Goal: Obtain resource: Download file/media

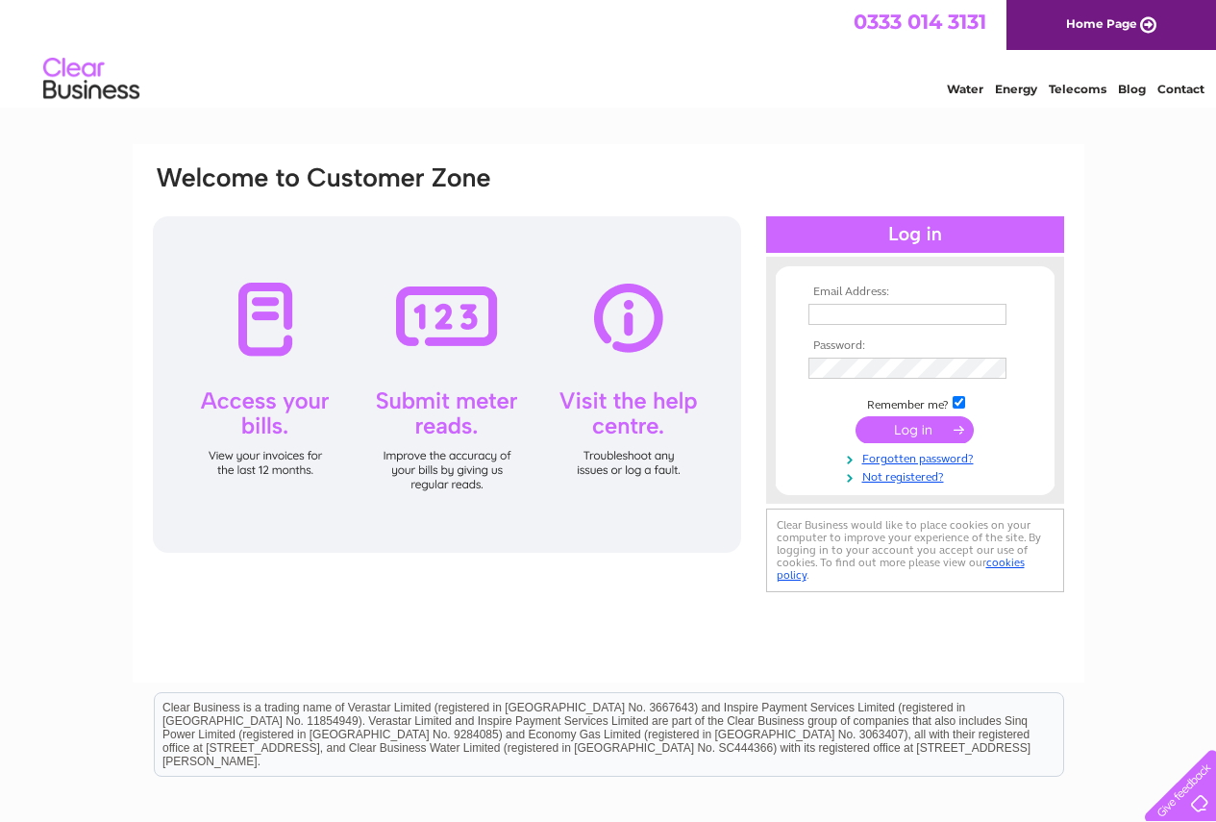
click at [829, 324] on input "text" at bounding box center [907, 314] width 198 height 21
type input "b"
type input "Business.property@fife.gov.uk"
click at [855, 418] on input "submit" at bounding box center [914, 431] width 118 height 27
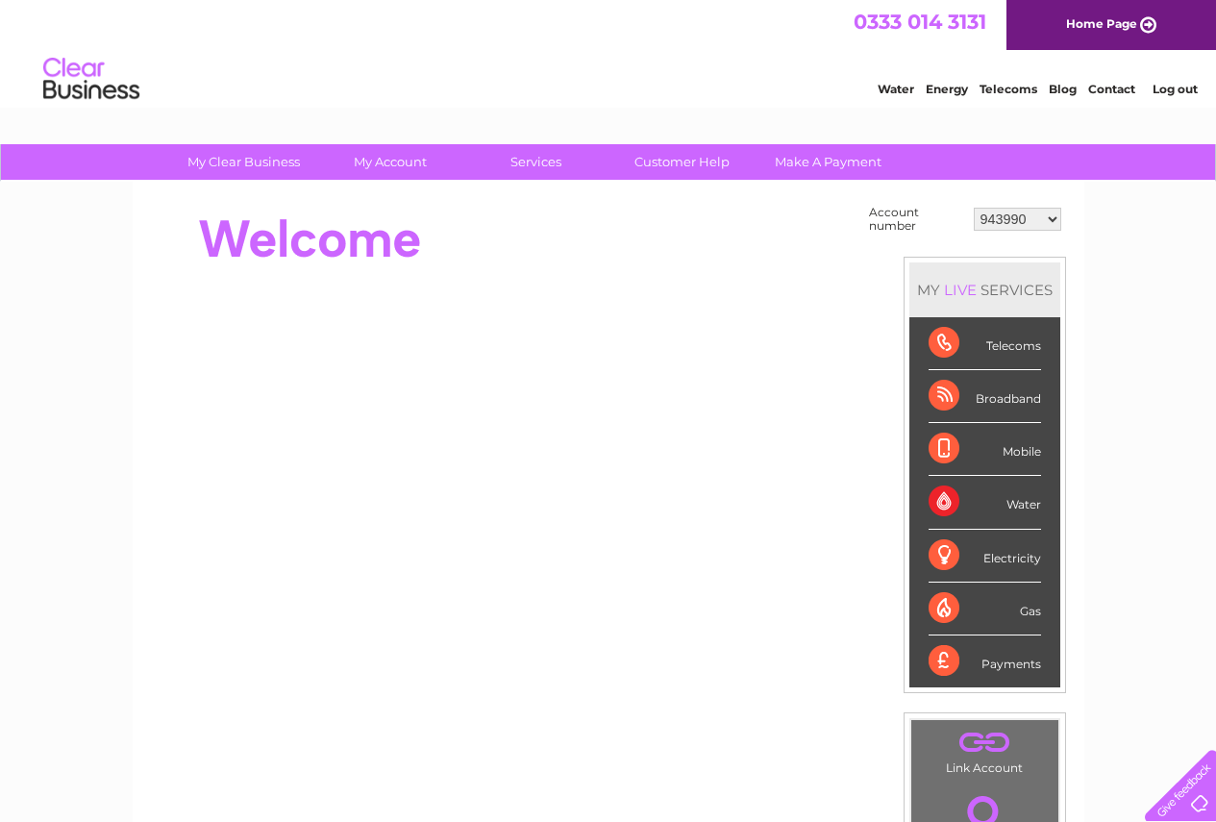
click at [1055, 222] on select "943990 997180 1100436 1136008 1145621 3025650 30264716 30265126 30274253 302771…" at bounding box center [1017, 219] width 87 height 23
click at [1053, 217] on select "943990 997180 1100436 1136008 1145621 3025650 30264716 30265126 30274253 302771…" at bounding box center [1017, 219] width 87 height 23
click at [1050, 217] on select "943990 997180 1100436 1136008 1145621 3025650 30264716 30265126 30274253 302771…" at bounding box center [1017, 219] width 87 height 23
click at [1028, 217] on select "943990 997180 1100436 1136008 1145621 3025650 30264716 30265126 30274253 302771…" at bounding box center [1017, 219] width 87 height 23
click at [1049, 220] on select "943990 997180 1100436 1136008 1145621 3025650 30264716 30265126 30274253 302771…" at bounding box center [1017, 219] width 87 height 23
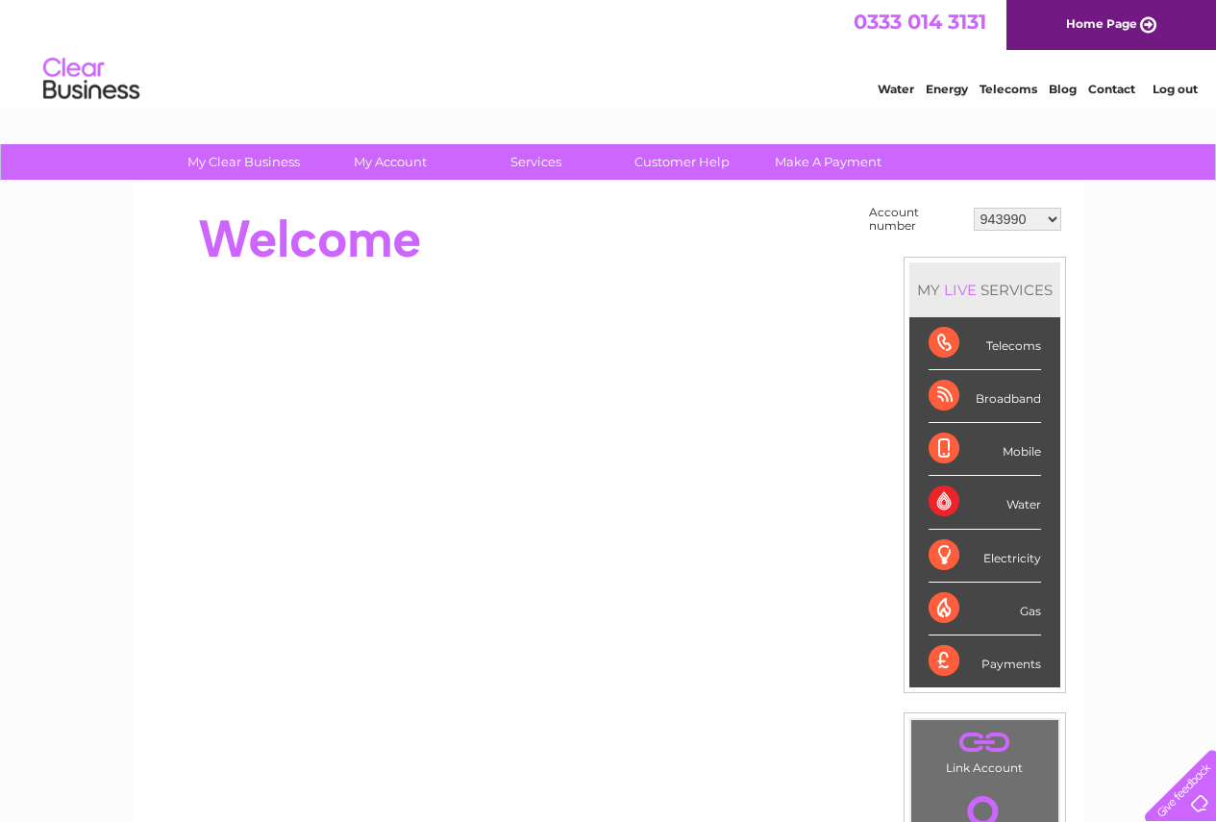
click at [1051, 219] on select "943990 997180 1100436 1136008 1145621 3025650 30264716 30265126 30274253 302771…" at bounding box center [1017, 219] width 87 height 23
click at [974, 208] on select "943990 997180 1100436 1136008 1145621 3025650 30264716 30265126 30274253 302771…" at bounding box center [1017, 219] width 87 height 23
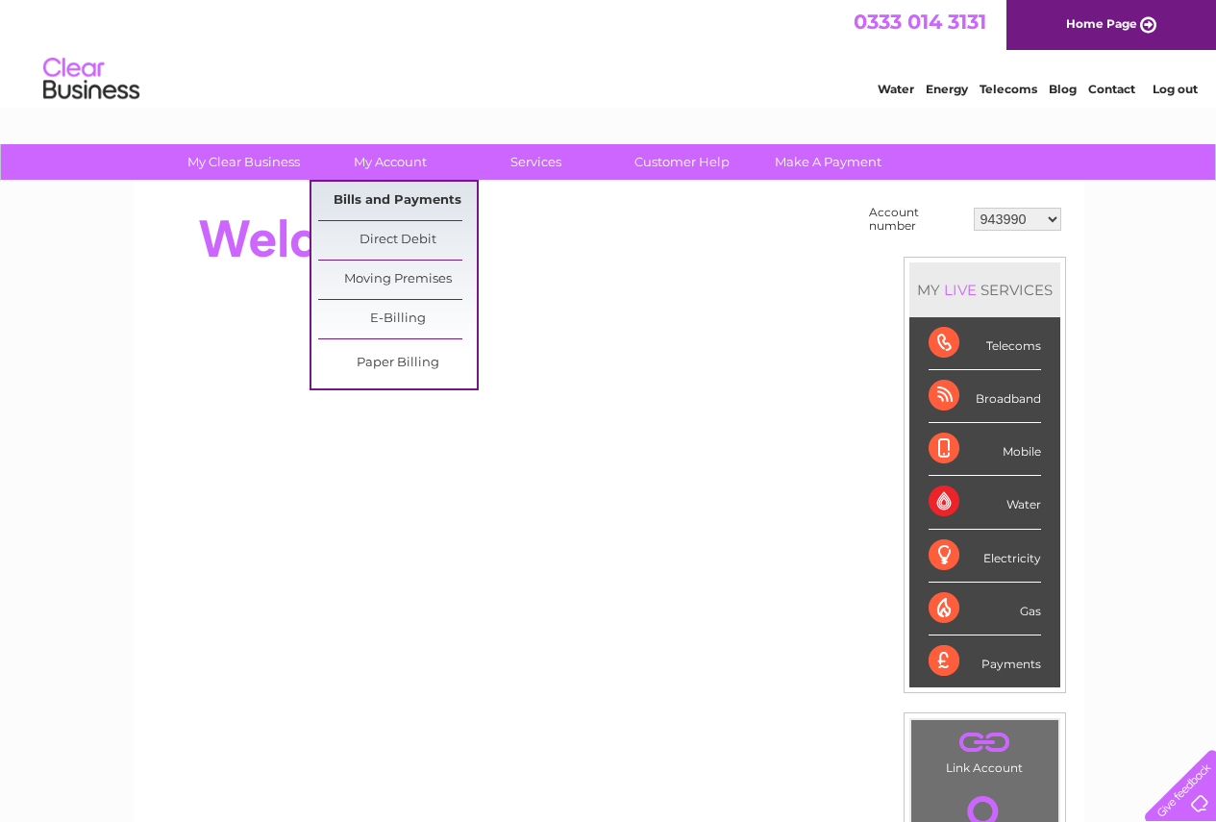
click at [387, 208] on link "Bills and Payments" at bounding box center [397, 201] width 159 height 38
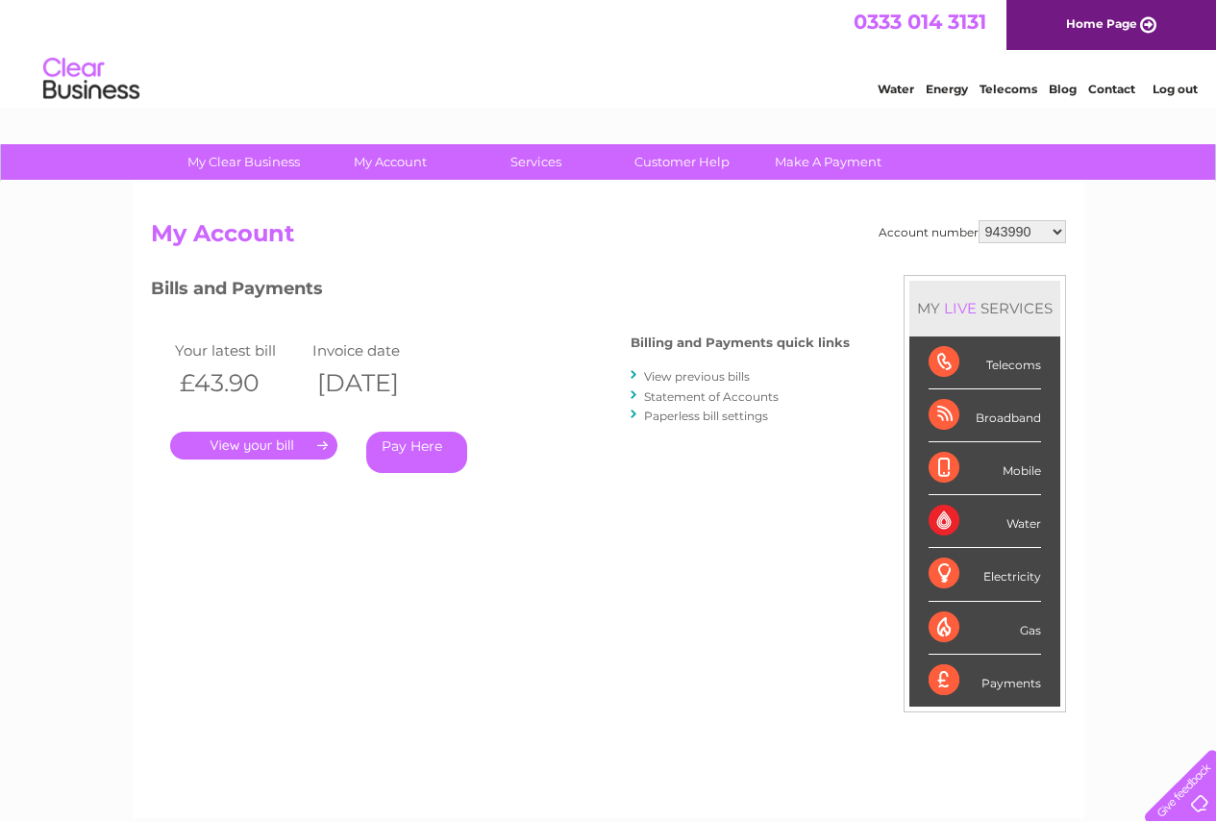
click at [241, 452] on link "." at bounding box center [253, 446] width 167 height 28
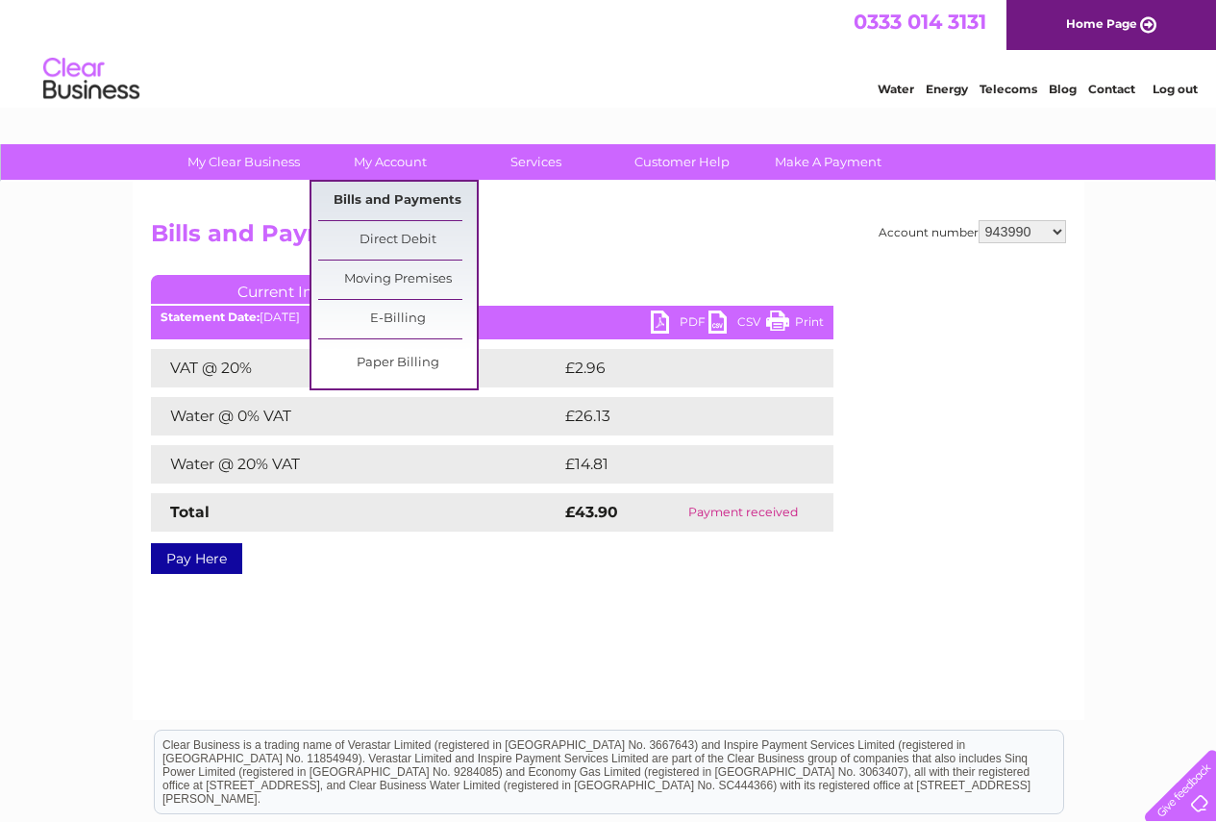
click at [404, 197] on link "Bills and Payments" at bounding box center [397, 201] width 159 height 38
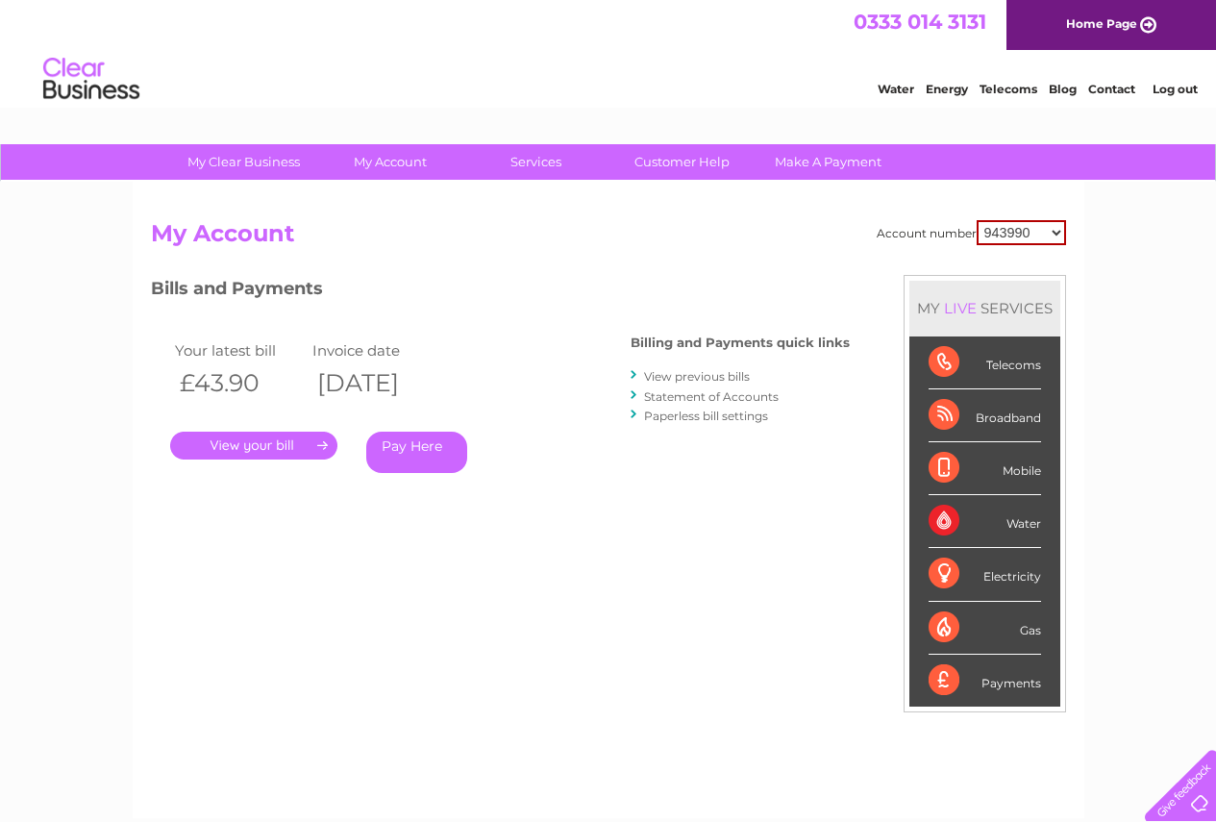
click at [696, 394] on link "Statement of Accounts" at bounding box center [711, 396] width 135 height 14
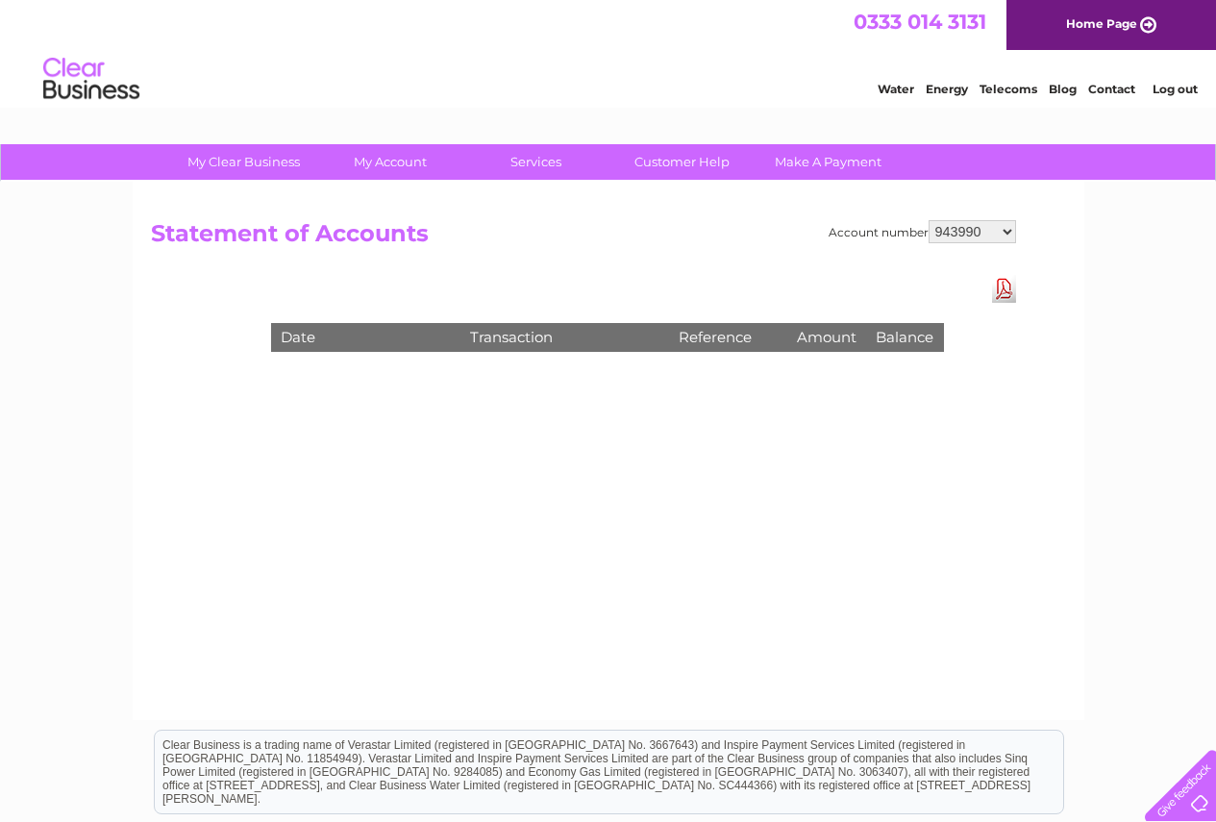
click at [1009, 234] on select "943990 997180 1100436 1136008 1145621 3025650 30264716 30265126 30274253 302771…" at bounding box center [972, 231] width 87 height 23
select select "30279460"
click at [929, 220] on select "943990 997180 1100436 1136008 1145621 3025650 30264716 30265126 30274253 302771…" at bounding box center [972, 231] width 87 height 23
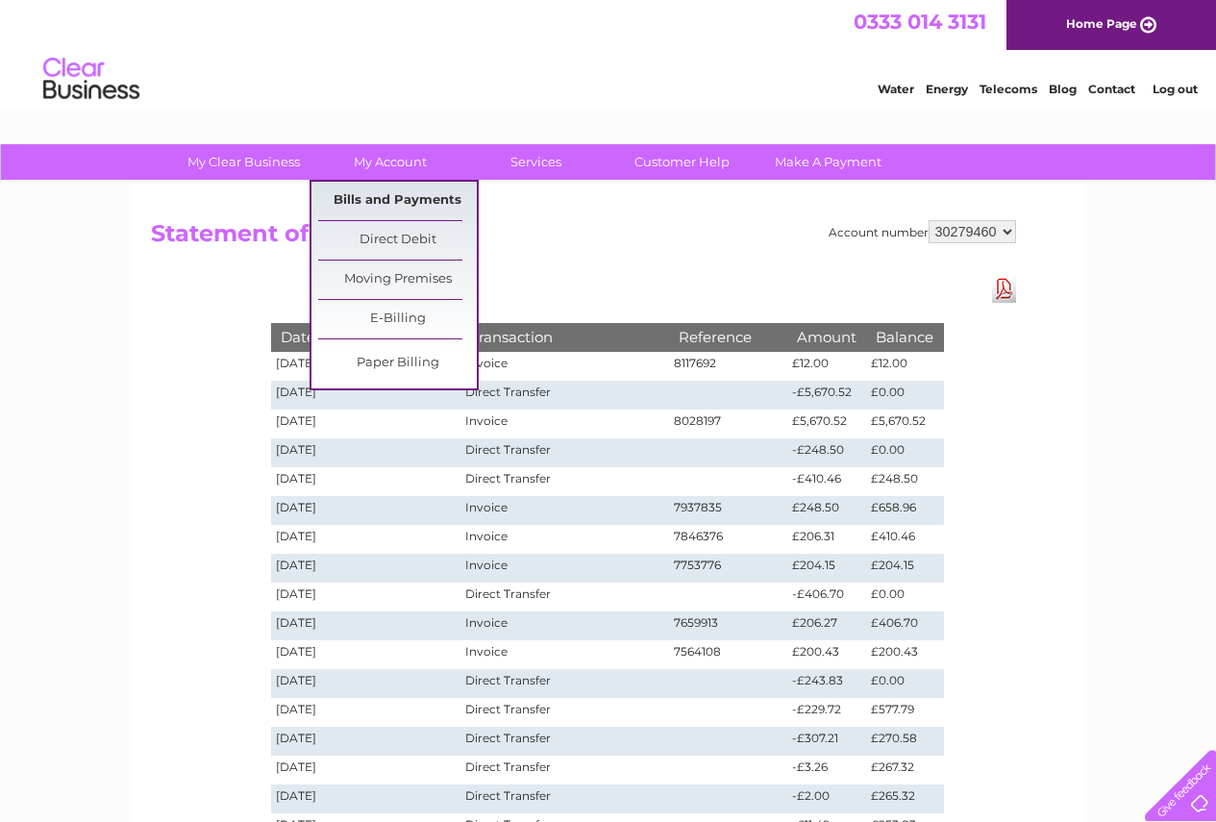
click at [396, 202] on link "Bills and Payments" at bounding box center [397, 201] width 159 height 38
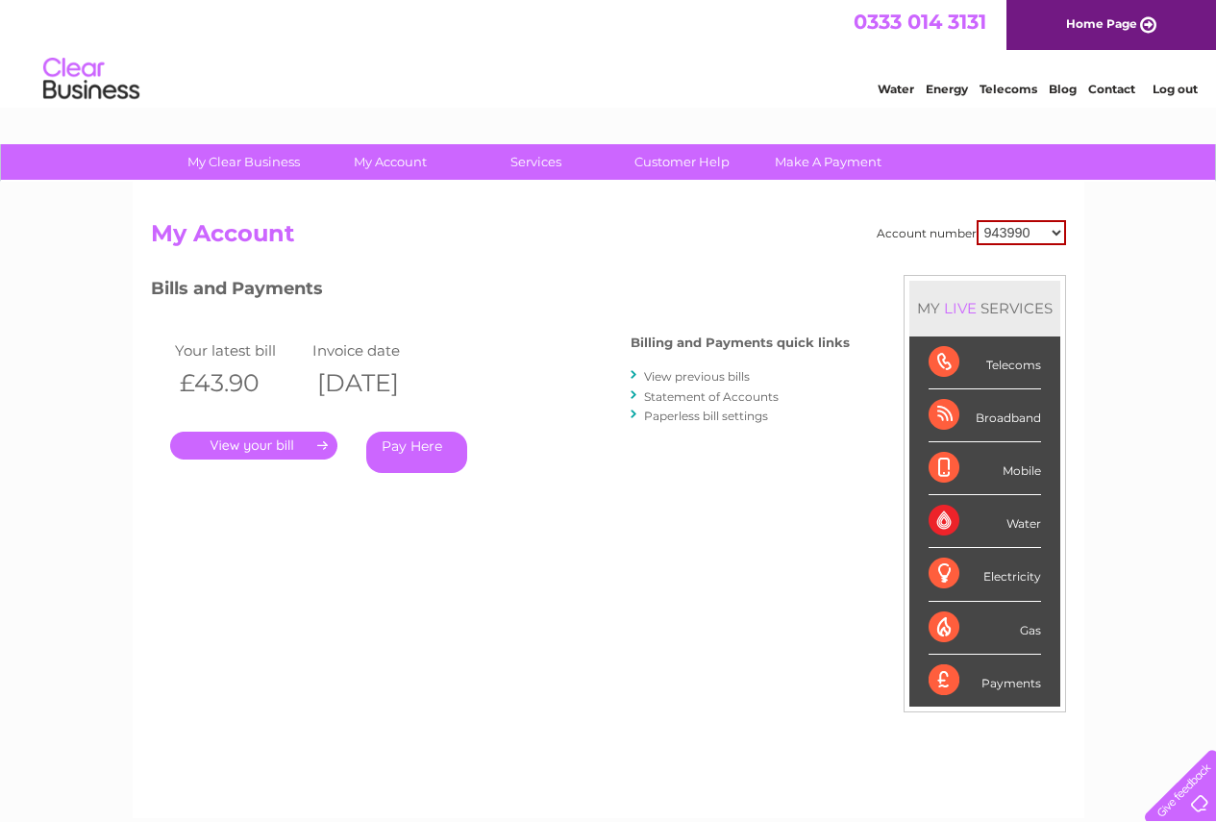
click at [1057, 238] on select "943990 997180 1100436 1136008 1145621 3025650 30264716 30265126 30274253 302771…" at bounding box center [1021, 232] width 89 height 25
select select "30279460"
click at [977, 220] on select "943990 997180 1100436 1136008 1145621 3025650 30264716 30265126 30274253 302771…" at bounding box center [1021, 232] width 89 height 25
click at [272, 443] on link "." at bounding box center [253, 446] width 167 height 28
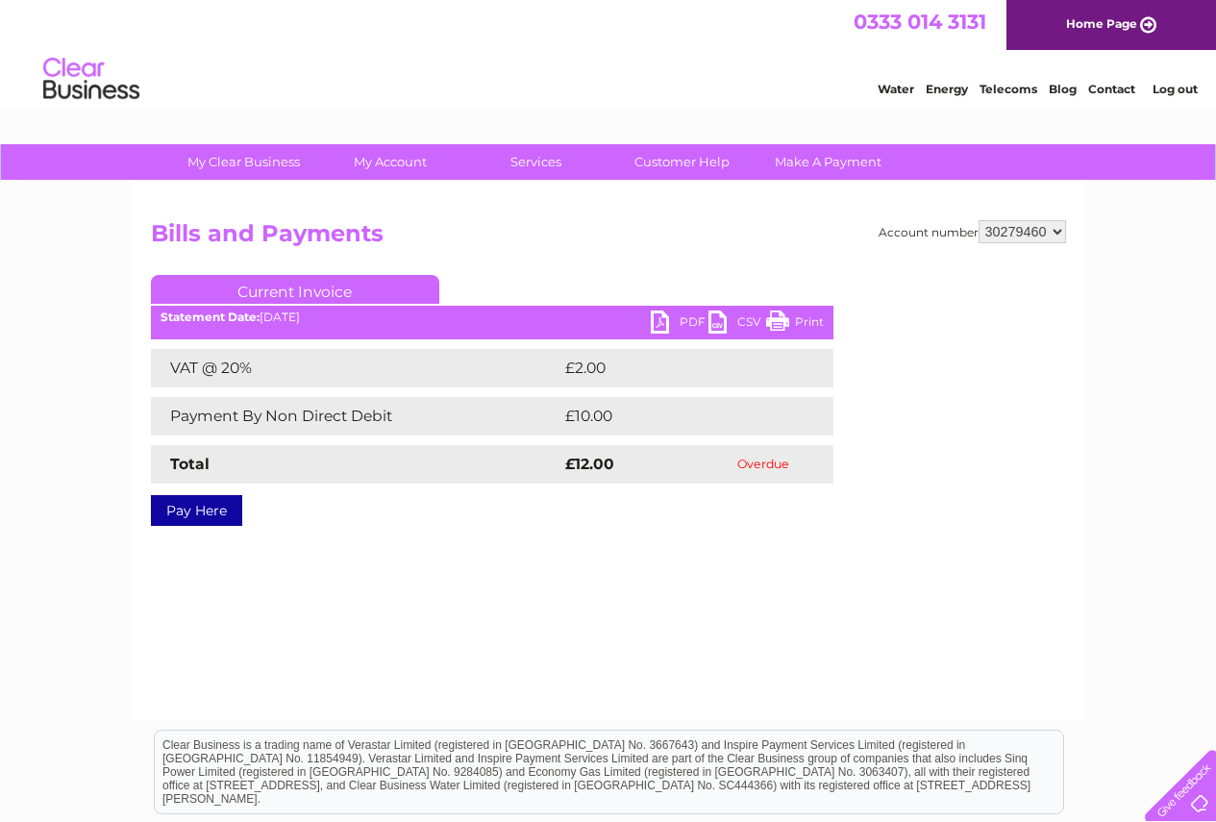
click at [679, 319] on link "PDF" at bounding box center [680, 324] width 58 height 28
click at [1056, 231] on select "943990 997180 1100436 1136008 1145621 3025650 30264716 30265126 30274253 302771…" at bounding box center [1022, 231] width 87 height 23
click at [1056, 228] on select "943990 997180 1100436 1136008 1145621 3025650 30264716 30265126 30274253 302771…" at bounding box center [1022, 231] width 87 height 23
click at [1053, 225] on select "943990 997180 1100436 1136008 1145621 3025650 30264716 30265126 30274253 302771…" at bounding box center [1022, 231] width 87 height 23
select select "3025650"
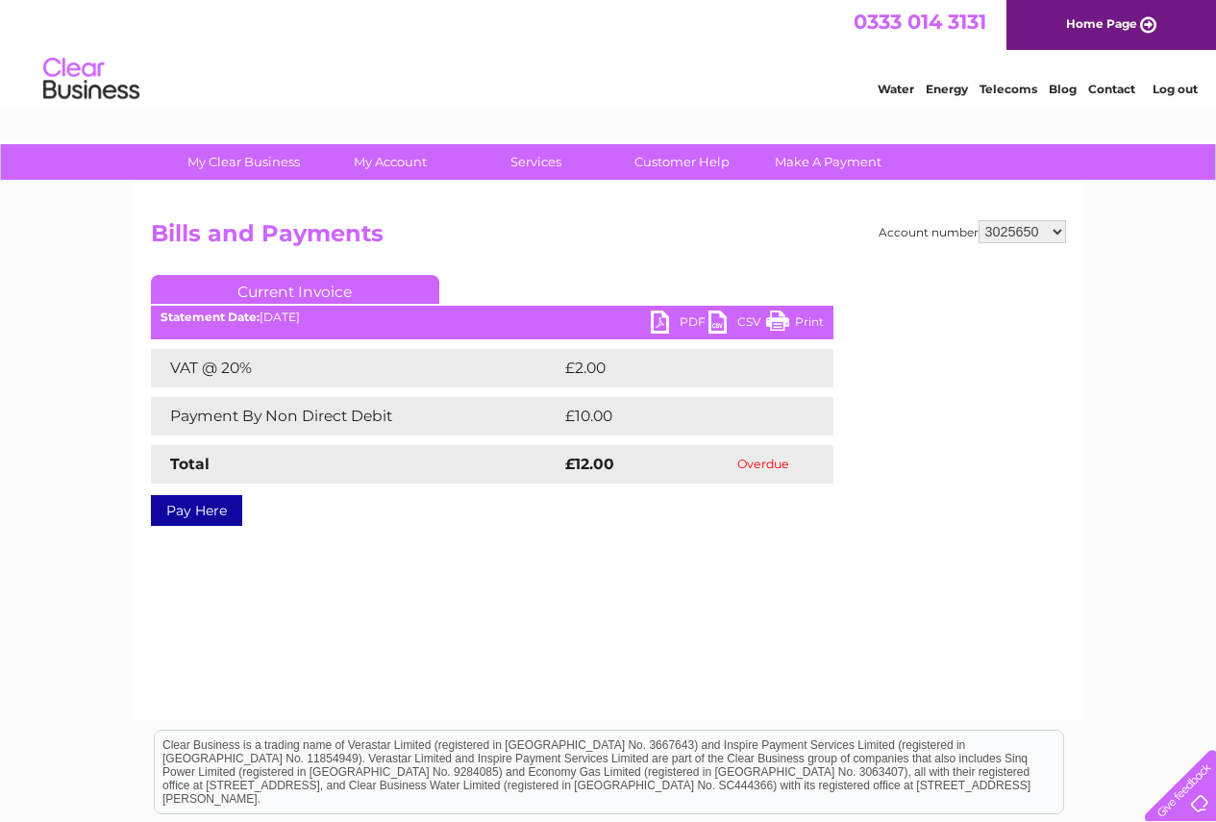
click at [979, 220] on select "943990 997180 1100436 1136008 1145621 3025650 30264716 30265126 30274253 302771…" at bounding box center [1022, 231] width 87 height 23
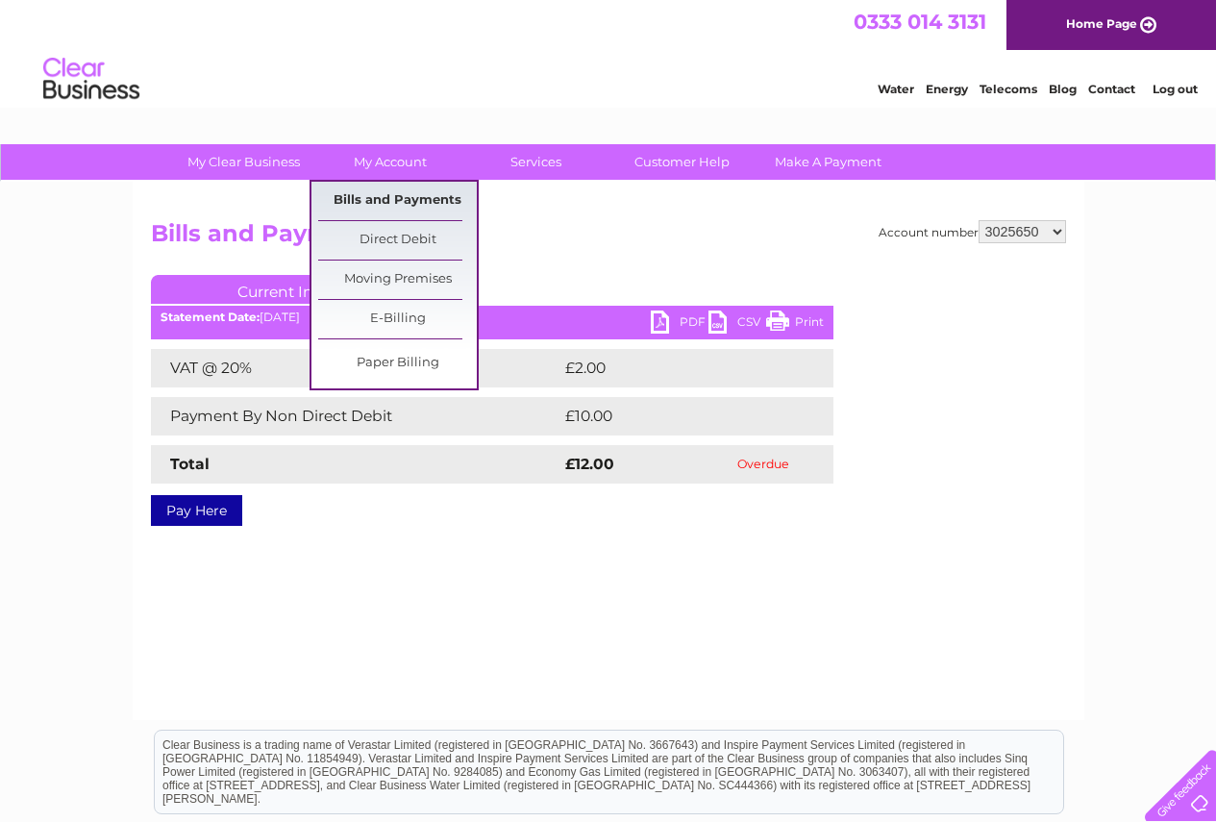
click at [412, 193] on link "Bills and Payments" at bounding box center [397, 201] width 159 height 38
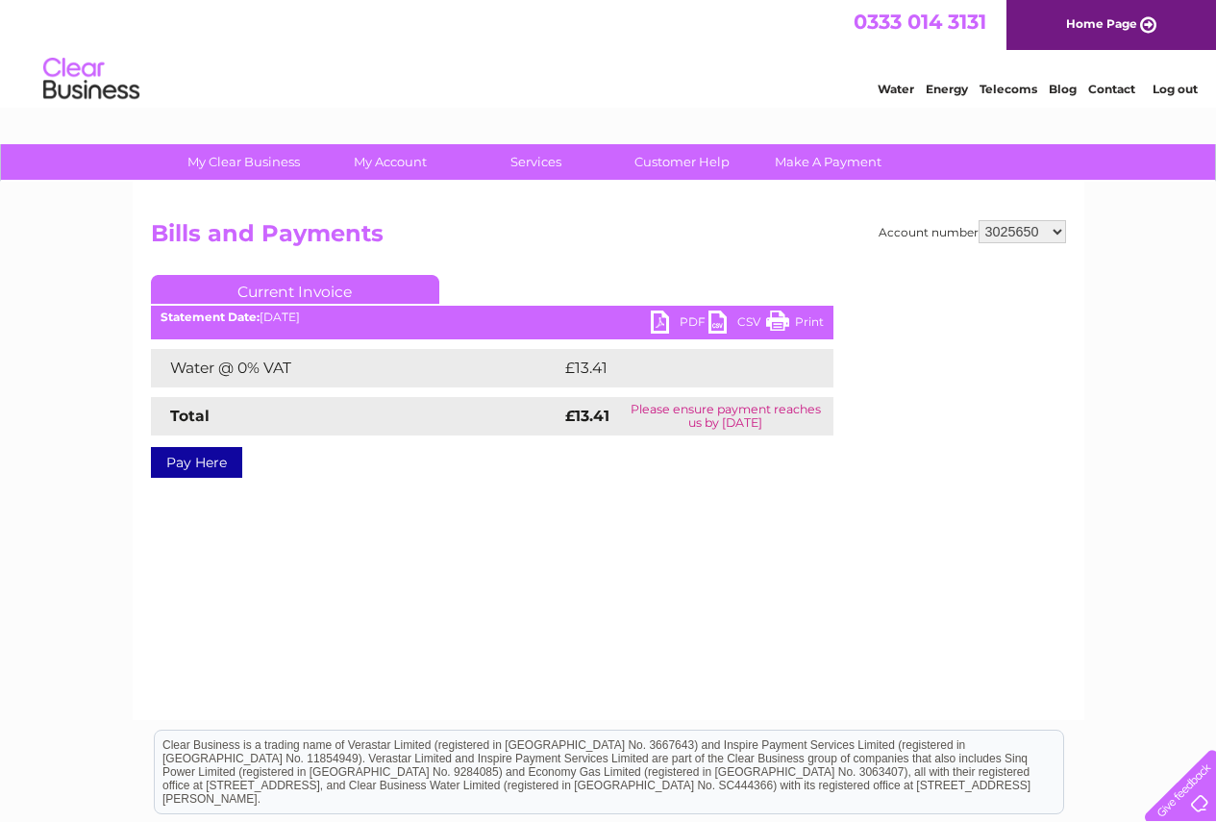
click at [686, 315] on link "PDF" at bounding box center [680, 324] width 58 height 28
click at [1053, 247] on h2 "Bills and Payments" at bounding box center [608, 238] width 915 height 37
click at [1053, 235] on select "943990 997180 1100436 1136008 1145621 3025650 30264716 30265126 30274253 302771…" at bounding box center [1022, 231] width 87 height 23
select select "1100436"
click at [979, 220] on select "943990 997180 1100436 1136008 1145621 3025650 30264716 30265126 30274253 302771…" at bounding box center [1022, 231] width 87 height 23
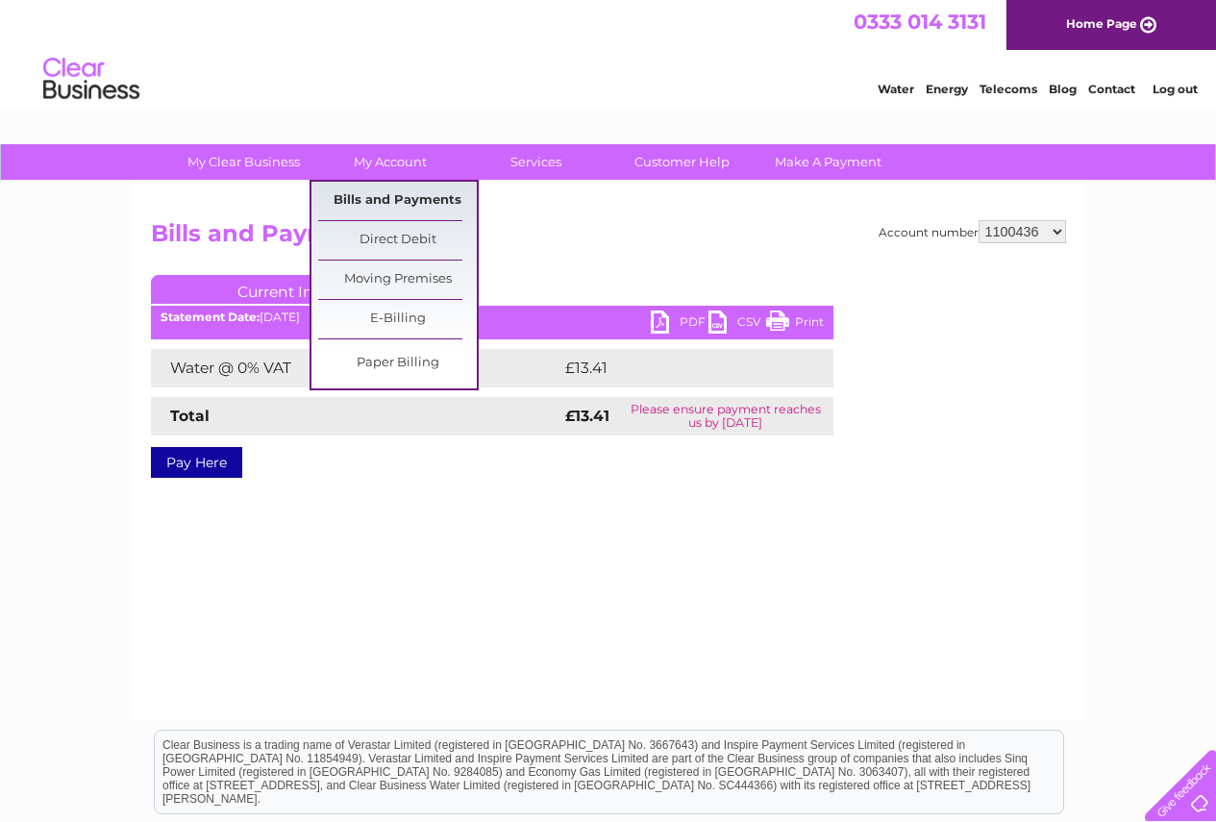
click at [392, 189] on link "Bills and Payments" at bounding box center [397, 201] width 159 height 38
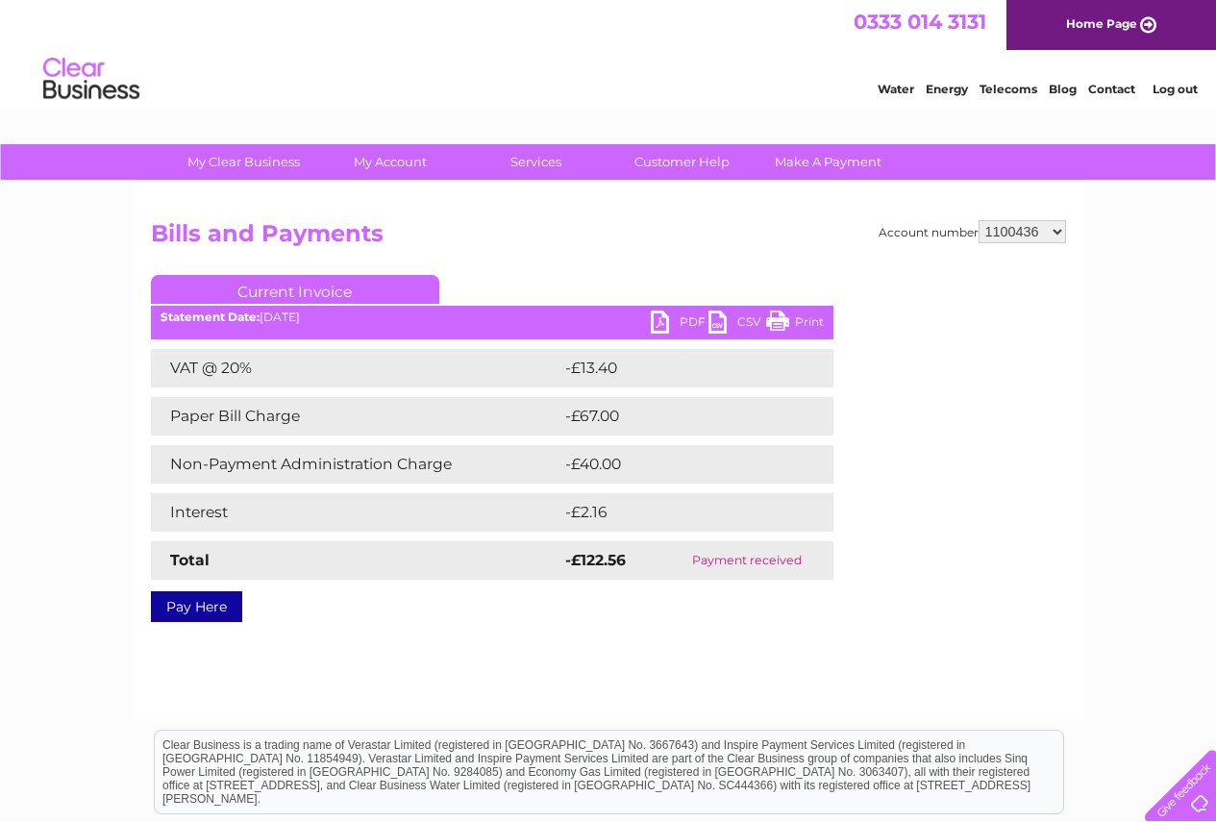
click at [1052, 233] on select "943990 997180 1100436 1136008 1145621 3025650 30264716 30265126 30274253 302771…" at bounding box center [1022, 231] width 87 height 23
click at [678, 315] on link "PDF" at bounding box center [680, 324] width 58 height 28
click at [1055, 233] on select "943990 997180 1100436 1136008 1145621 3025650 30264716 30265126 30274253 302771…" at bounding box center [1022, 231] width 87 height 23
select select "1136008"
click at [979, 220] on select "943990 997180 1100436 1136008 1145621 3025650 30264716 30265126 30274253 302771…" at bounding box center [1022, 231] width 87 height 23
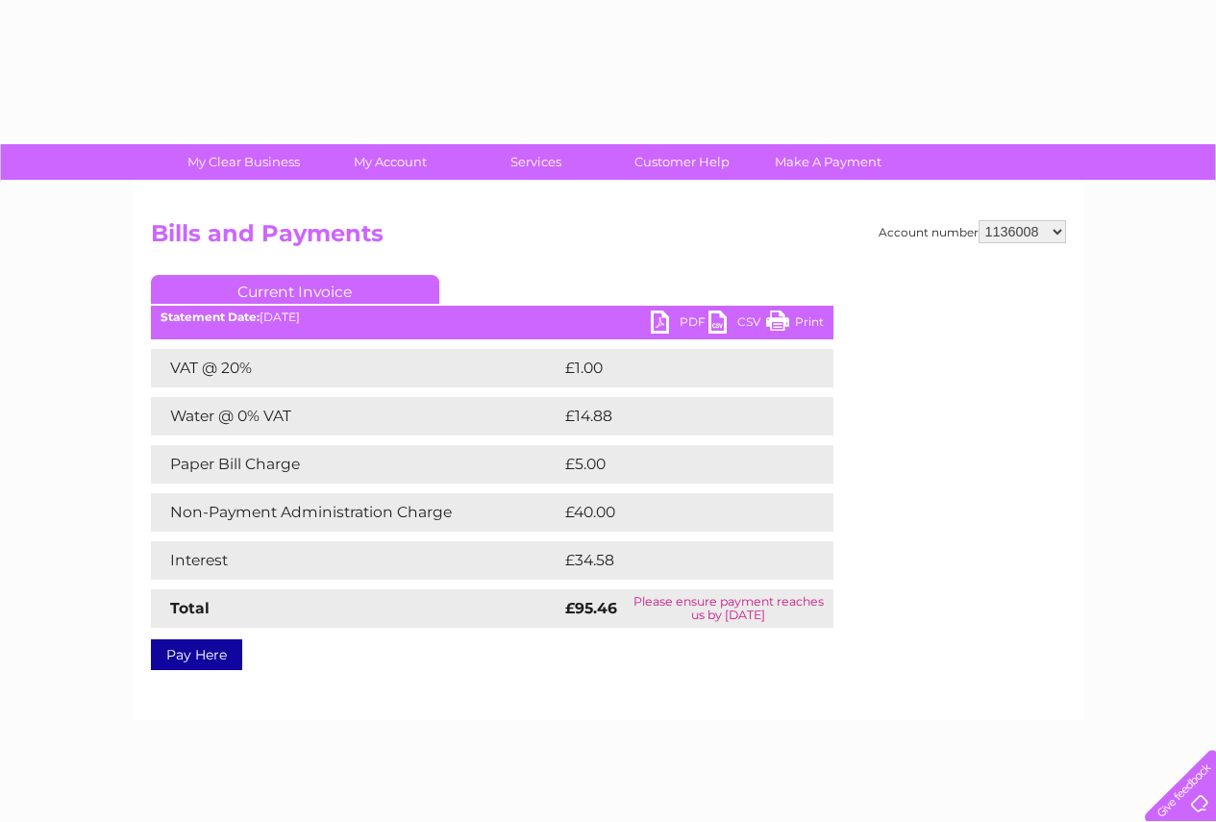
click at [394, 188] on div "Account number 943990 997180 1100436 1136008 1145621 3025650 30264716 30265126 …" at bounding box center [609, 451] width 952 height 538
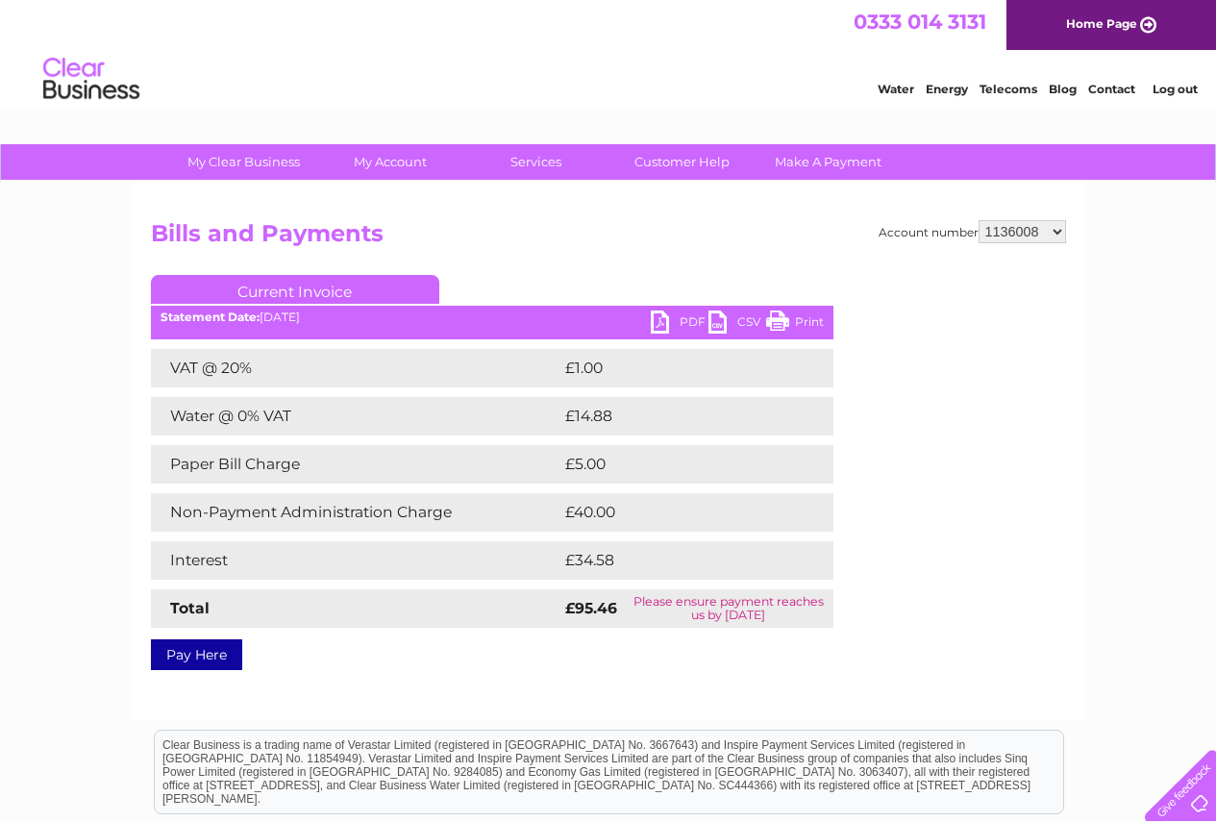
click at [663, 321] on link "PDF" at bounding box center [680, 324] width 58 height 28
click at [1051, 232] on select "943990 997180 1100436 1136008 1145621 3025650 30264716 30265126 30274253 302771…" at bounding box center [1022, 231] width 87 height 23
select select "1145621"
click at [979, 220] on select "943990 997180 1100436 1136008 1145621 3025650 30264716 30265126 30274253 302771…" at bounding box center [1022, 231] width 87 height 23
click at [1058, 235] on select "943990 997180 1100436 1136008 1145621 3025650 30264716 30265126 30274253 302771…" at bounding box center [1022, 231] width 87 height 23
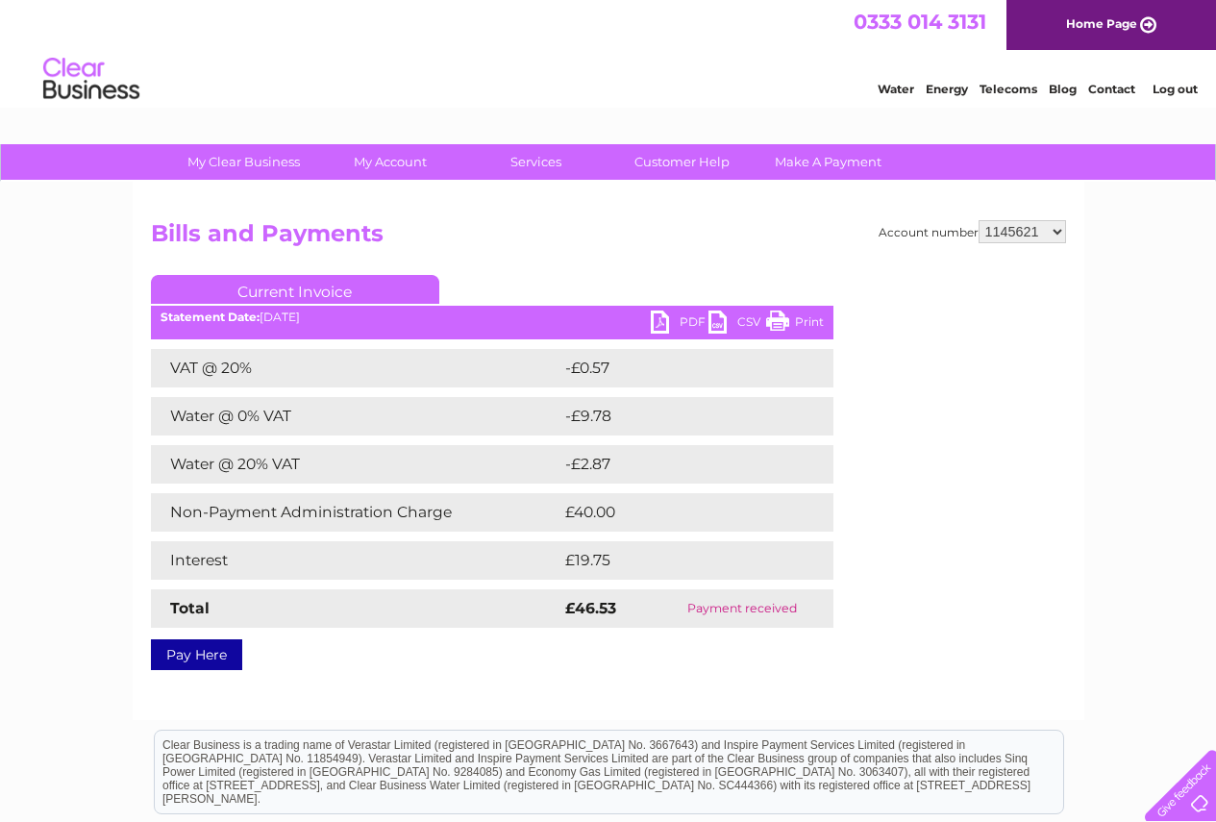
select select "3025650"
click at [979, 220] on select "943990 997180 1100436 1136008 1145621 3025650 30264716 30265126 30274253 302771…" at bounding box center [1022, 231] width 87 height 23
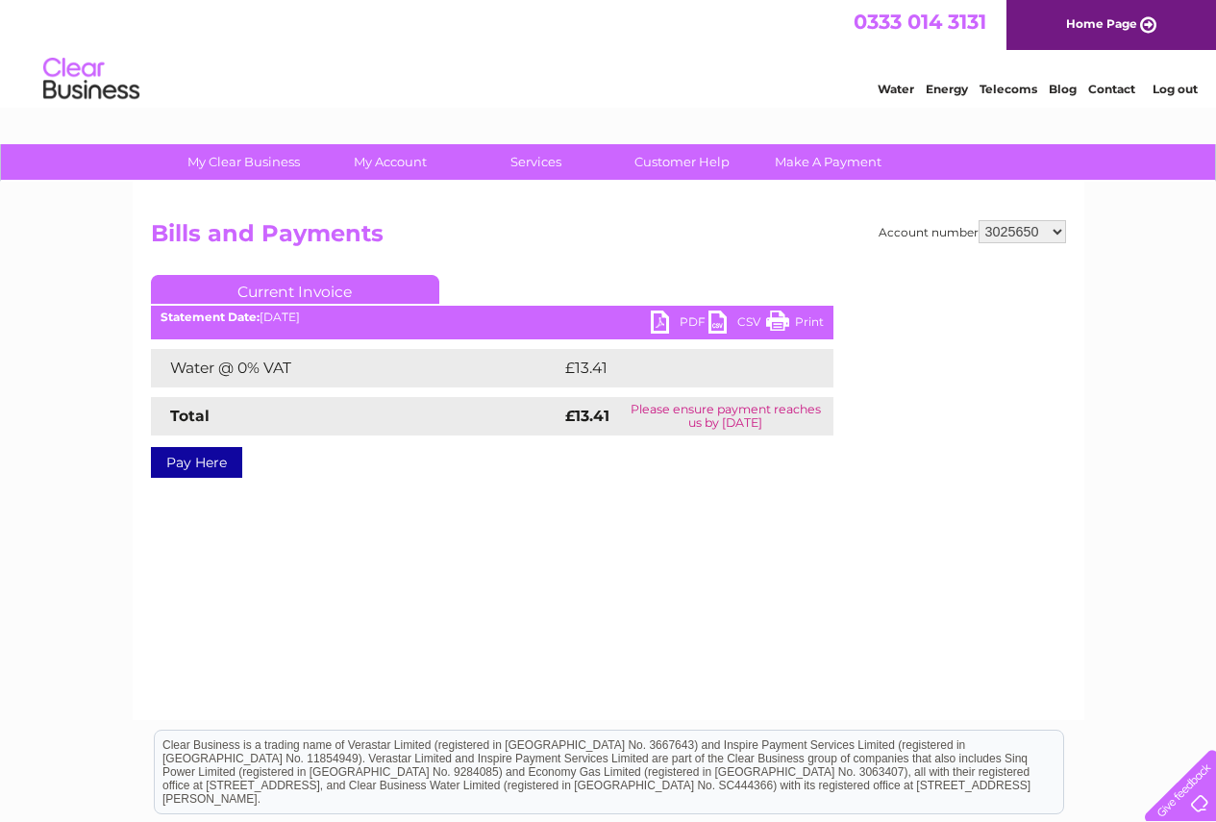
click at [690, 320] on link "PDF" at bounding box center [680, 324] width 58 height 28
click at [1057, 237] on select "943990 997180 1100436 1136008 1145621 3025650 30264716 30265126 30274253 302771…" at bounding box center [1022, 231] width 87 height 23
select select "30264716"
click at [979, 220] on select "943990 997180 1100436 1136008 1145621 3025650 30264716 30265126 30274253 302771…" at bounding box center [1022, 231] width 87 height 23
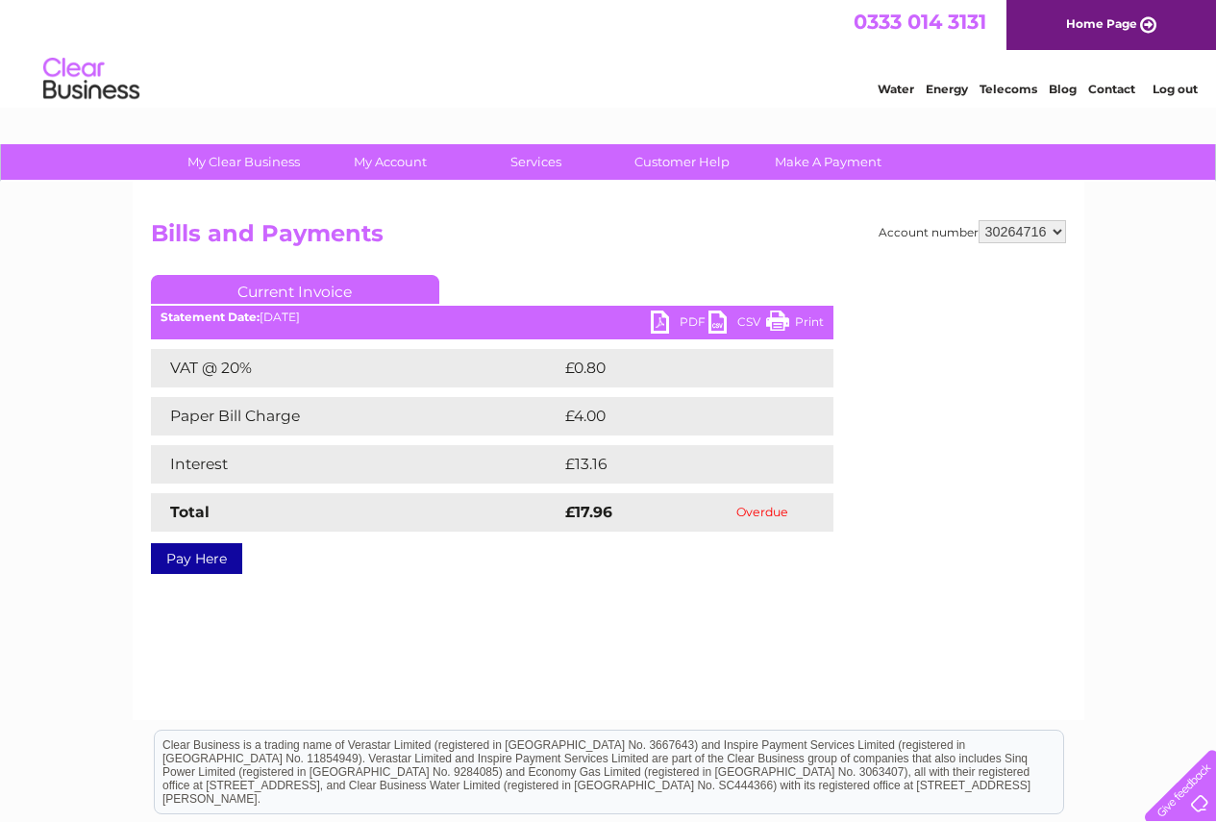
click at [685, 318] on link "PDF" at bounding box center [680, 324] width 58 height 28
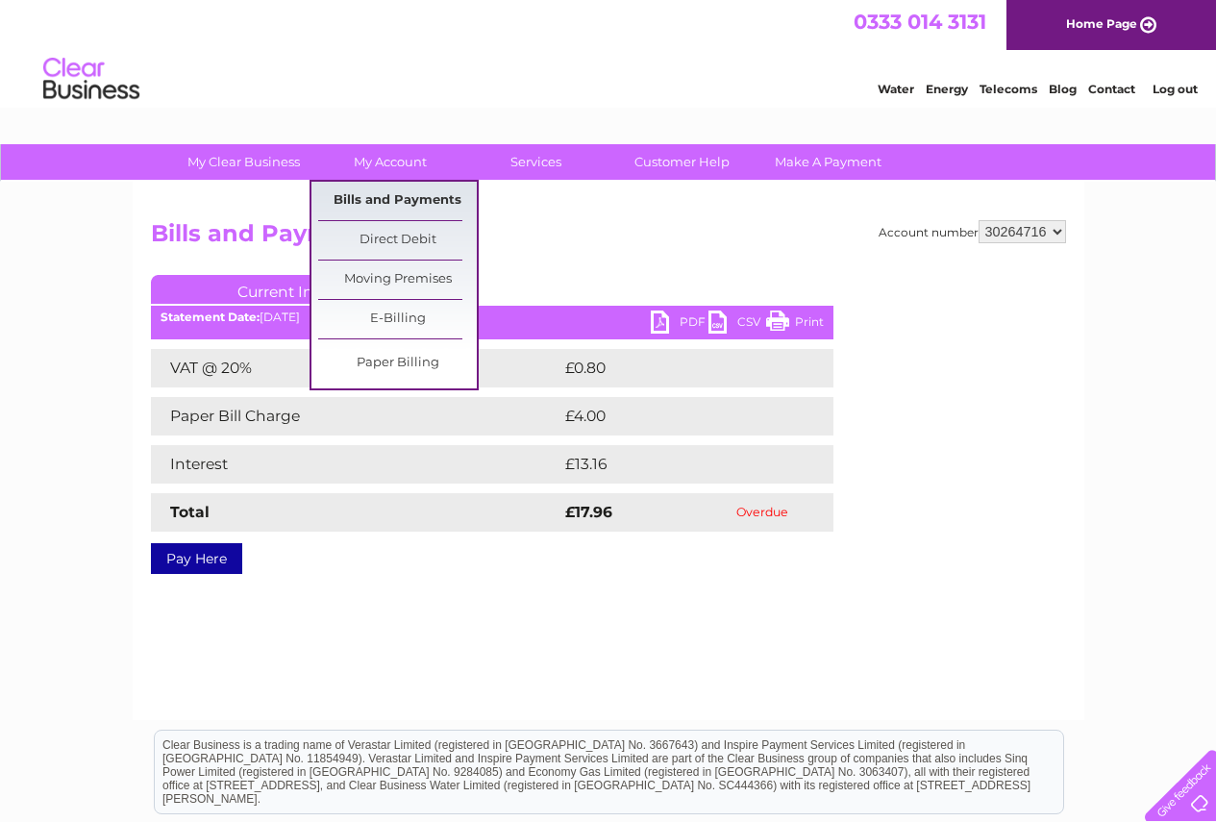
click at [385, 187] on link "Bills and Payments" at bounding box center [397, 201] width 159 height 38
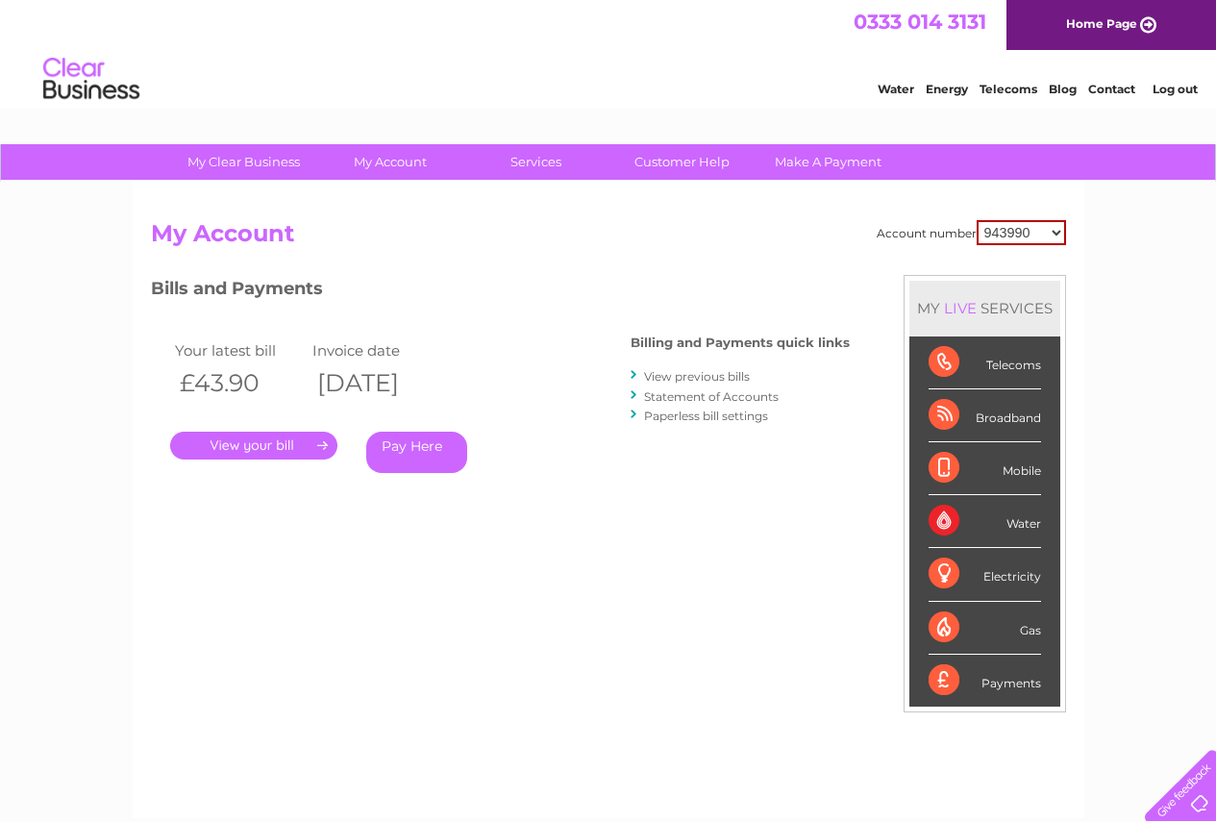
click at [1058, 232] on select "943990 997180 1100436 1136008 1145621 3025650 30264716 30265126 30274253 302771…" at bounding box center [1021, 232] width 89 height 25
select select "30264716"
click at [977, 220] on select "943990 997180 1100436 1136008 1145621 3025650 30264716 30265126 30274253 302771…" at bounding box center [1021, 232] width 89 height 25
click at [696, 395] on link "Statement of Accounts" at bounding box center [711, 396] width 135 height 14
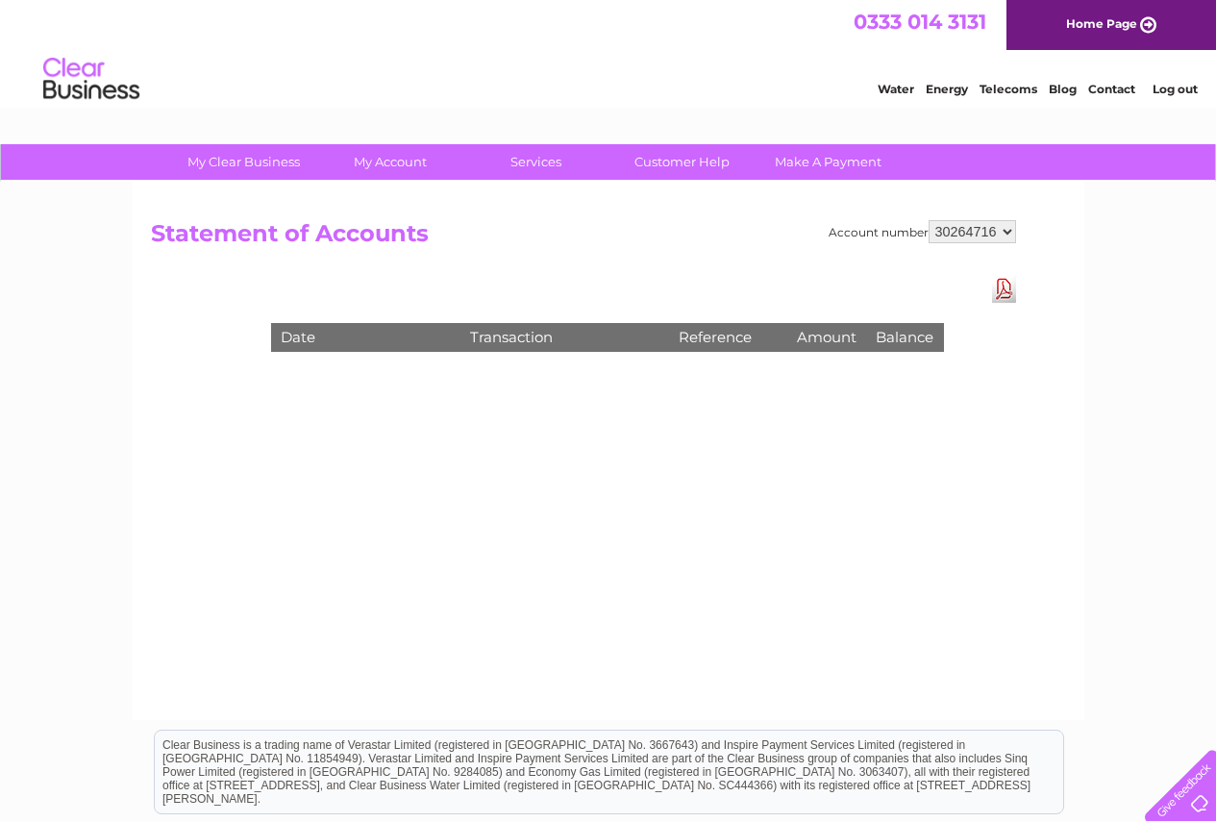
click at [997, 290] on link "Download Pdf" at bounding box center [1004, 289] width 24 height 28
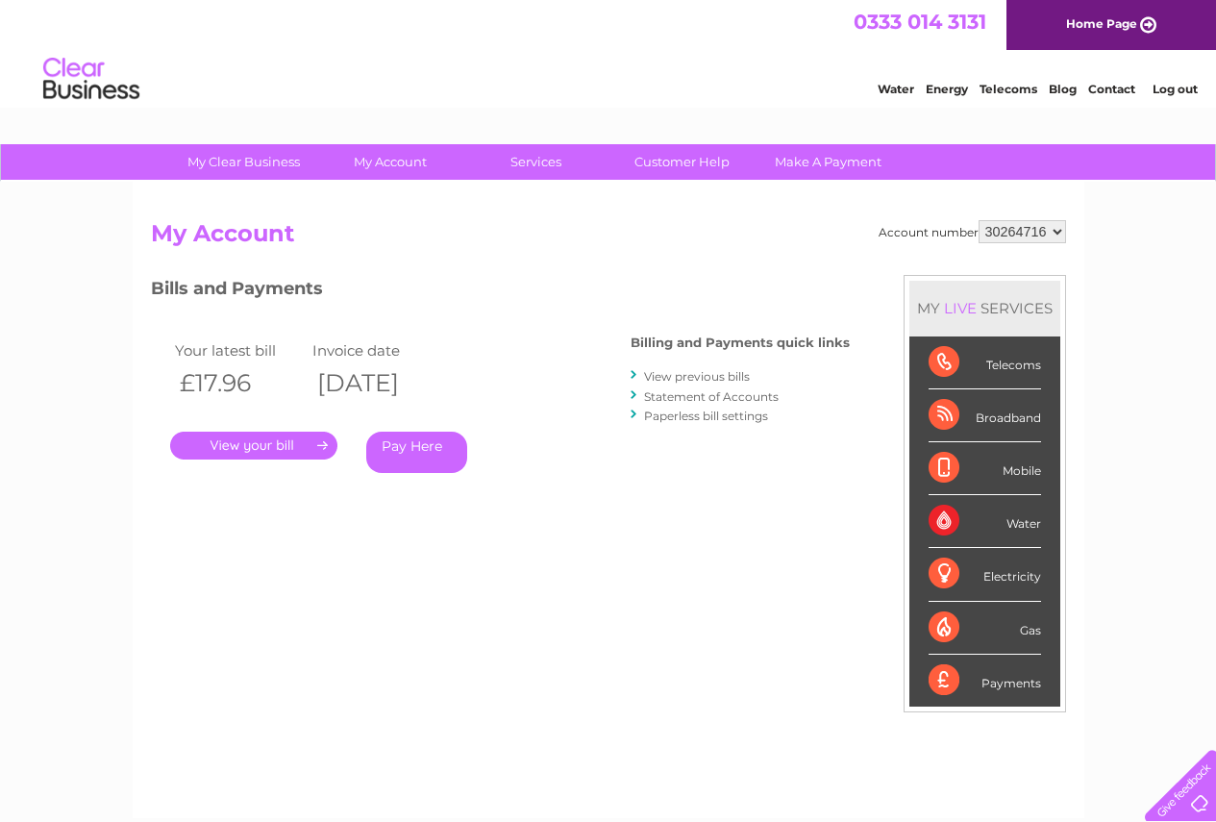
click at [682, 376] on link "View previous bills" at bounding box center [697, 376] width 106 height 14
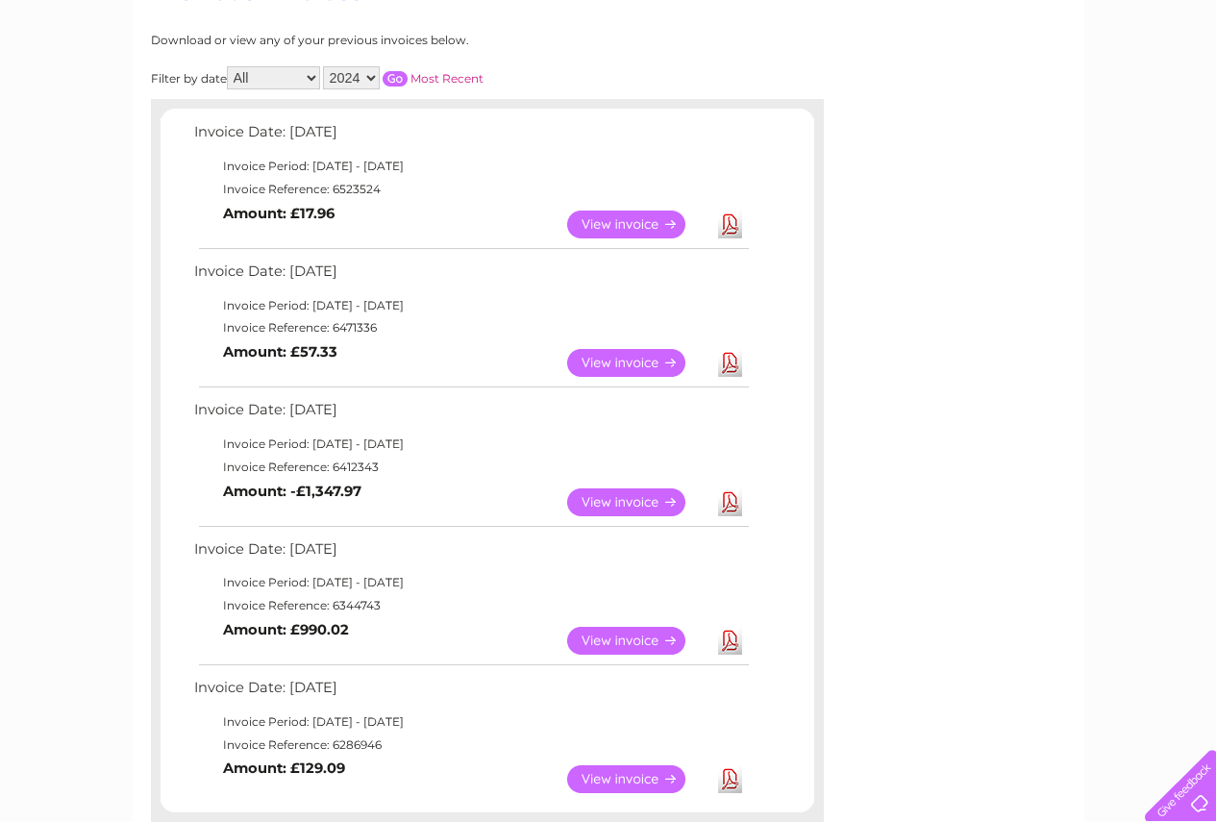
scroll to position [220, 0]
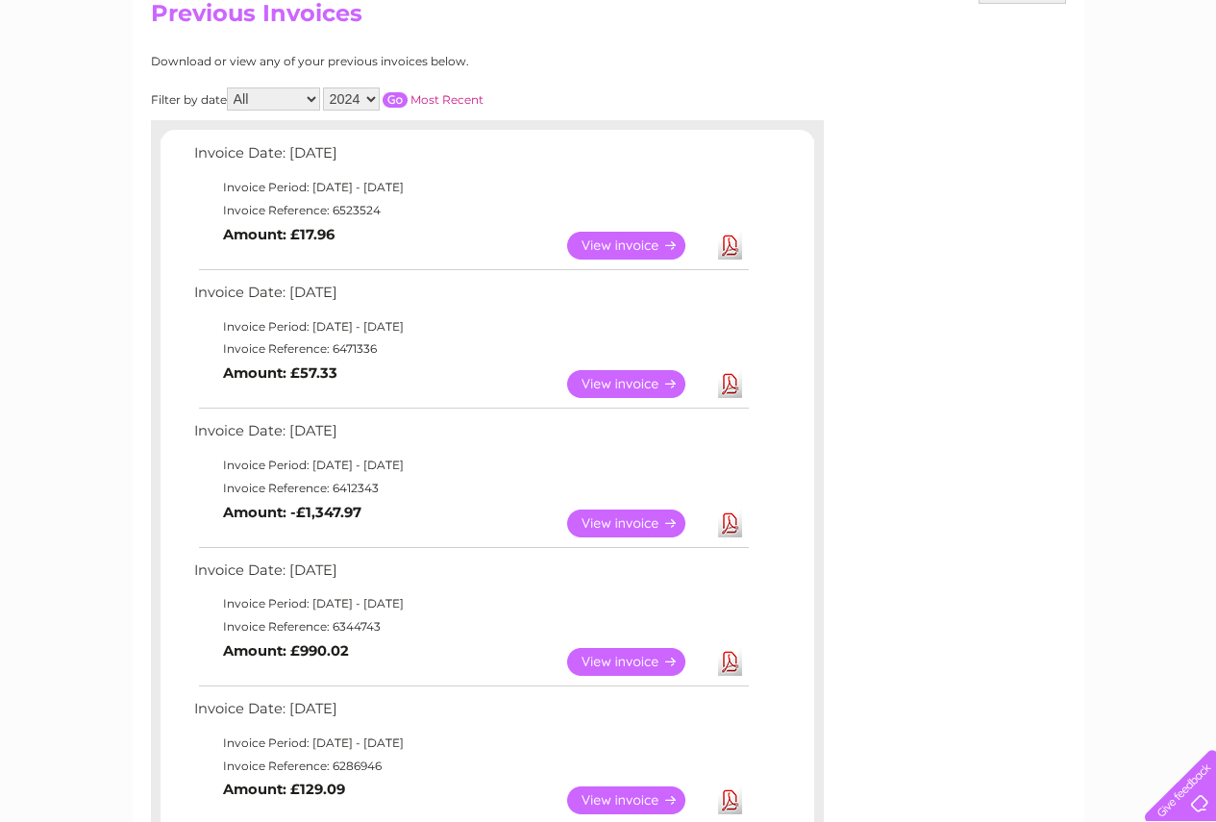
click at [617, 378] on link "View" at bounding box center [637, 384] width 141 height 28
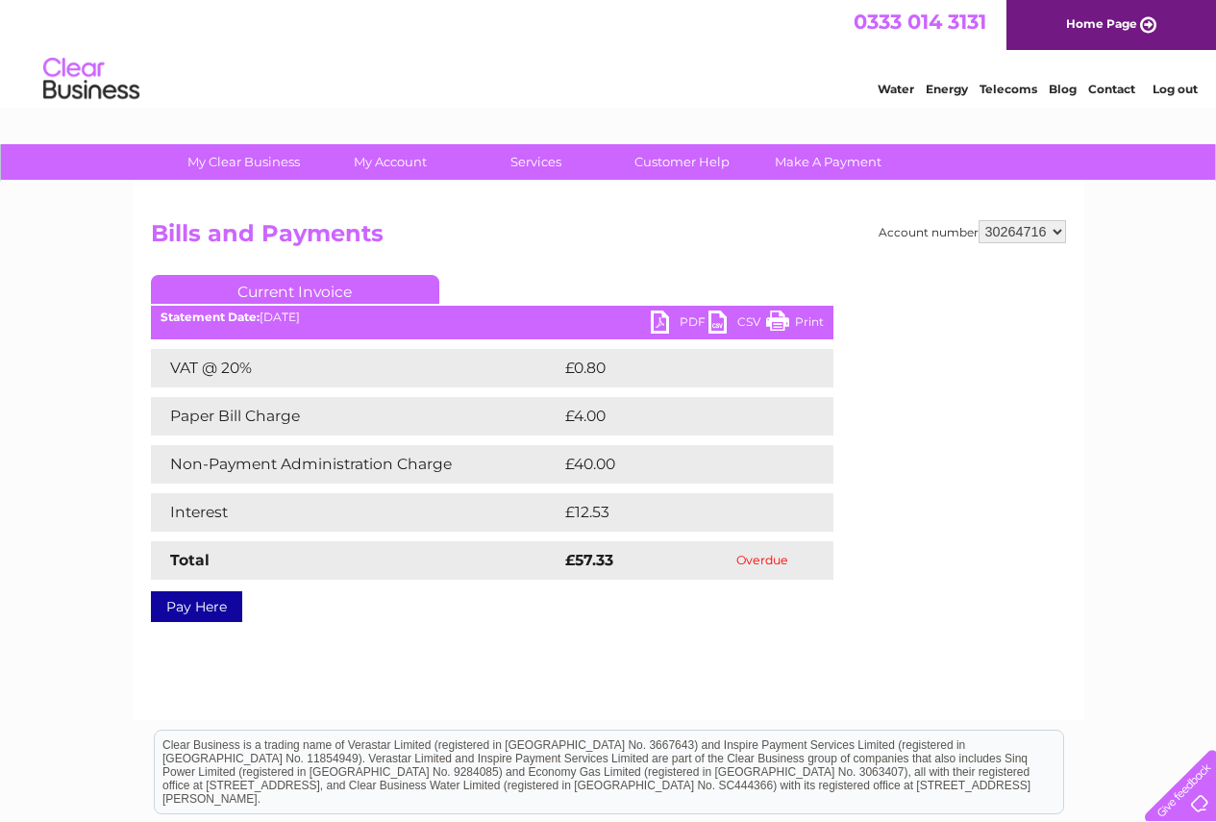
click at [677, 322] on link "PDF" at bounding box center [680, 324] width 58 height 28
click at [741, 322] on link "CSV" at bounding box center [737, 324] width 58 height 28
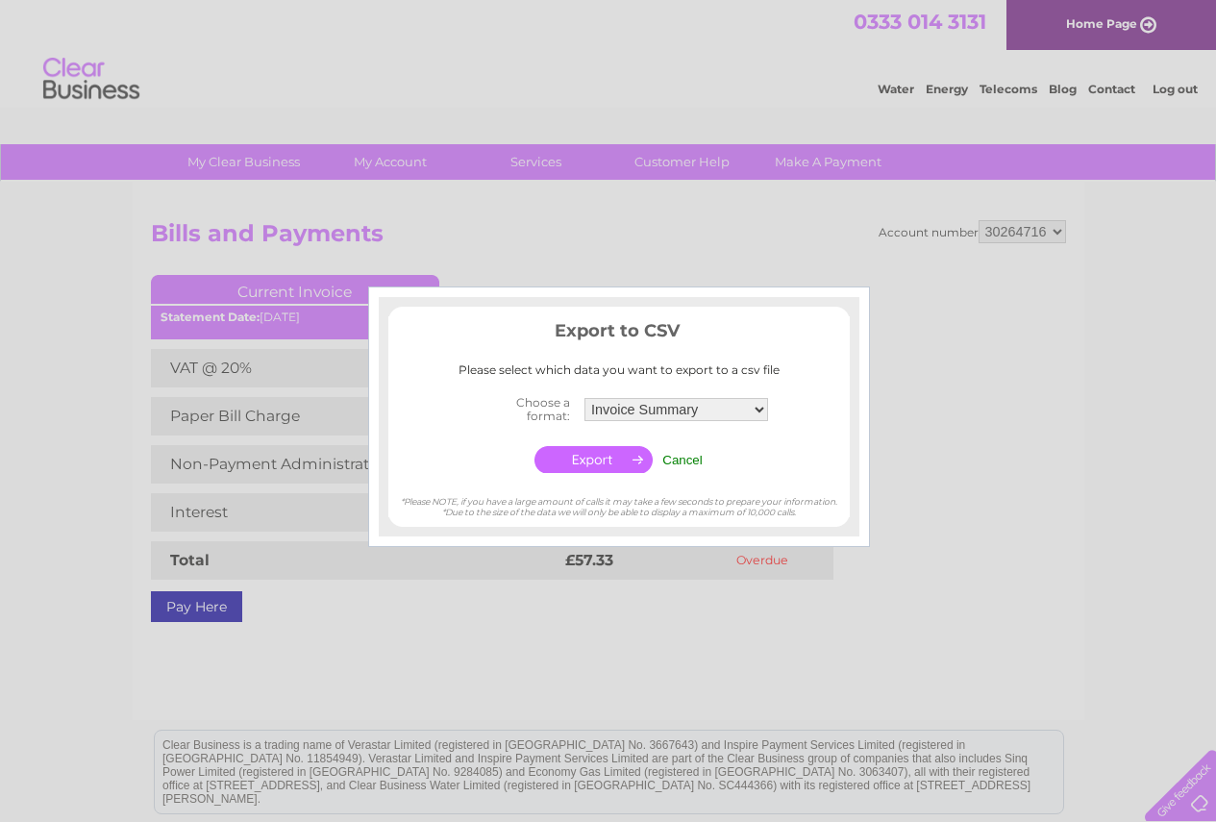
click at [686, 461] on input "Cancel" at bounding box center [682, 460] width 40 height 14
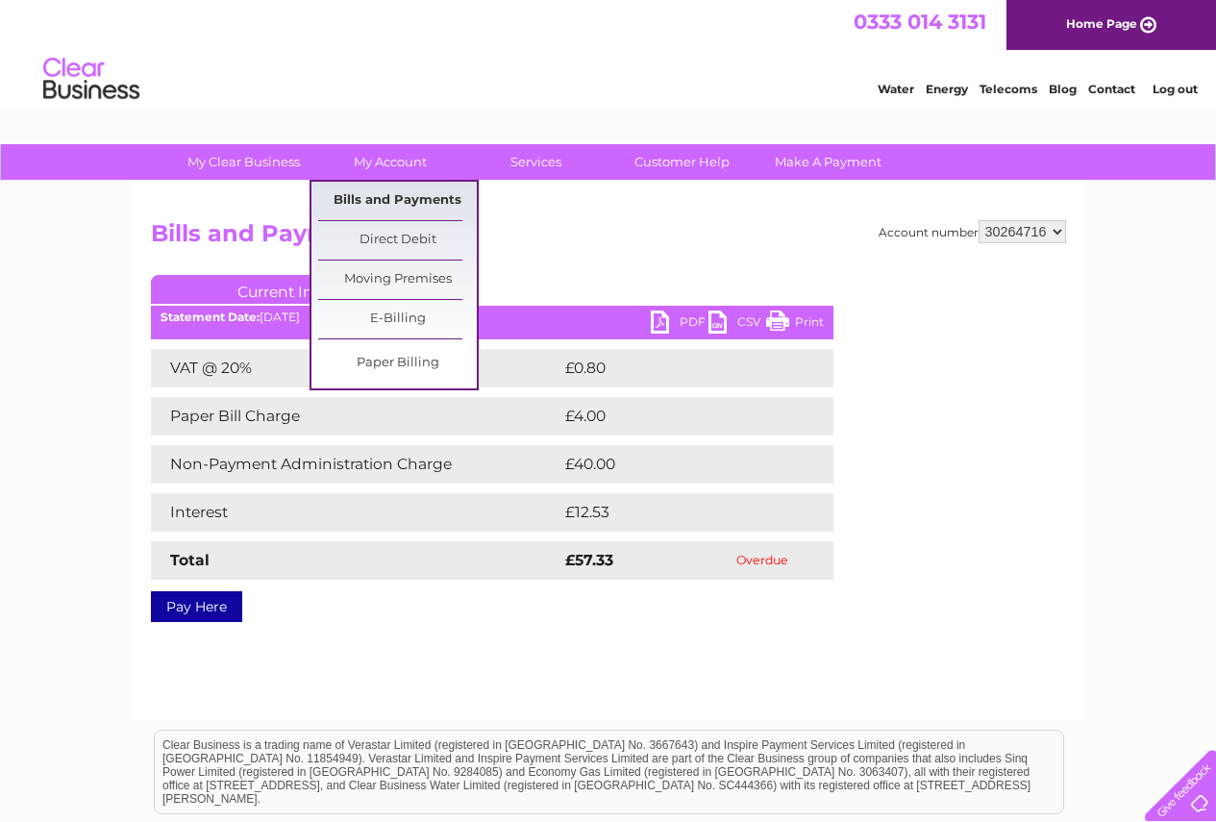
click at [376, 192] on link "Bills and Payments" at bounding box center [397, 201] width 159 height 38
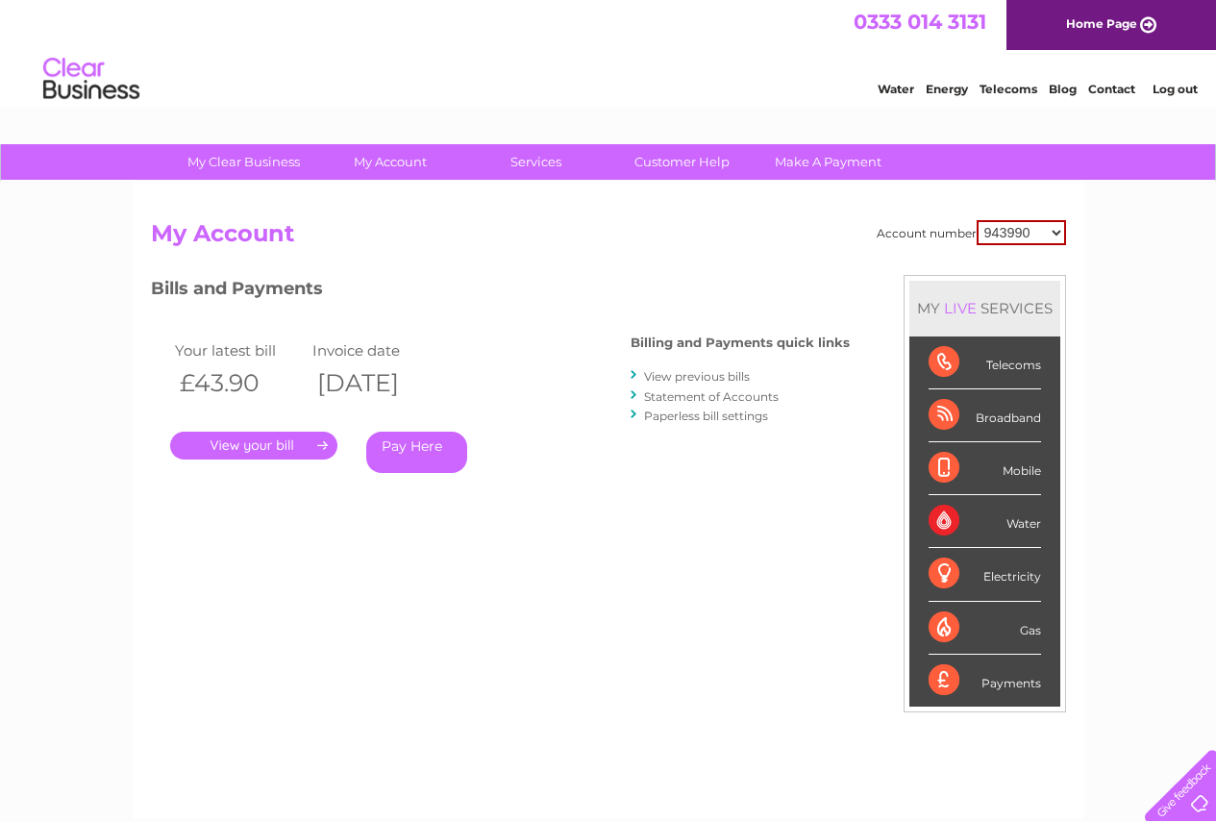
drag, startPoint x: 0, startPoint y: 0, endPoint x: 1055, endPoint y: 231, distance: 1080.3
click at [1055, 231] on select "943990 997180 1100436 1136008 1145621 3025650 30264716 30265126 30274253 302771…" at bounding box center [1021, 232] width 89 height 25
select select "30264716"
click at [977, 220] on select "943990 997180 1100436 1136008 1145621 3025650 30264716 30265126 30274253 302771…" at bounding box center [1021, 232] width 89 height 25
click at [701, 395] on link "Statement of Accounts" at bounding box center [711, 396] width 135 height 14
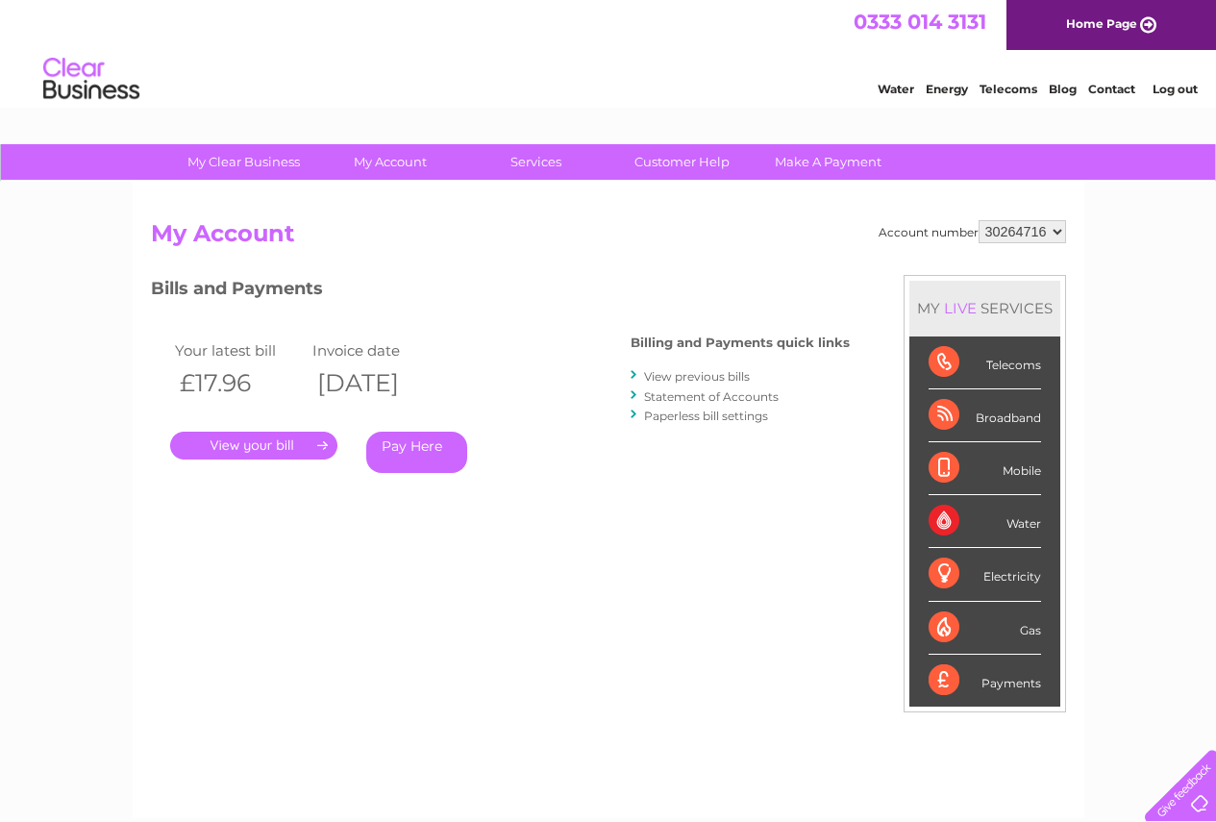
click at [1060, 234] on select "943990 997180 1100436 1136008 1145621 3025650 30264716 30265126 30274253 302771…" at bounding box center [1022, 231] width 87 height 23
select select "30265126"
click at [979, 220] on select "943990 997180 1100436 1136008 1145621 3025650 30264716 30265126 30274253 302771…" at bounding box center [1022, 231] width 87 height 23
click at [239, 445] on link "." at bounding box center [253, 446] width 167 height 28
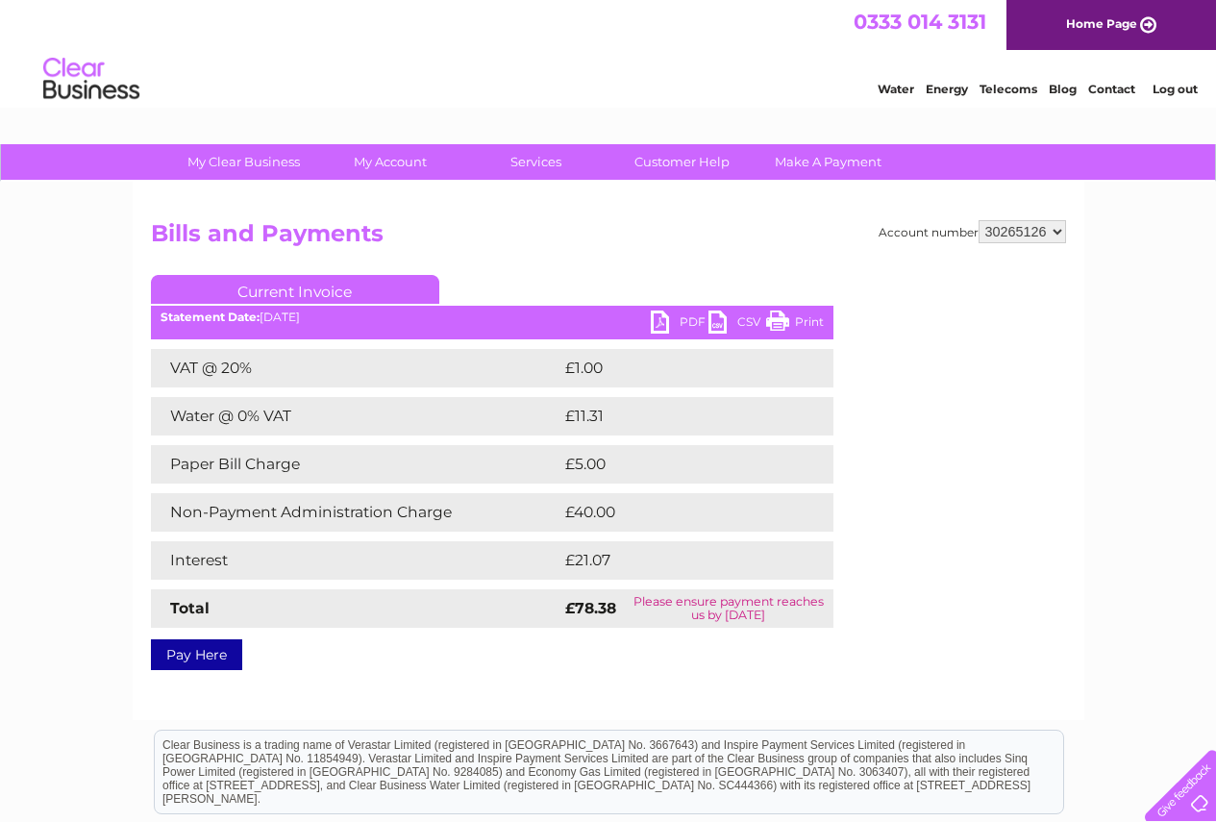
click at [691, 316] on link "PDF" at bounding box center [680, 324] width 58 height 28
click at [1057, 230] on select "943990 997180 1100436 1136008 1145621 3025650 30264716 30265126 30274253 302771…" at bounding box center [1022, 231] width 87 height 23
select select "30274253"
click at [979, 220] on select "943990 997180 1100436 1136008 1145621 3025650 30264716 30265126 30274253 302771…" at bounding box center [1022, 231] width 87 height 23
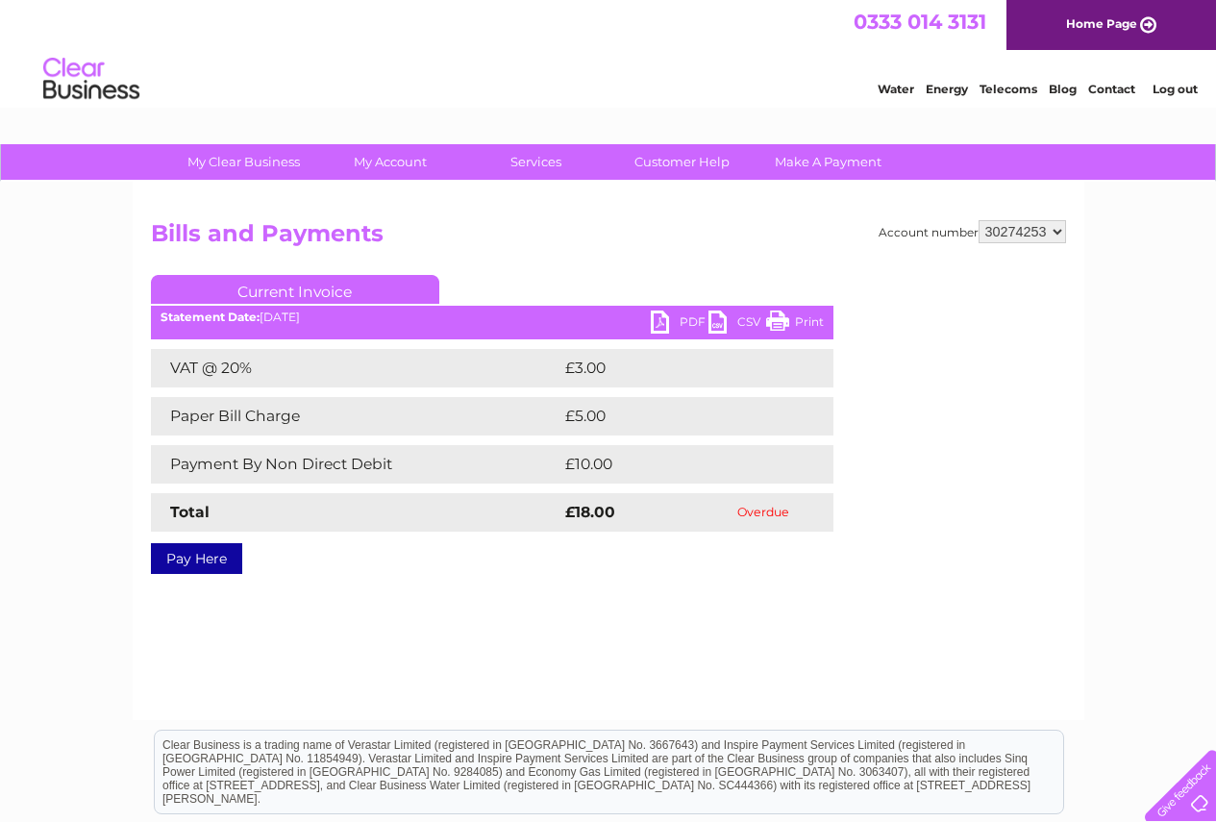
click at [686, 315] on link "PDF" at bounding box center [680, 324] width 58 height 28
click at [1057, 235] on select "943990 997180 1100436 1136008 1145621 3025650 30264716 30265126 30274253 302771…" at bounding box center [1022, 231] width 87 height 23
select select "30277161"
click at [979, 220] on select "943990 997180 1100436 1136008 1145621 3025650 30264716 30265126 30274253 302771…" at bounding box center [1022, 231] width 87 height 23
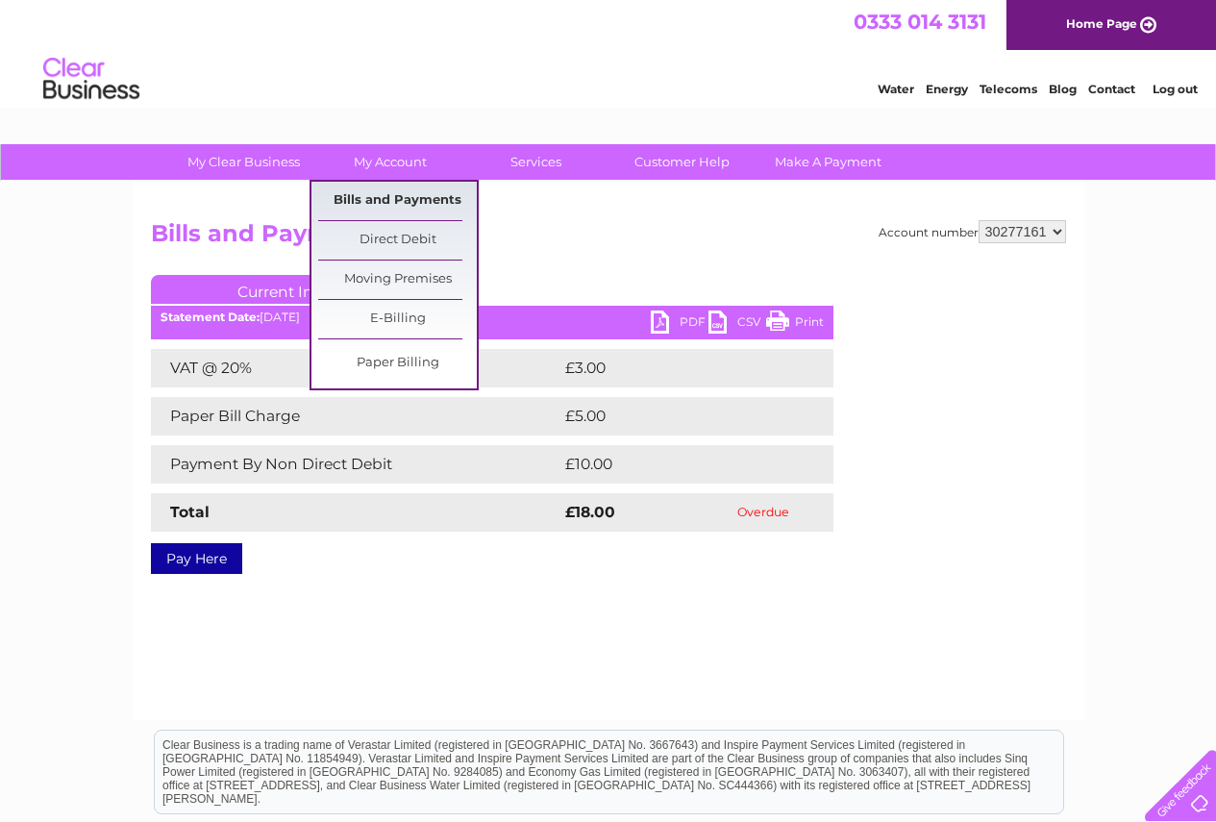
click at [422, 191] on link "Bills and Payments" at bounding box center [397, 201] width 159 height 38
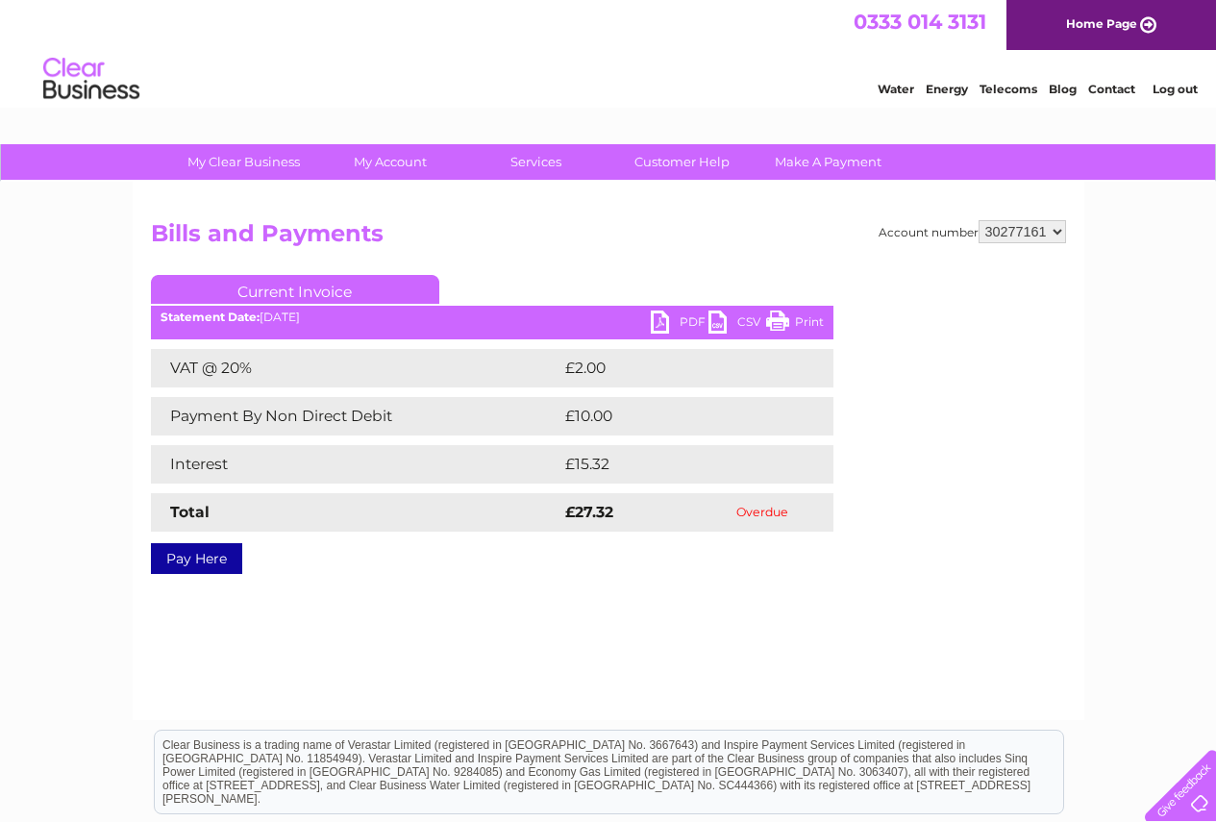
click at [1057, 231] on select "943990 997180 1100436 1136008 1145621 3025650 30264716 30265126 30274253 302771…" at bounding box center [1022, 231] width 87 height 23
click at [671, 321] on link "PDF" at bounding box center [680, 324] width 58 height 28
click at [1059, 232] on select "943990 997180 1100436 1136008 1145621 3025650 30264716 30265126 30274253 302771…" at bounding box center [1022, 231] width 87 height 23
select select "30279460"
click at [979, 220] on select "943990 997180 1100436 1136008 1145621 3025650 30264716 30265126 30274253 302771…" at bounding box center [1022, 231] width 87 height 23
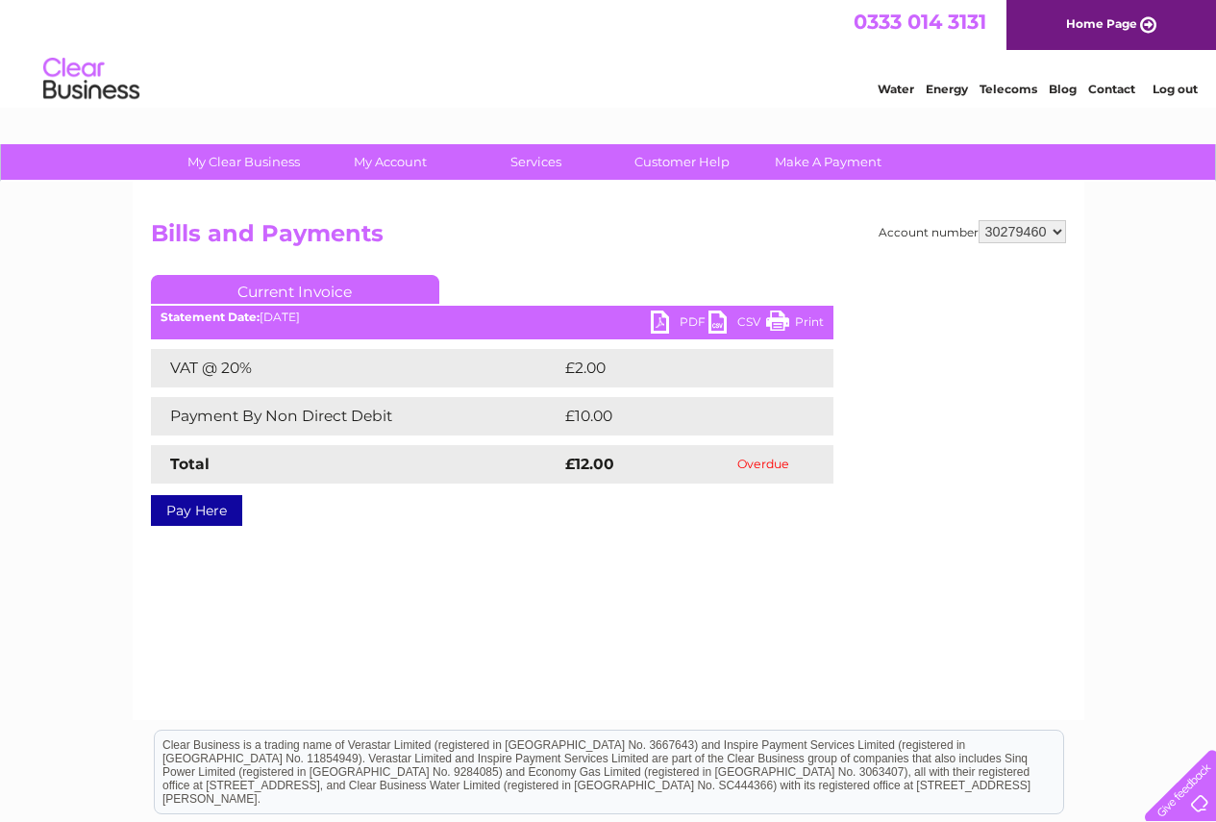
click at [1056, 224] on select "943990 997180 1100436 1136008 1145621 3025650 30264716 30265126 30274253 302771…" at bounding box center [1022, 231] width 87 height 23
select select "30282869"
click at [979, 220] on select "943990 997180 1100436 1136008 1145621 3025650 30264716 30265126 30274253 302771…" at bounding box center [1022, 231] width 87 height 23
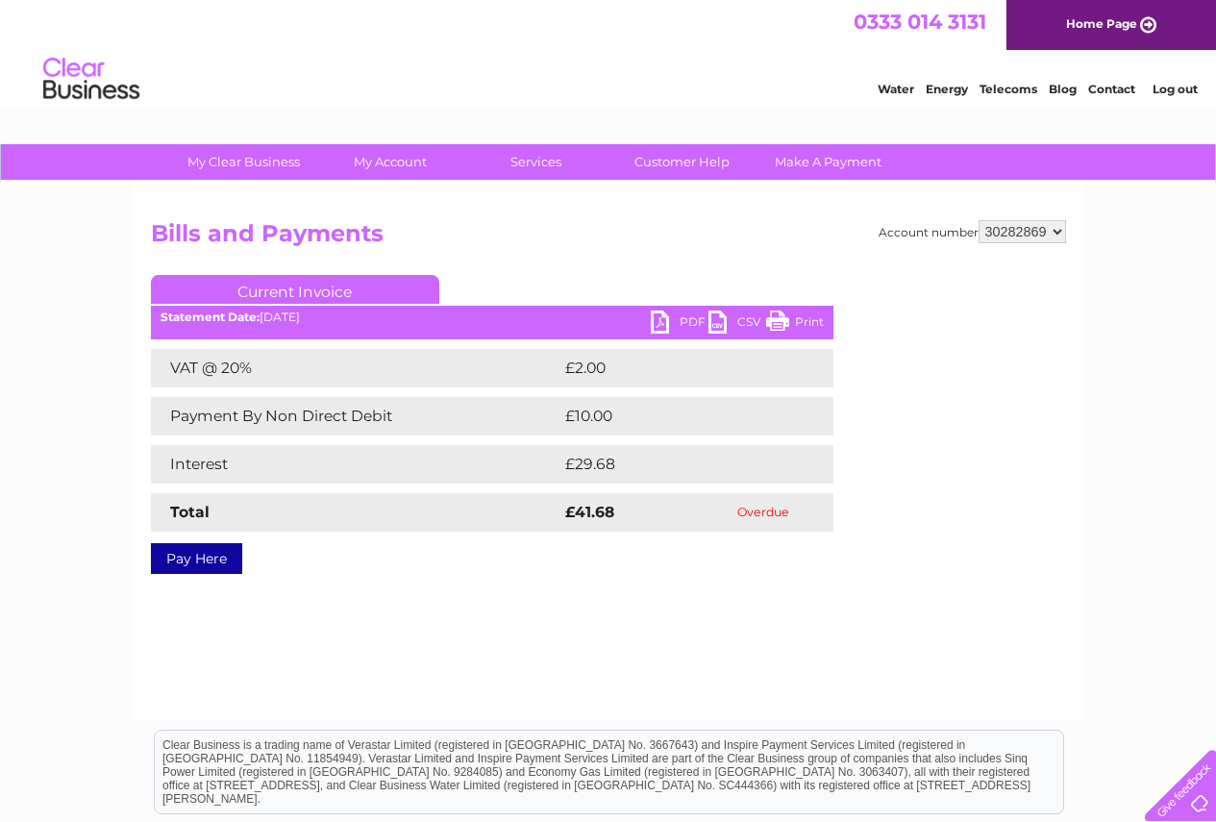
click at [681, 318] on link "PDF" at bounding box center [680, 324] width 58 height 28
click at [1053, 235] on select "943990 997180 1100436 1136008 1145621 3025650 30264716 30265126 30274253 302771…" at bounding box center [1022, 231] width 87 height 23
select select "30286742"
click at [979, 220] on select "943990 997180 1100436 1136008 1145621 3025650 30264716 30265126 30274253 302771…" at bounding box center [1022, 231] width 87 height 23
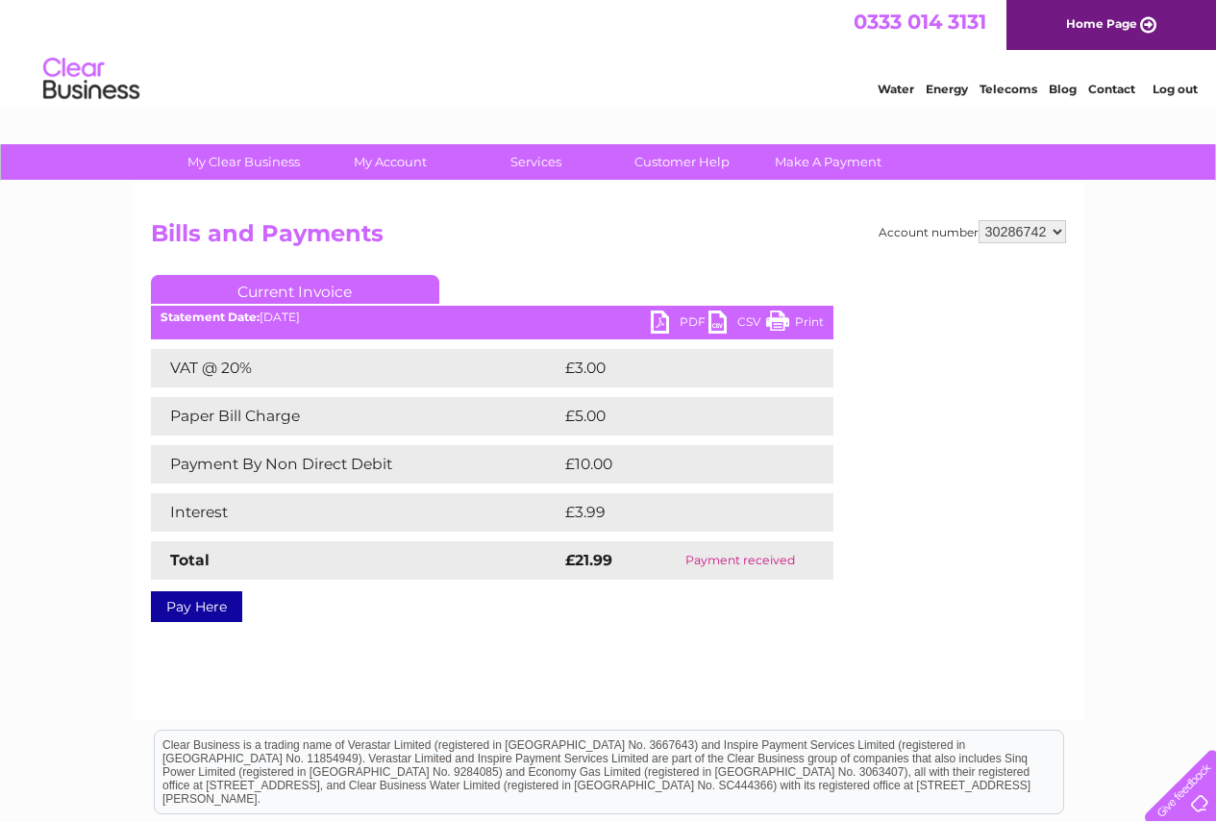
click at [1062, 233] on select "943990 997180 1100436 1136008 1145621 3025650 30264716 30265126 30274253 302771…" at bounding box center [1022, 231] width 87 height 23
select select "30290117"
click at [979, 220] on select "943990 997180 1100436 1136008 1145621 3025650 30264716 30265126 30274253 302771…" at bounding box center [1022, 231] width 87 height 23
click at [1061, 230] on select "943990 997180 1100436 1136008 1145621 3025650 30264716 30265126 30274253 302771…" at bounding box center [1022, 231] width 87 height 23
select select "30290565"
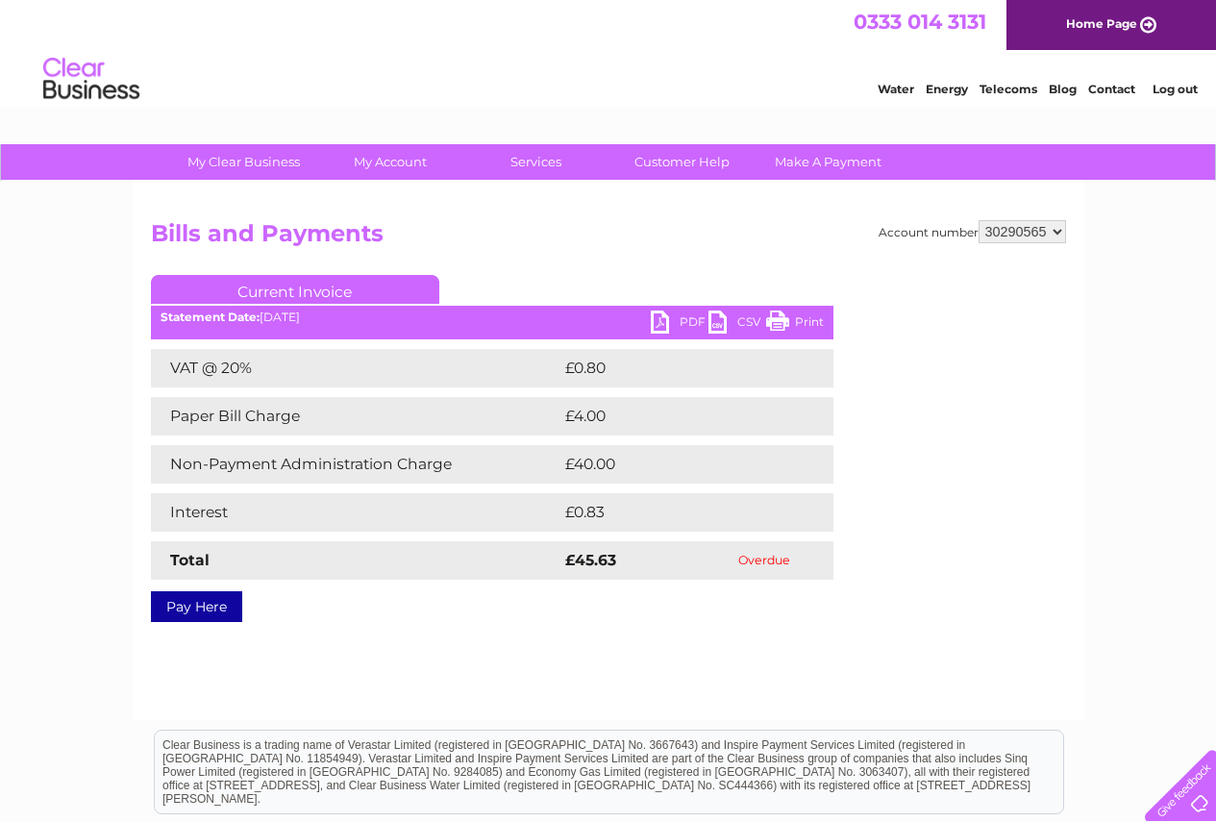
click at [979, 220] on select "943990 997180 1100436 1136008 1145621 3025650 30264716 30265126 30274253 302771…" at bounding box center [1022, 231] width 87 height 23
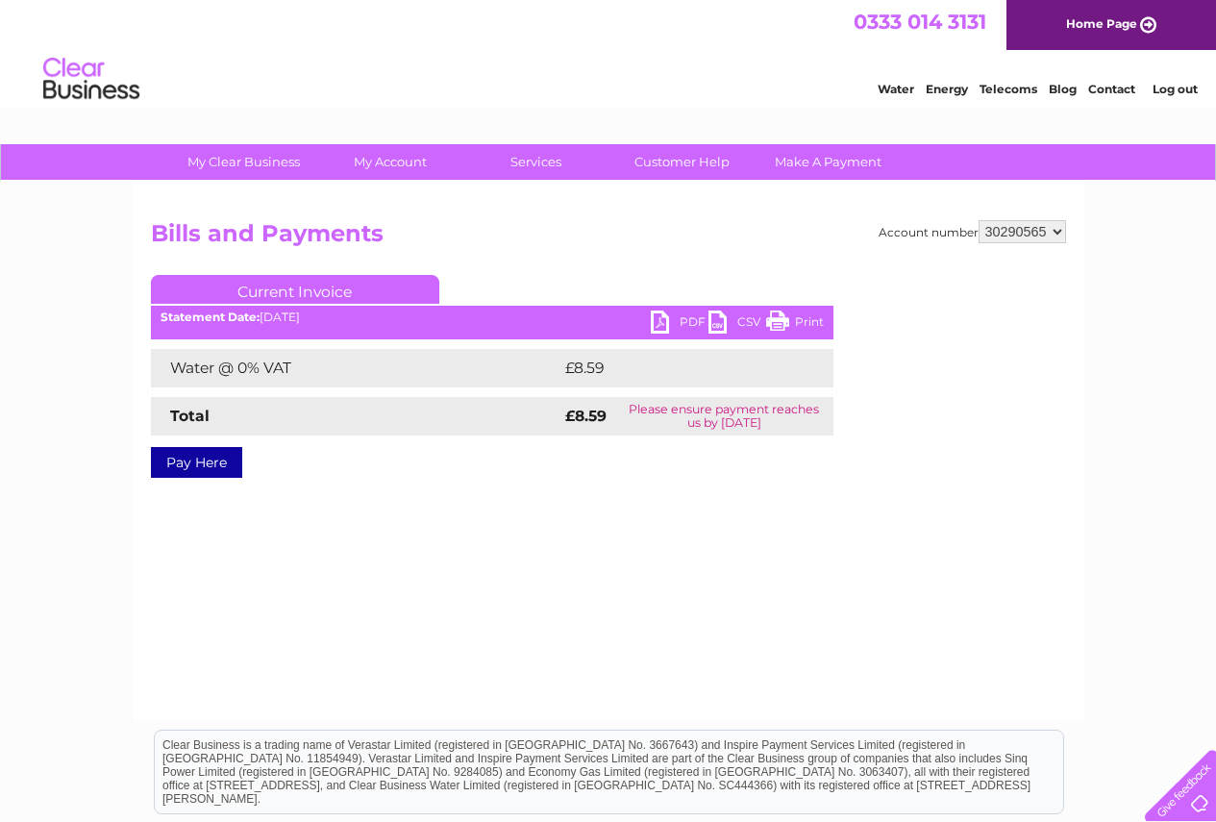
click at [676, 322] on link "PDF" at bounding box center [680, 324] width 58 height 28
click at [1054, 231] on select "943990 997180 1100436 1136008 1145621 3025650 30264716 30265126 30274253 302771…" at bounding box center [1022, 231] width 87 height 23
select select "30290592"
click at [979, 220] on select "943990 997180 1100436 1136008 1145621 3025650 30264716 30265126 30274253 302771…" at bounding box center [1022, 231] width 87 height 23
click at [1062, 235] on select "943990 997180 1100436 1136008 1145621 3025650 30264716 30265126 30274253 302771…" at bounding box center [1022, 231] width 87 height 23
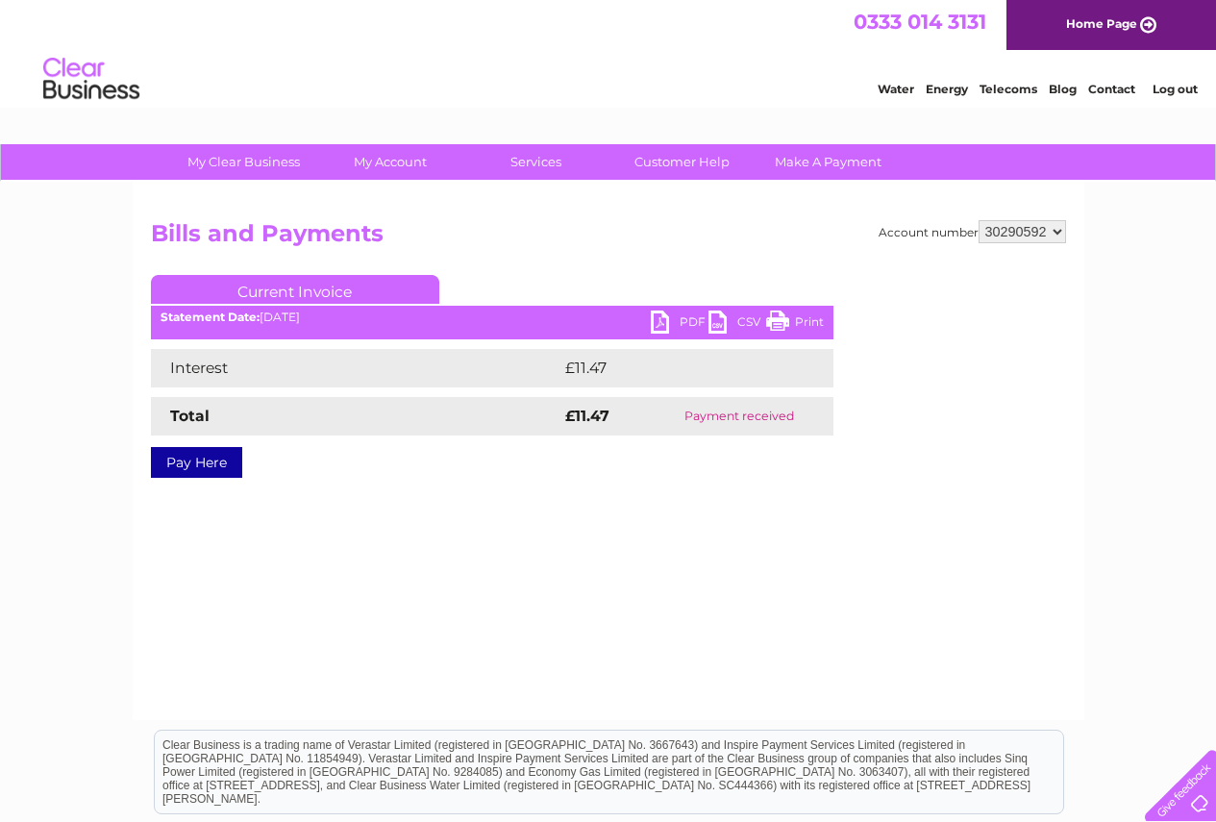
select select "30291262"
click at [979, 220] on select "943990 997180 1100436 1136008 1145621 3025650 30264716 30265126 30274253 302771…" at bounding box center [1022, 231] width 87 height 23
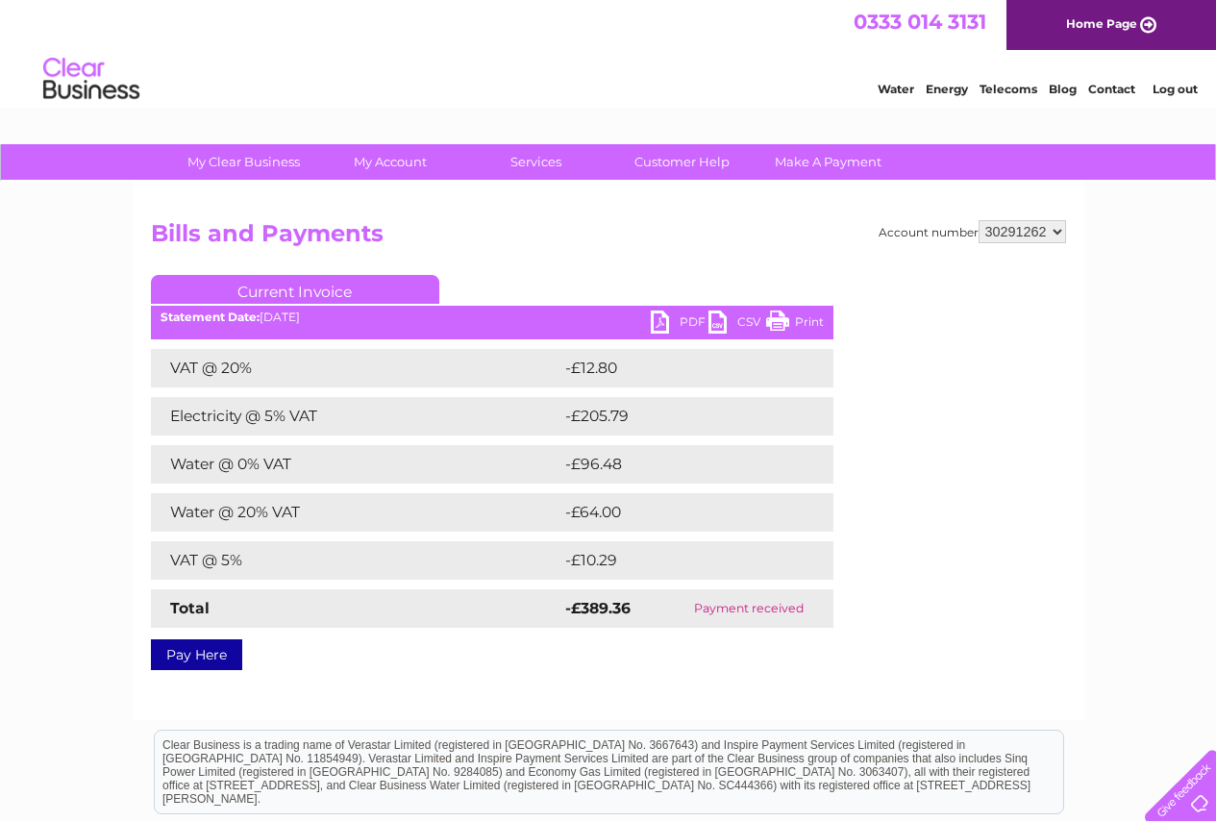
click at [1057, 225] on select "943990 997180 1100436 1136008 1145621 3025650 30264716 30265126 30274253 302771…" at bounding box center [1022, 231] width 87 height 23
select select "30293529"
click at [979, 220] on select "943990 997180 1100436 1136008 1145621 3025650 30264716 30265126 30274253 302771…" at bounding box center [1022, 231] width 87 height 23
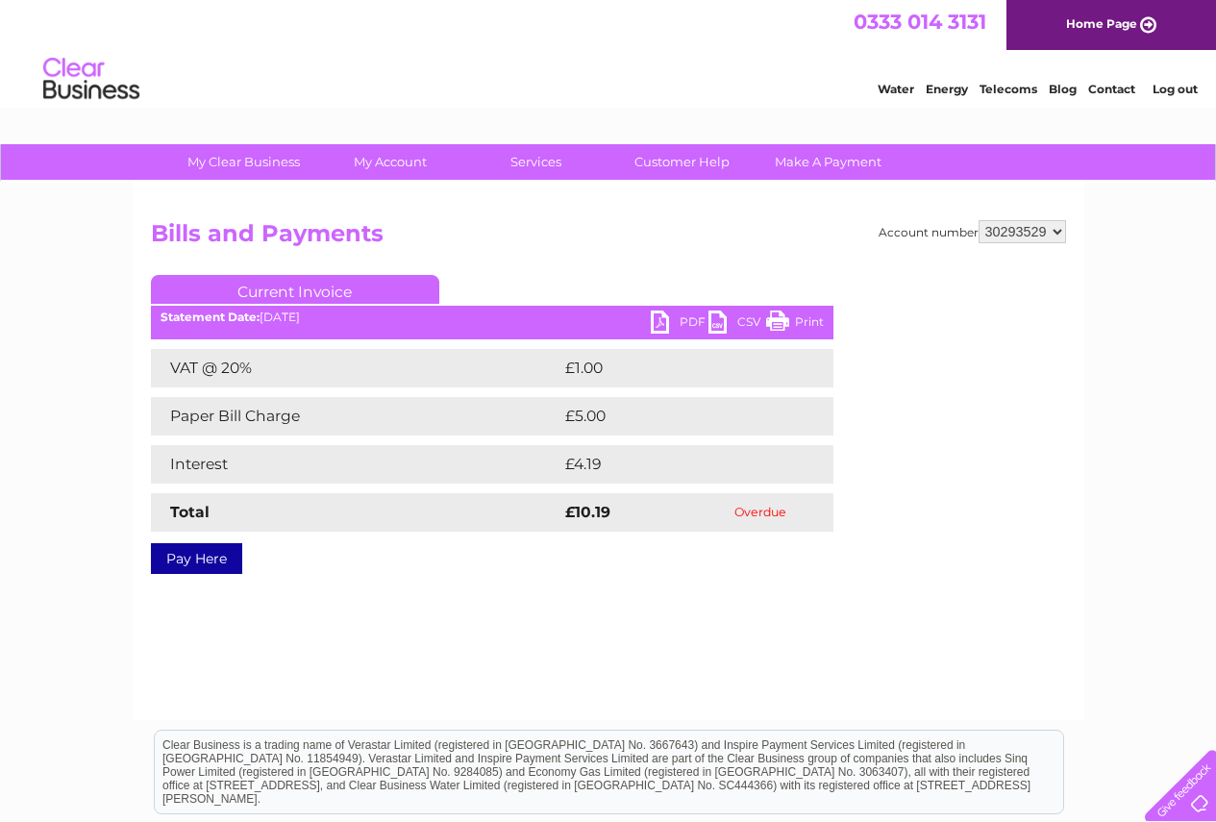
click at [1055, 235] on select "943990 997180 1100436 1136008 1145621 3025650 30264716 30265126 30274253 302771…" at bounding box center [1022, 231] width 87 height 23
select select "30293671"
click at [979, 220] on select "943990 997180 1100436 1136008 1145621 3025650 30264716 30265126 30274253 302771…" at bounding box center [1022, 231] width 87 height 23
click at [1055, 237] on select "943990 997180 1100436 1136008 1145621 3025650 30264716 30265126 30274253 302771…" at bounding box center [1022, 231] width 87 height 23
select select "30301162"
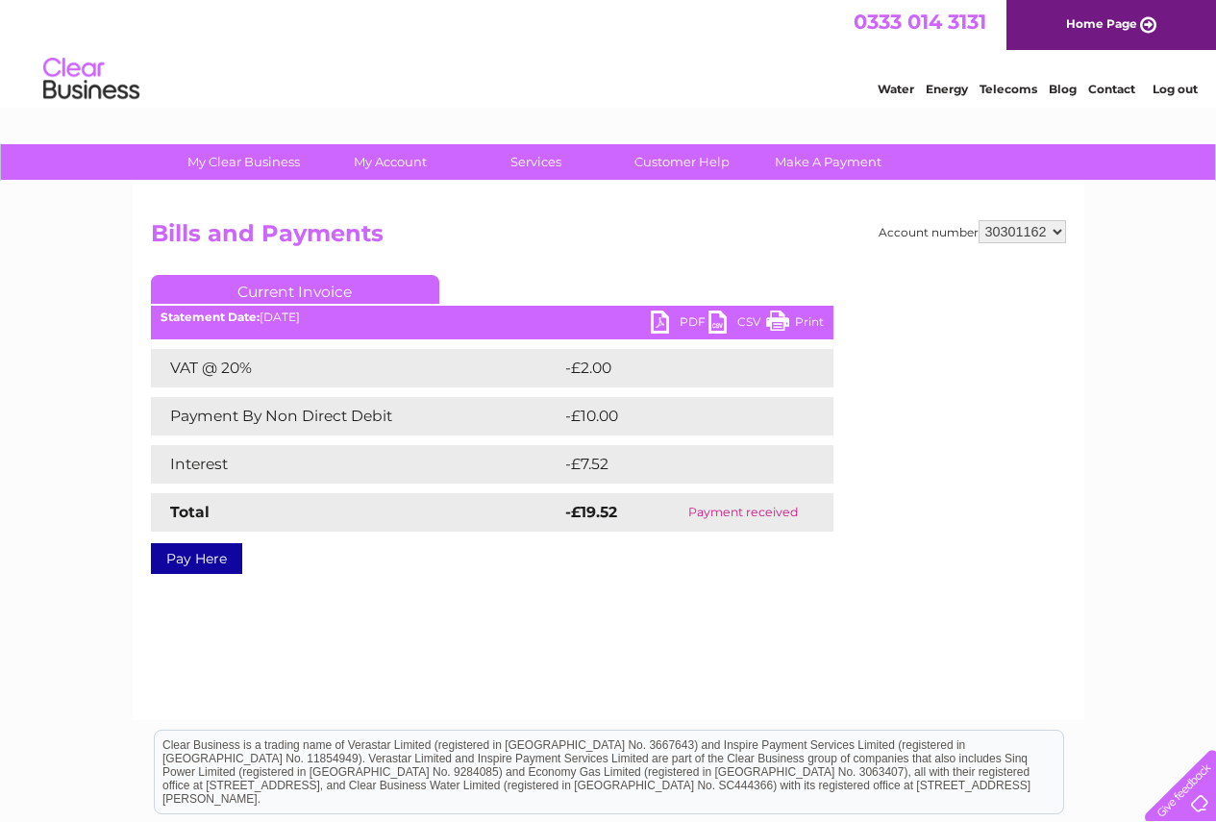
click at [979, 220] on select "943990 997180 1100436 1136008 1145621 3025650 30264716 30265126 30274253 302771…" at bounding box center [1022, 231] width 87 height 23
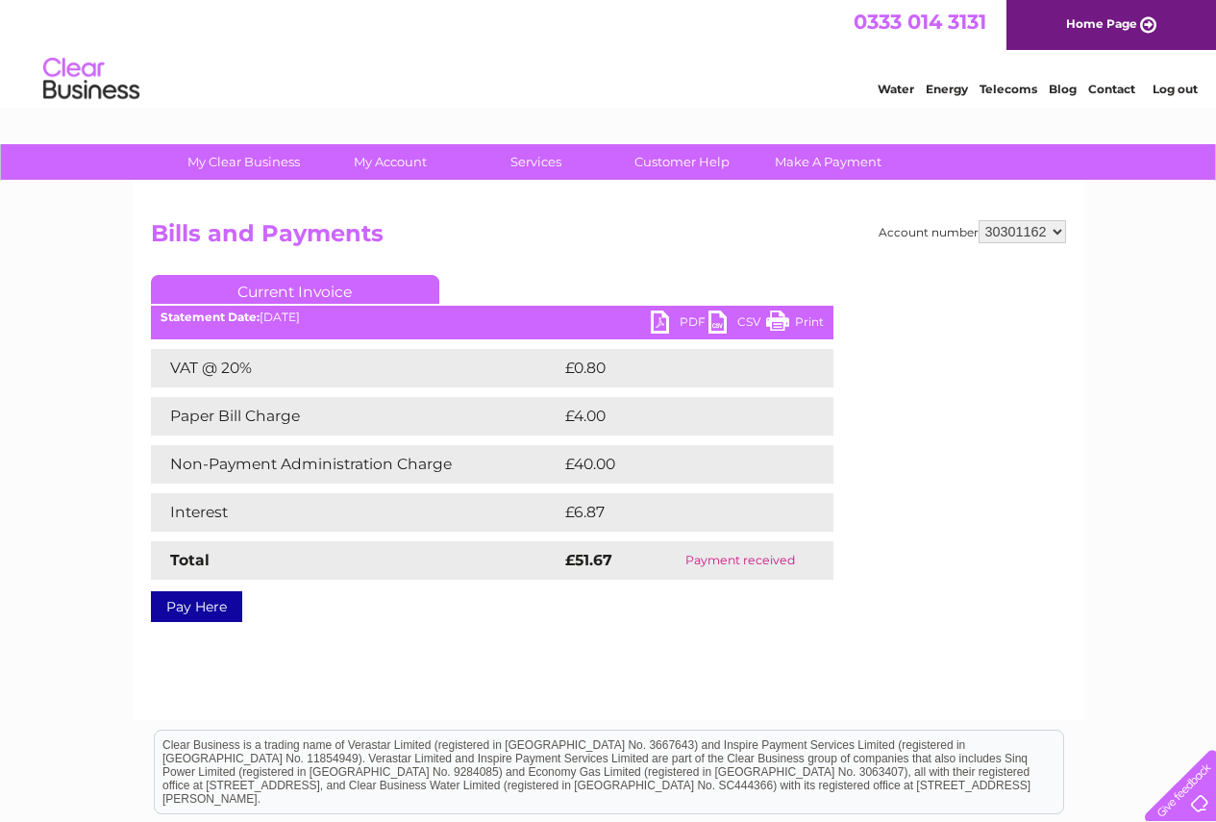
click at [1063, 227] on select "943990 997180 1100436 1136008 1145621 3025650 30264716 30265126 30274253 302771…" at bounding box center [1022, 231] width 87 height 23
select select "30301966"
click at [979, 220] on select "943990 997180 1100436 1136008 1145621 3025650 30264716 30265126 30274253 302771…" at bounding box center [1022, 231] width 87 height 23
click at [1054, 236] on select "943990 997180 1100436 1136008 1145621 3025650 30264716 30265126 30274253 302771…" at bounding box center [1022, 231] width 87 height 23
click at [979, 220] on select "943990 997180 1100436 1136008 1145621 3025650 30264716 30265126 30274253 302771…" at bounding box center [1022, 231] width 87 height 23
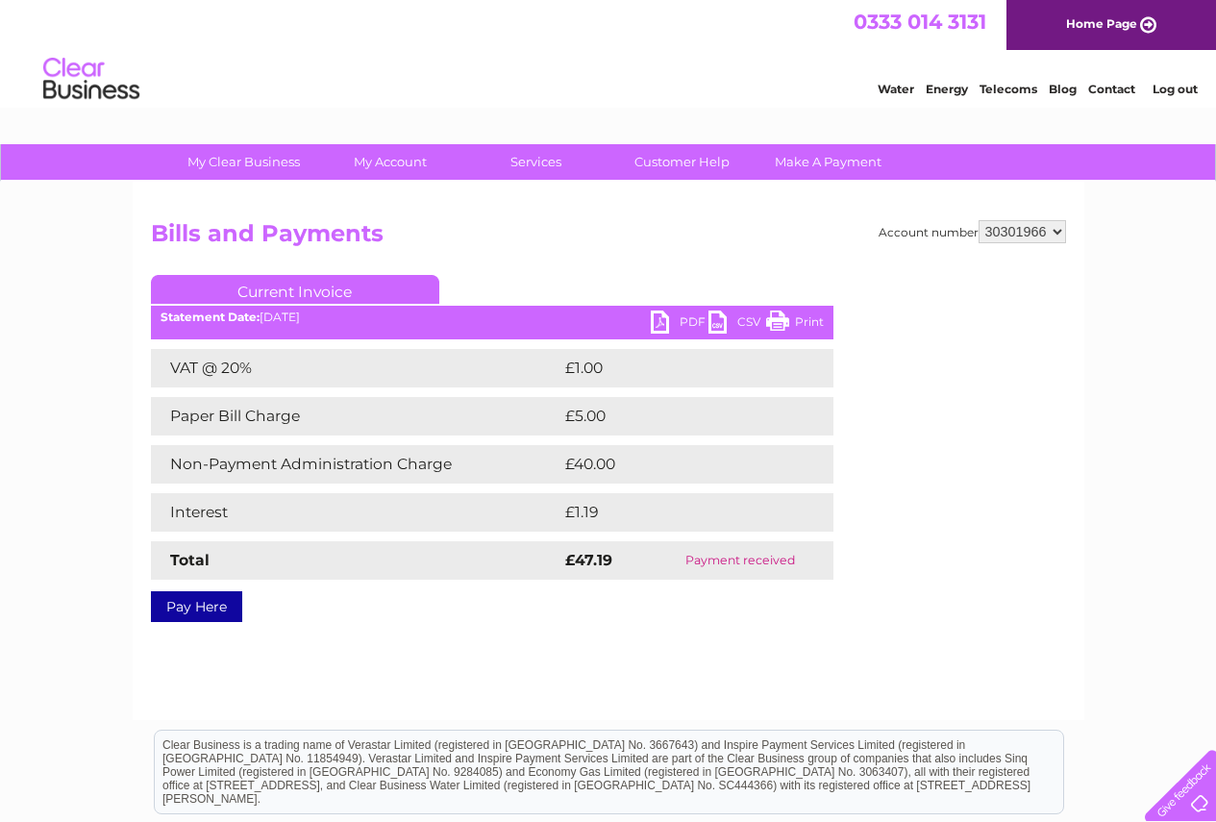
click at [1056, 228] on select "943990 997180 1100436 1136008 1145621 3025650 30264716 30265126 30274253 302771…" at bounding box center [1022, 231] width 87 height 23
select select "30314581"
click at [979, 220] on select "943990 997180 1100436 1136008 1145621 3025650 30264716 30265126 30274253 302771…" at bounding box center [1022, 231] width 87 height 23
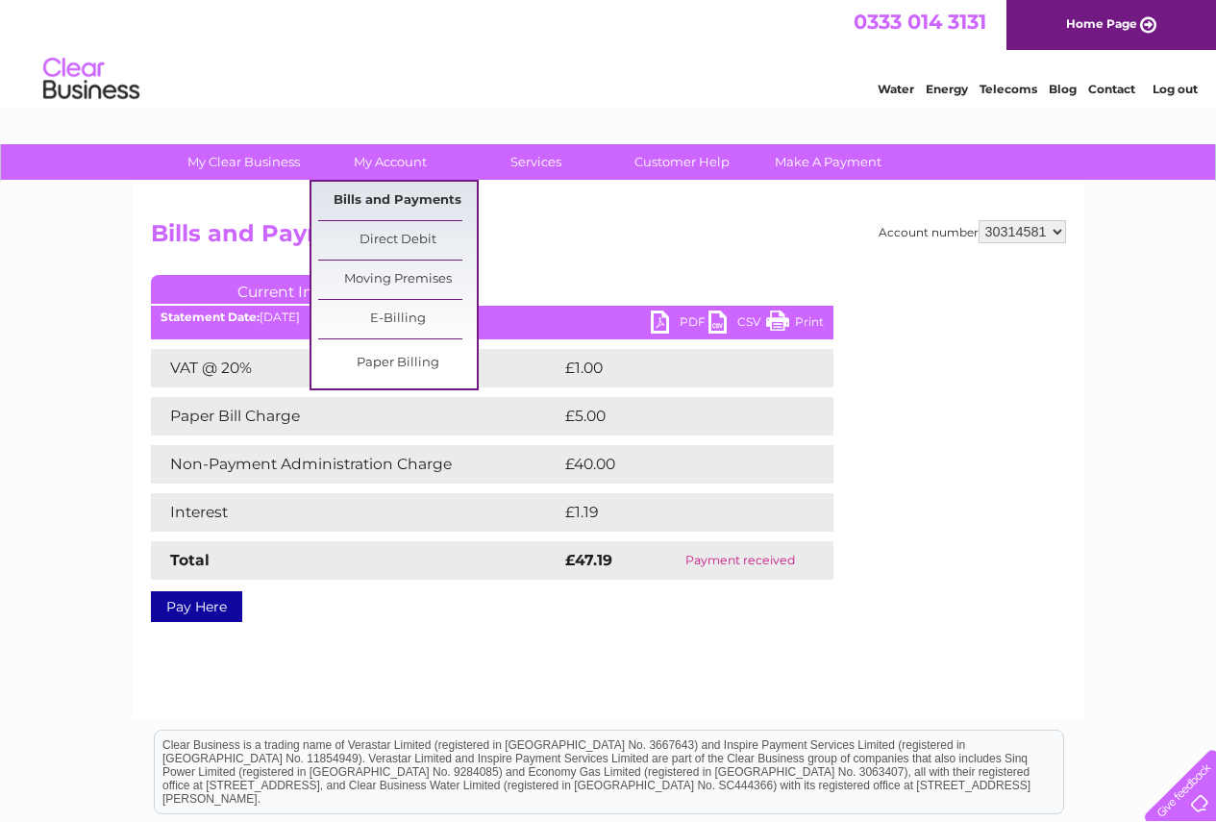
click at [417, 188] on link "Bills and Payments" at bounding box center [397, 201] width 159 height 38
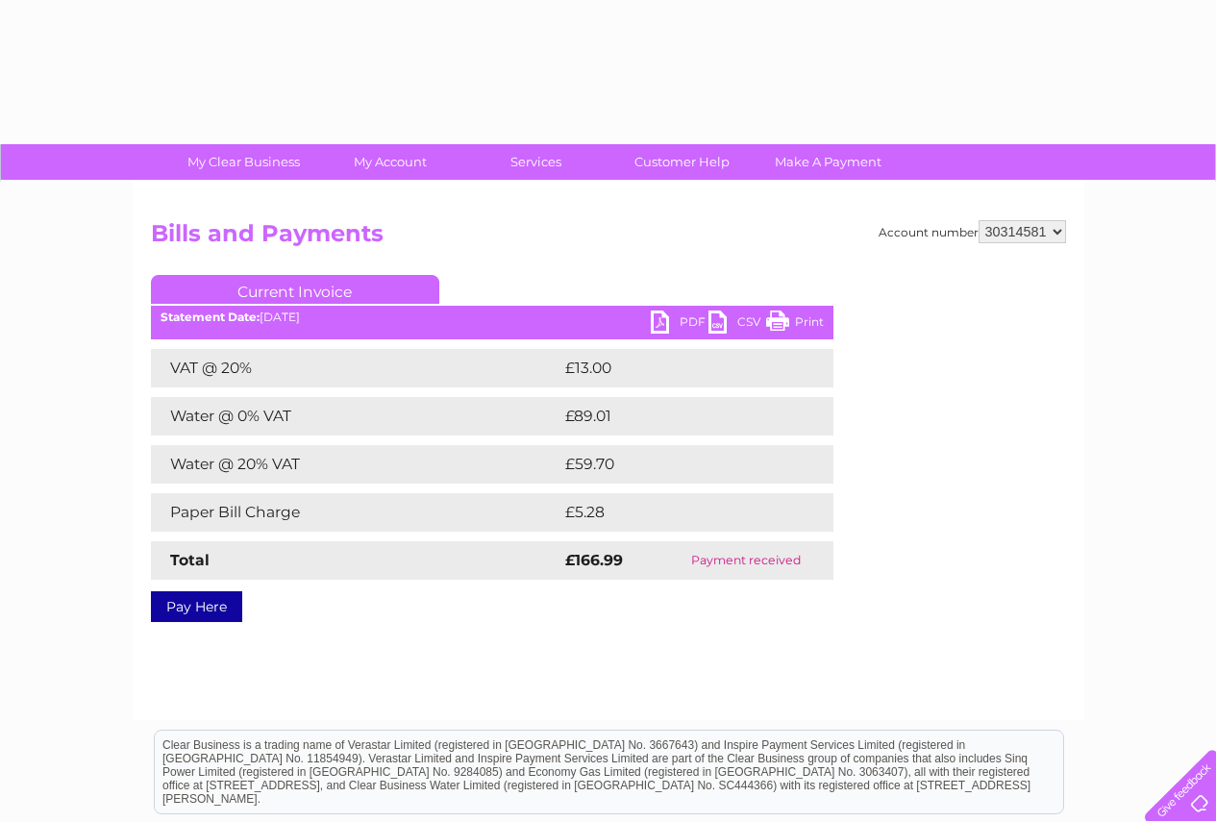
drag, startPoint x: 0, startPoint y: 0, endPoint x: 1055, endPoint y: 229, distance: 1079.9
click at [1055, 229] on select "943990 997180 1100436 1136008 1145621 3025650 30264716 30265126 30274253 302771…" at bounding box center [1022, 231] width 87 height 23
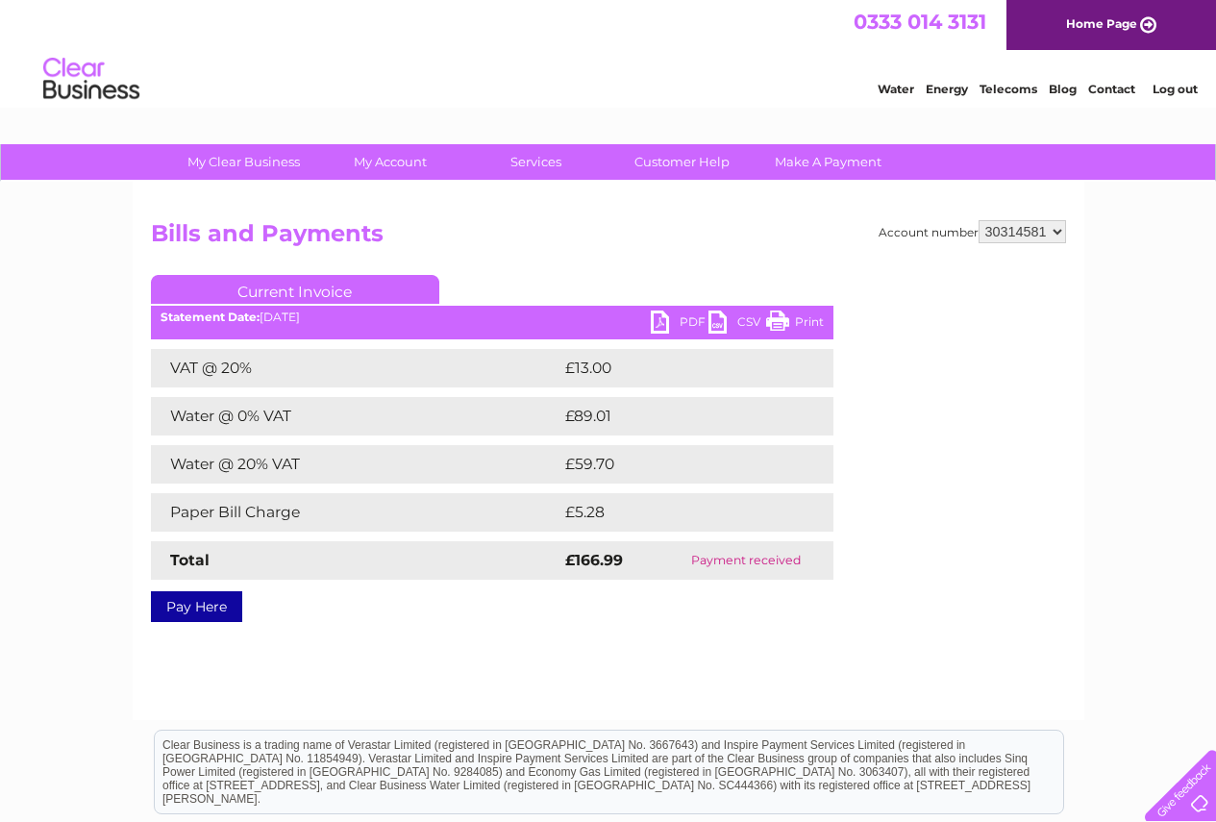
select select "30301966"
click at [979, 220] on select "943990 997180 1100436 1136008 1145621 3025650 30264716 30265126 30274253 302771…" at bounding box center [1022, 231] width 87 height 23
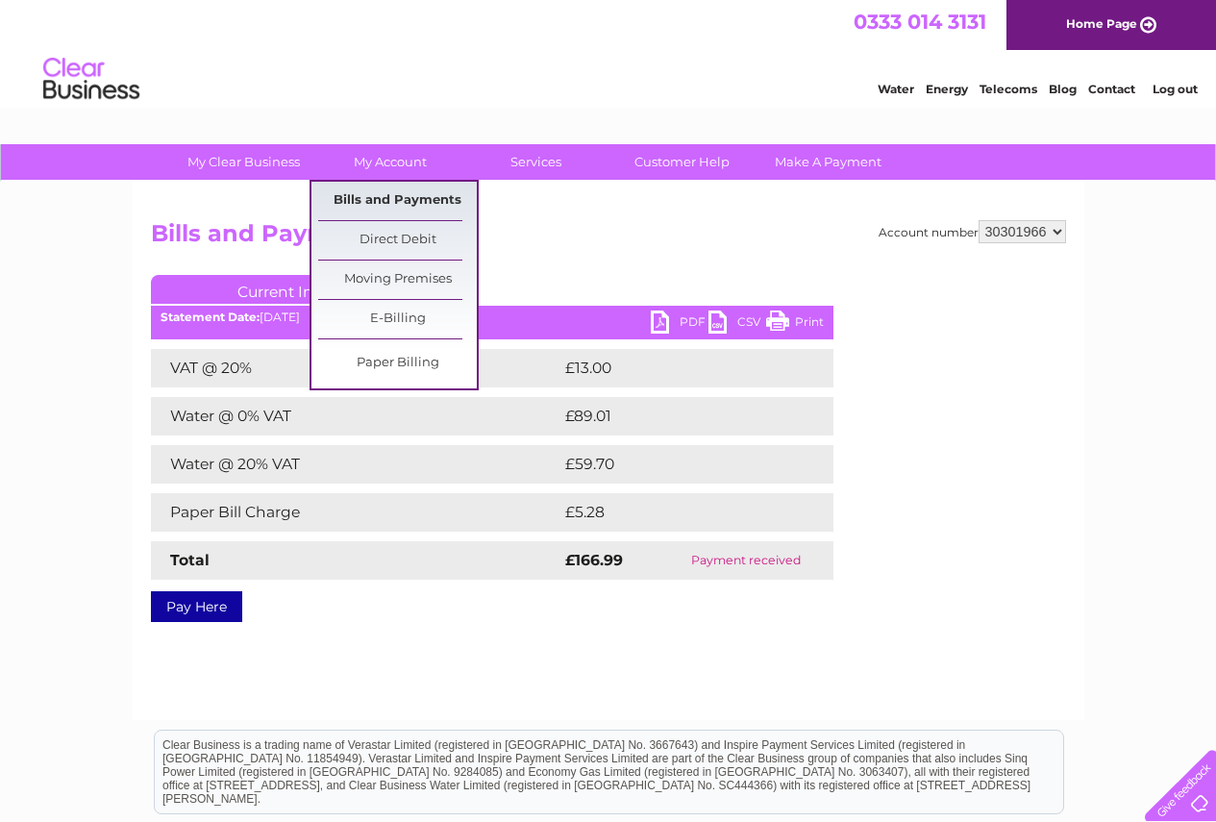
click at [406, 203] on link "Bills and Payments" at bounding box center [397, 201] width 159 height 38
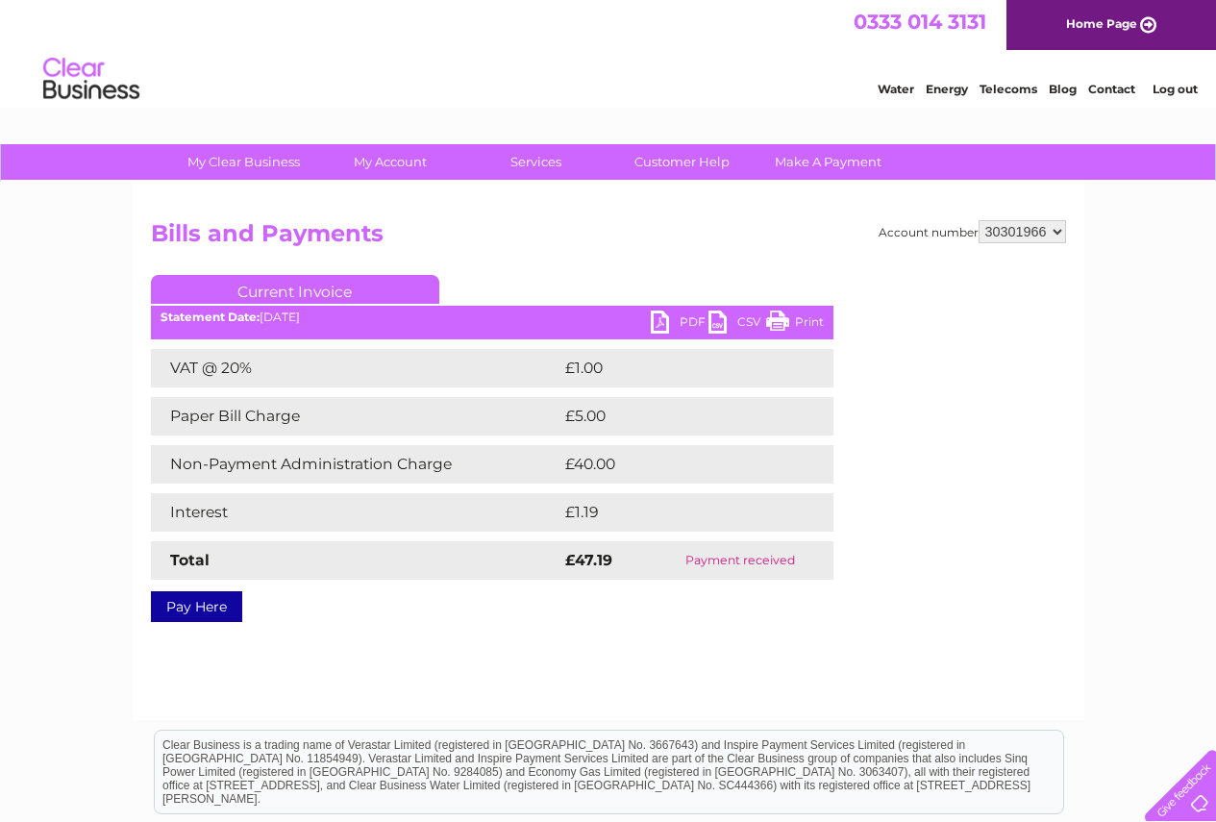
click at [1057, 230] on select "943990 997180 1100436 1136008 1145621 3025650 30264716 30265126 30274253 302771…" at bounding box center [1022, 231] width 87 height 23
select select "30316681"
click at [979, 220] on select "943990 997180 1100436 1136008 1145621 3025650 30264716 30265126 30274253 302771…" at bounding box center [1022, 231] width 87 height 23
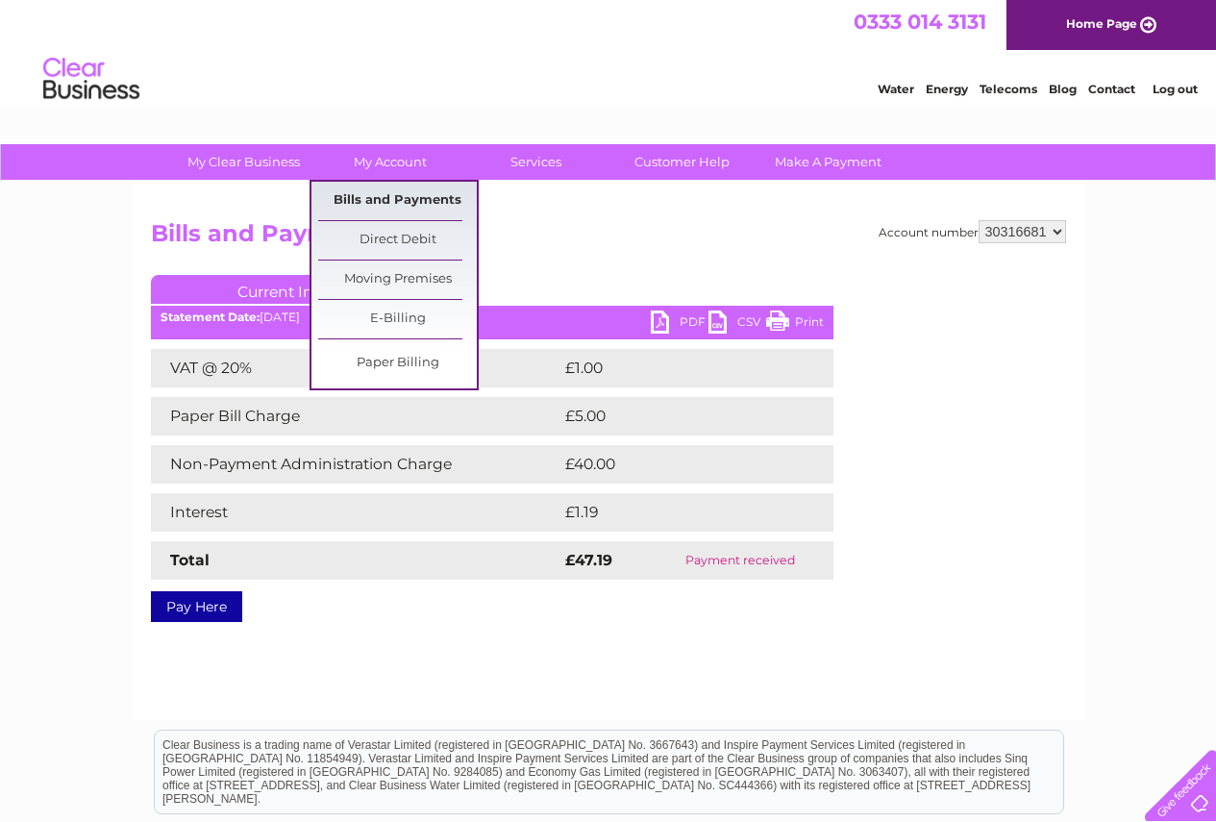
click at [399, 204] on link "Bills and Payments" at bounding box center [397, 201] width 159 height 38
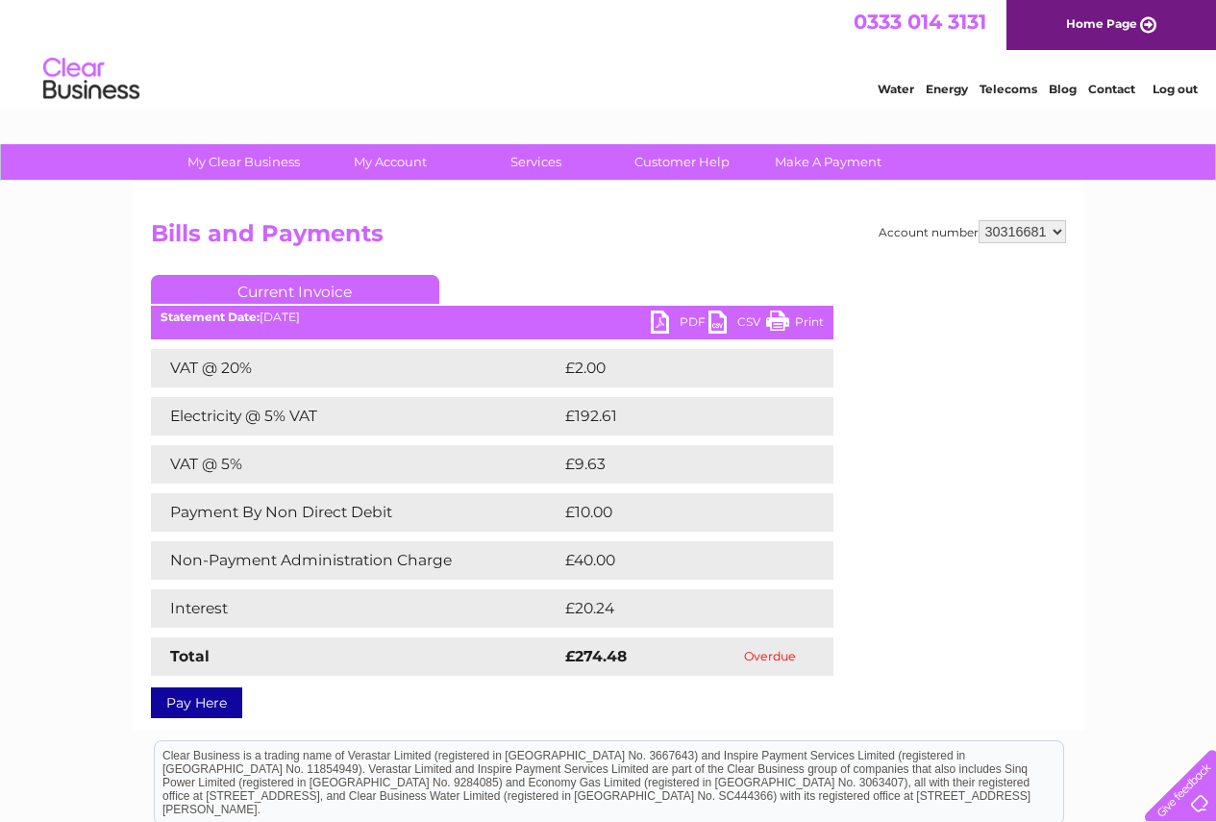
click at [672, 317] on link "PDF" at bounding box center [680, 324] width 58 height 28
click at [1055, 227] on select "943990 997180 1100436 1136008 1145621 3025650 30264716 30265126 30274253 302771…" at bounding box center [1022, 231] width 87 height 23
select select "30317019"
click at [979, 220] on select "943990 997180 1100436 1136008 1145621 3025650 30264716 30265126 30274253 302771…" at bounding box center [1022, 231] width 87 height 23
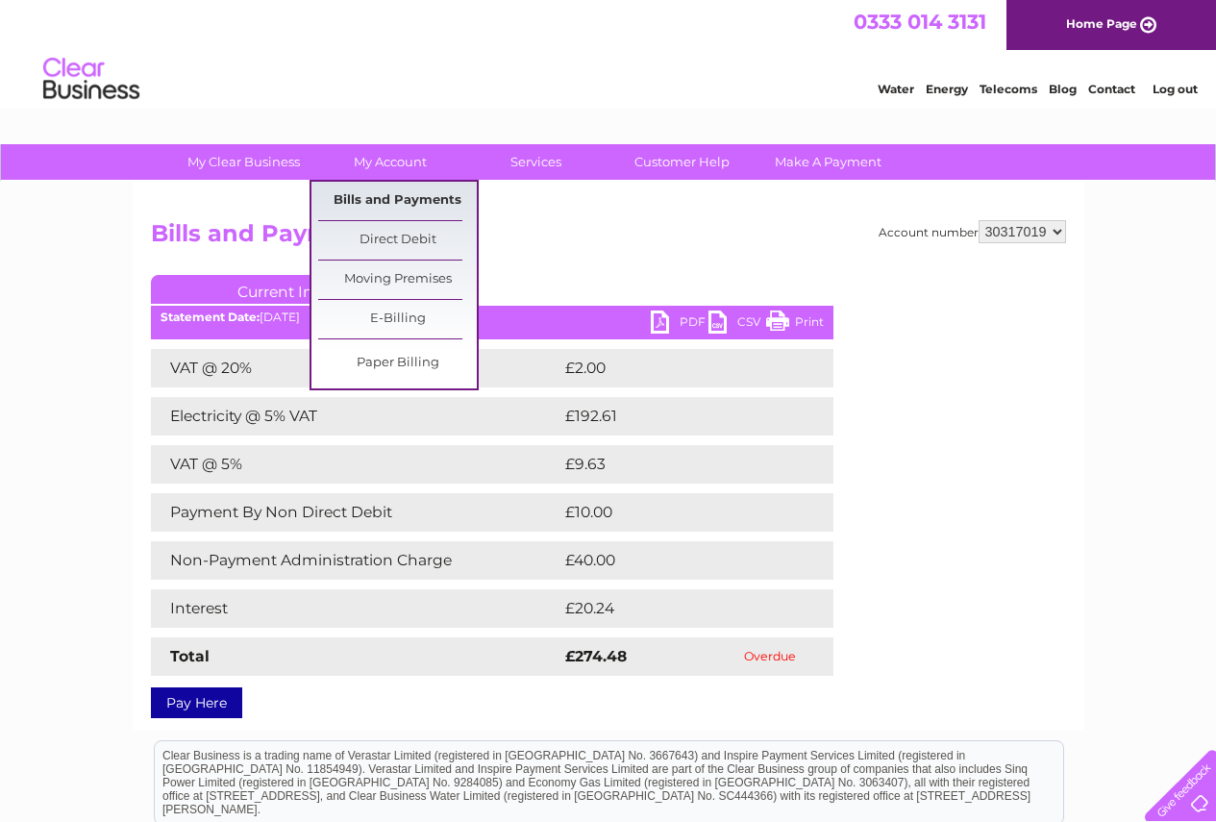
click at [374, 194] on link "Bills and Payments" at bounding box center [397, 201] width 159 height 38
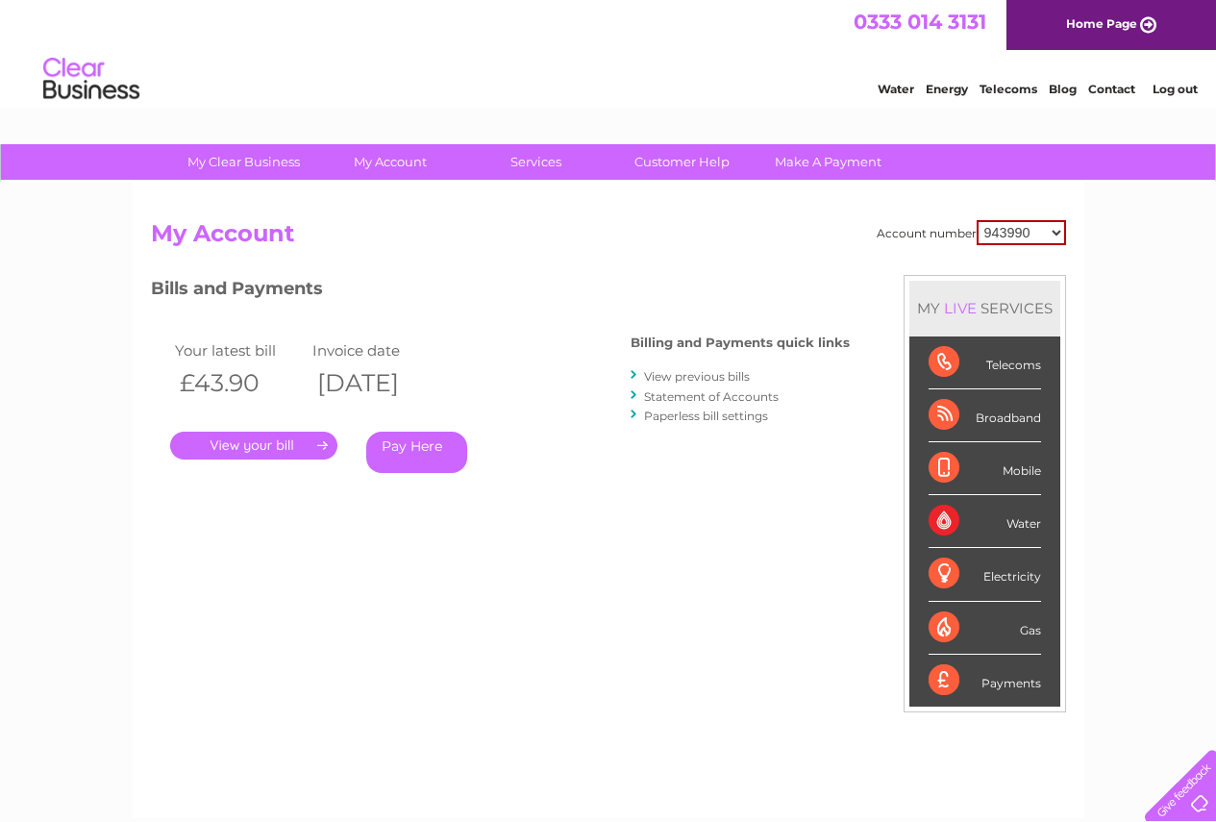
click at [1059, 235] on select "943990 997180 1100436 1136008 1145621 3025650 30264716 30265126 30274253 302771…" at bounding box center [1021, 232] width 89 height 25
select select "30317019"
click at [977, 220] on select "943990 997180 1100436 1136008 1145621 3025650 30264716 30265126 30274253 302771…" at bounding box center [1021, 232] width 89 height 25
click at [249, 442] on link "." at bounding box center [253, 446] width 167 height 28
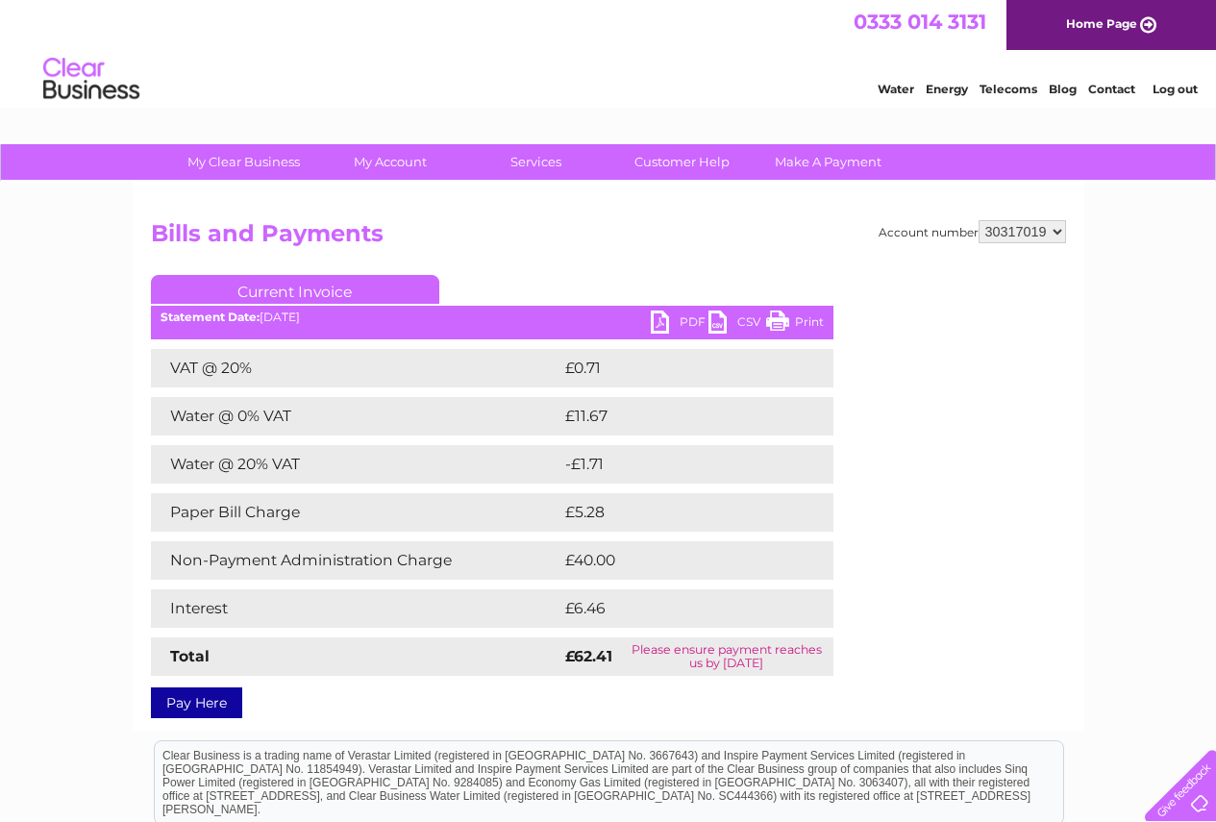
click at [665, 324] on link "PDF" at bounding box center [680, 324] width 58 height 28
click at [1055, 235] on select "943990 997180 1100436 1136008 1145621 3025650 30264716 30265126 30274253 302771…" at bounding box center [1022, 231] width 87 height 23
select select "30319492"
click at [979, 220] on select "943990 997180 1100436 1136008 1145621 3025650 30264716 30265126 30274253 302771…" at bounding box center [1022, 231] width 87 height 23
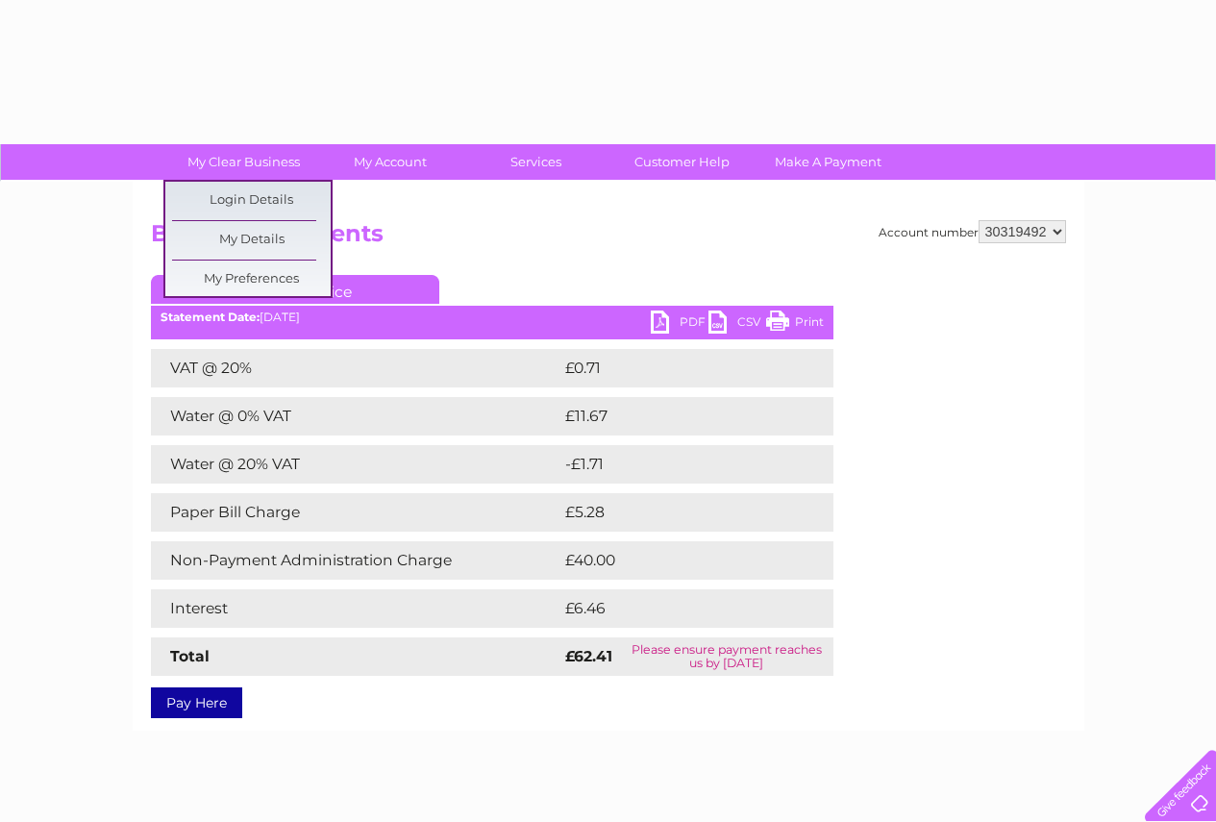
select select "30319492"
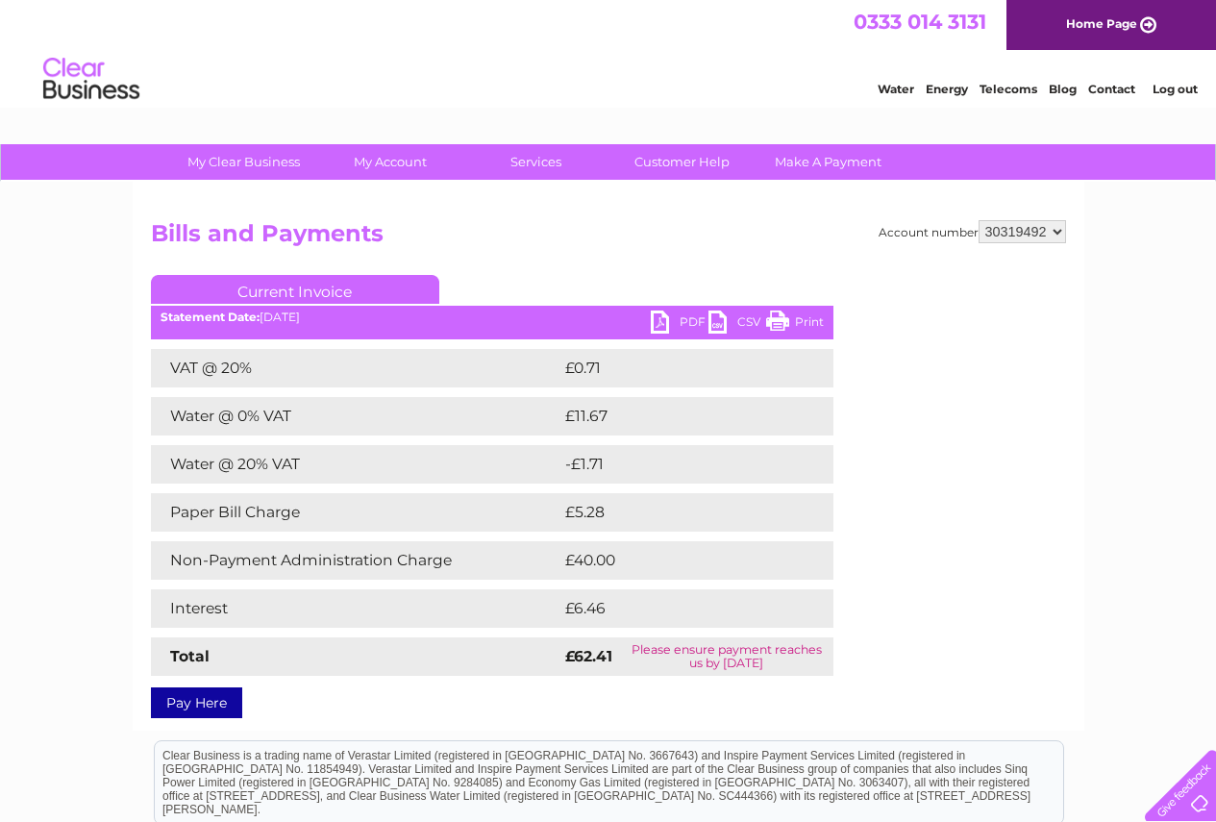
click at [688, 323] on link "PDF" at bounding box center [680, 324] width 58 height 28
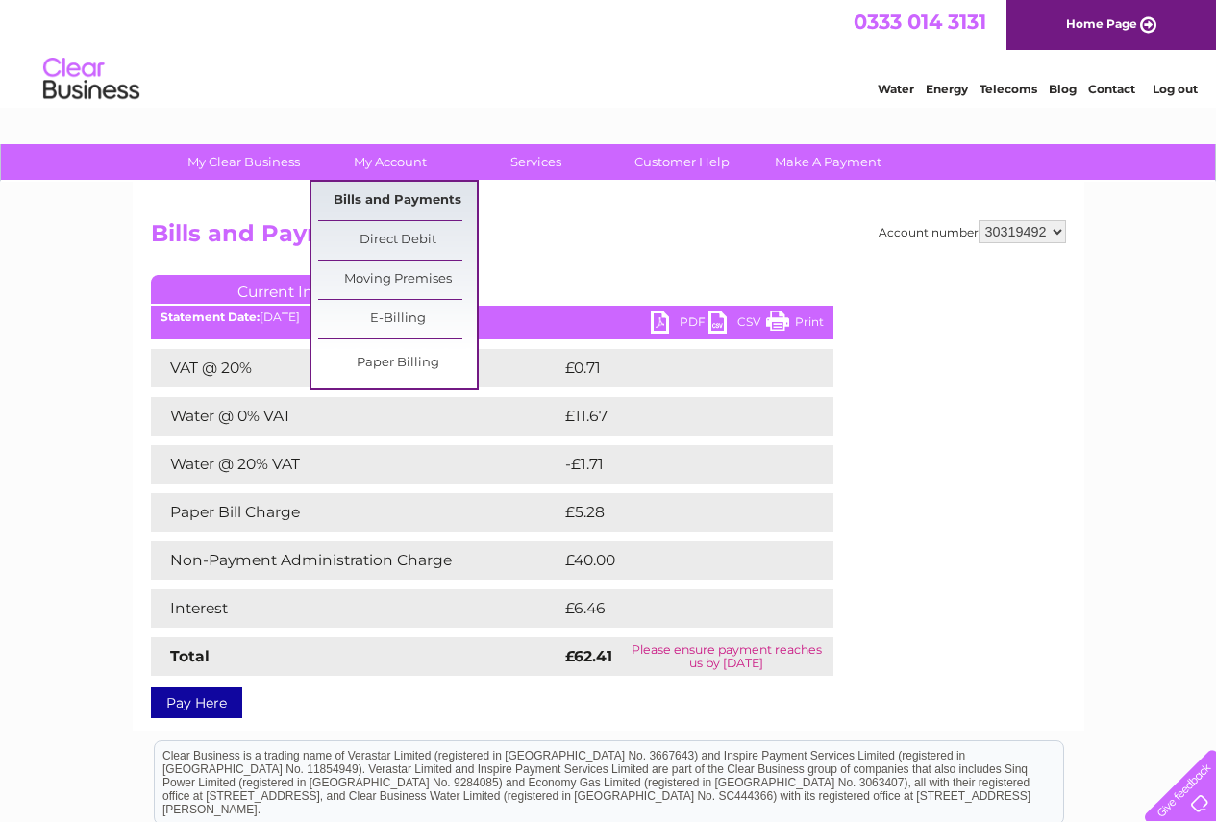
click at [409, 196] on link "Bills and Payments" at bounding box center [397, 201] width 159 height 38
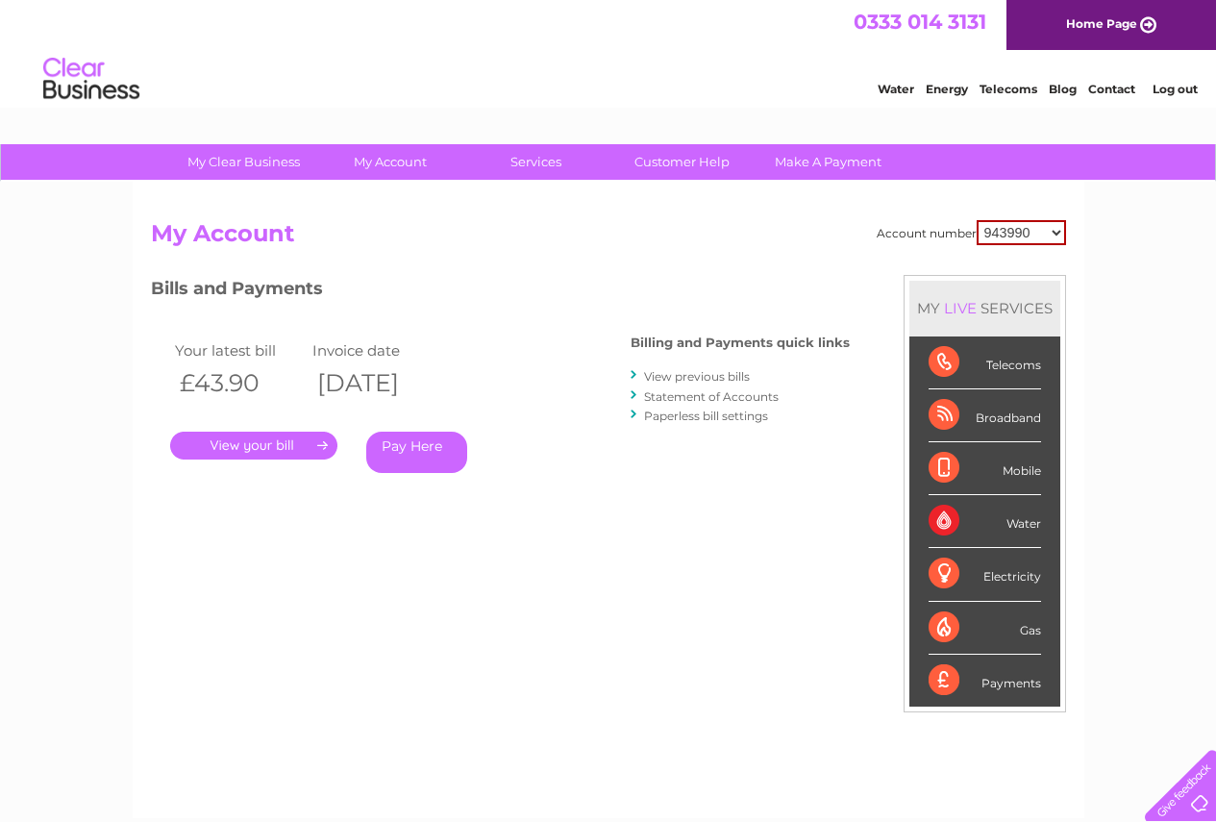
click at [1053, 236] on select "943990 997180 1100436 1136008 1145621 3025650 30264716 30265126 30274253 302771…" at bounding box center [1021, 232] width 89 height 25
select select "30319492"
click at [977, 220] on select "943990 997180 1100436 1136008 1145621 3025650 30264716 30265126 30274253 302771…" at bounding box center [1021, 232] width 89 height 25
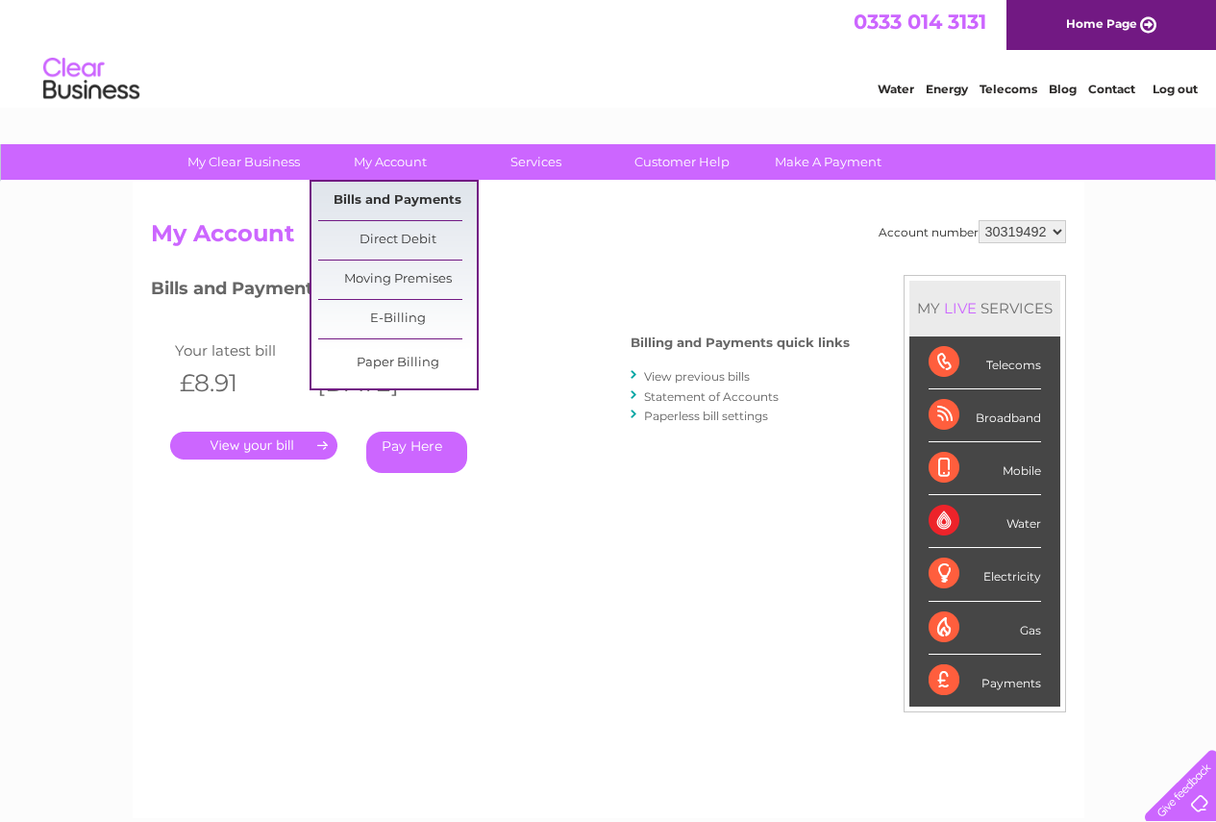
click at [391, 193] on link "Bills and Payments" at bounding box center [397, 201] width 159 height 38
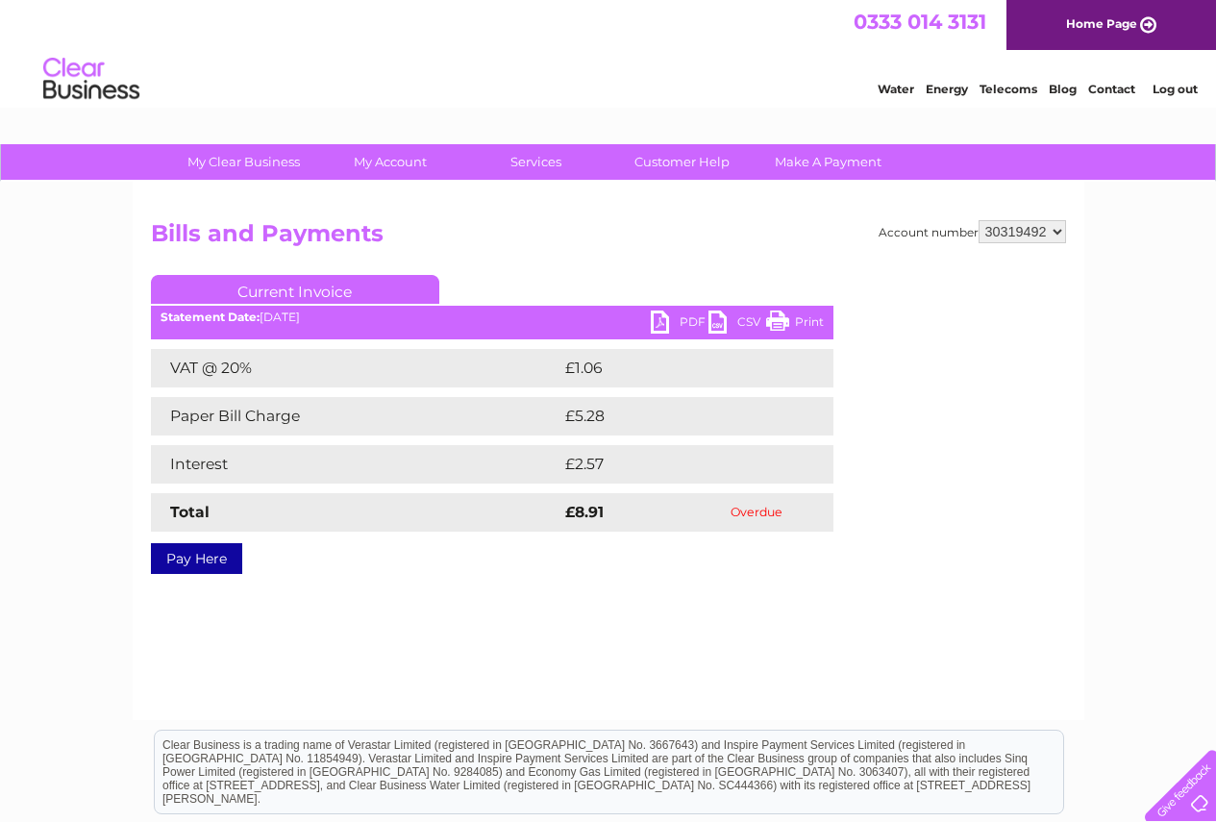
click at [681, 324] on link "PDF" at bounding box center [680, 324] width 58 height 28
click at [1057, 235] on select "943990 997180 1100436 1136008 1145621 3025650 30264716 30265126 30274253 302771…" at bounding box center [1022, 231] width 87 height 23
select select "30322424"
click at [979, 220] on select "943990 997180 1100436 1136008 1145621 3025650 30264716 30265126 30274253 302771…" at bounding box center [1022, 231] width 87 height 23
click at [681, 319] on link "PDF" at bounding box center [680, 324] width 58 height 28
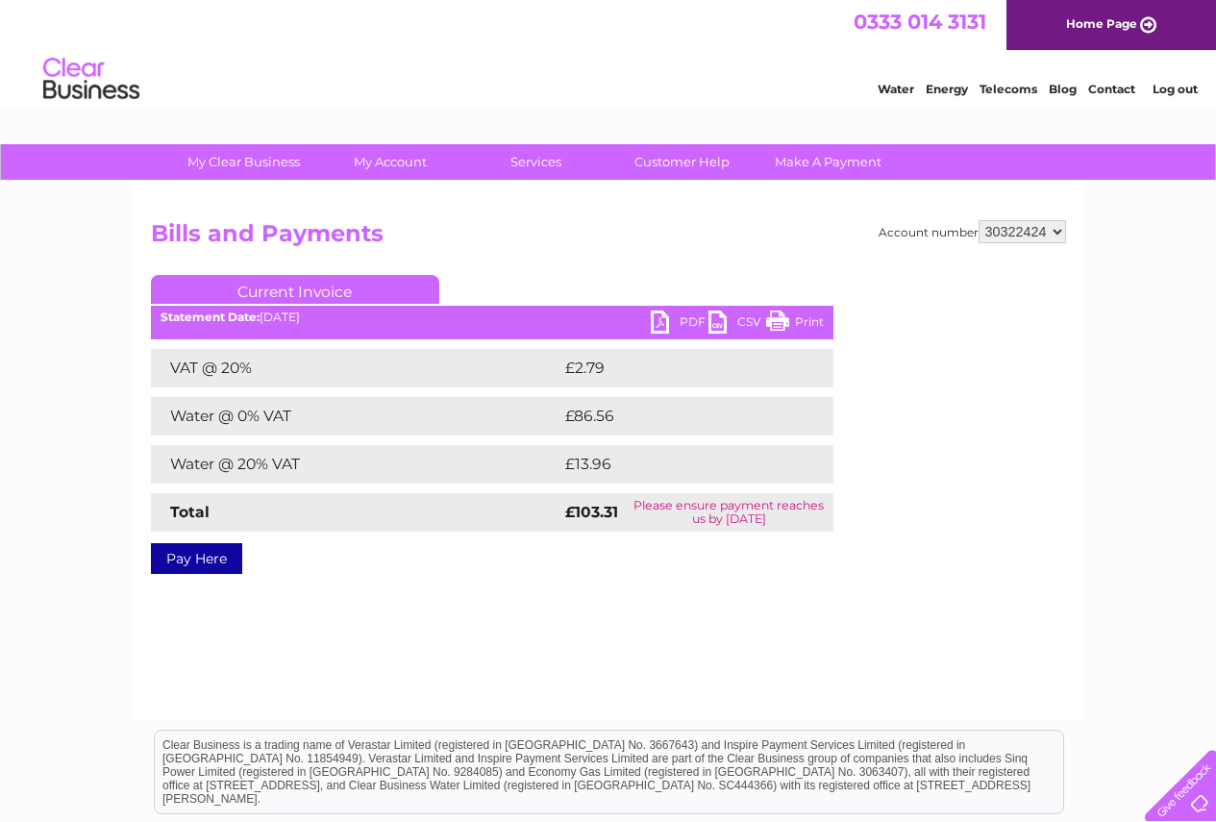
click at [1057, 234] on select "943990 997180 1100436 1136008 1145621 3025650 30264716 30265126 30274253 302771…" at bounding box center [1022, 231] width 87 height 23
select select "30322844"
click at [979, 220] on select "943990 997180 1100436 1136008 1145621 3025650 30264716 30265126 30274253 302771…" at bounding box center [1022, 231] width 87 height 23
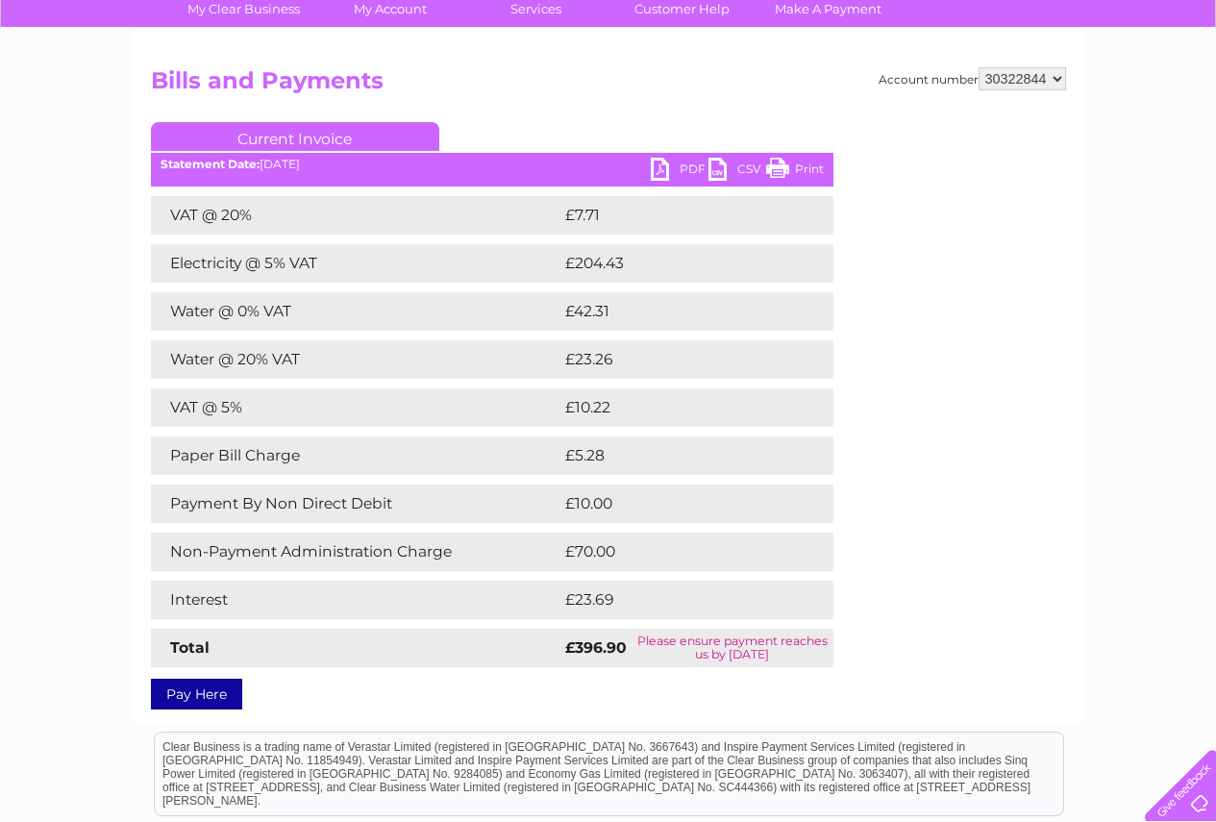
scroll to position [142, 0]
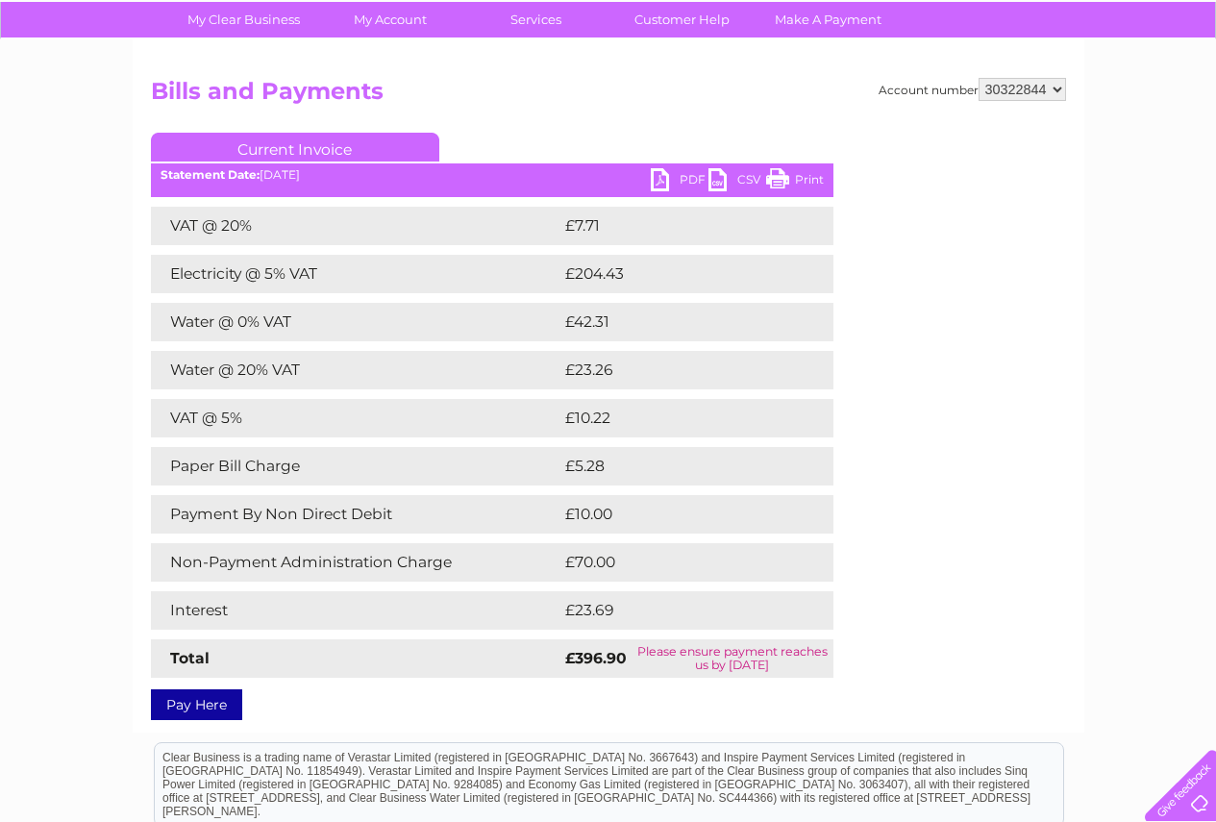
click at [681, 183] on link "PDF" at bounding box center [680, 182] width 58 height 28
click at [1060, 90] on select "943990 997180 1100436 1136008 1145621 3025650 30264716 30265126 30274253 302771…" at bounding box center [1022, 89] width 87 height 23
select select "30323831"
click at [979, 78] on select "943990 997180 1100436 1136008 1145621 3025650 30264716 30265126 30274253 302771…" at bounding box center [1022, 89] width 87 height 23
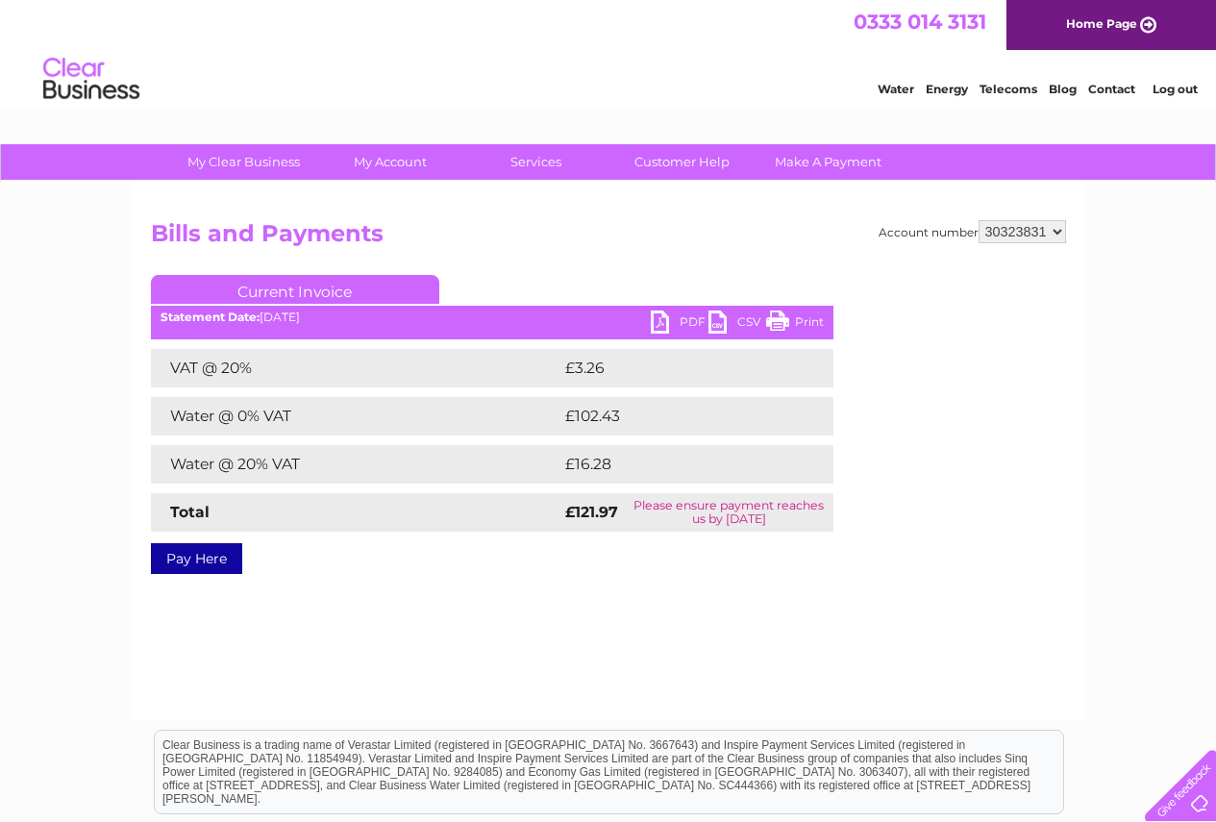
click at [686, 325] on link "PDF" at bounding box center [680, 324] width 58 height 28
